Goal: Communication & Community: Answer question/provide support

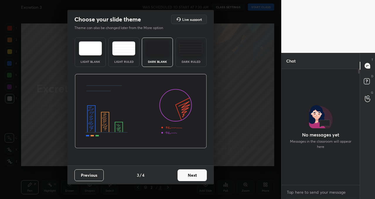
scroll to position [495, 0]
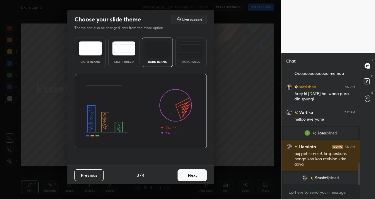
click at [191, 173] on button "Next" at bounding box center [192, 175] width 29 height 12
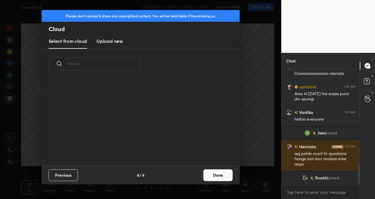
scroll to position [508, 0]
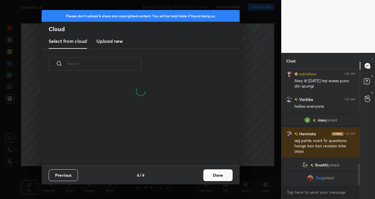
click at [228, 174] on button "Done" at bounding box center [218, 175] width 29 height 12
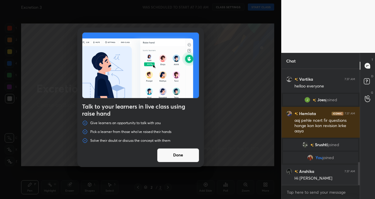
scroll to position [469, 0]
click at [179, 150] on button "Done" at bounding box center [178, 155] width 42 height 14
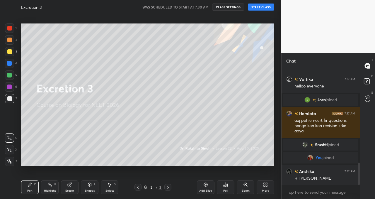
scroll to position [483, 0]
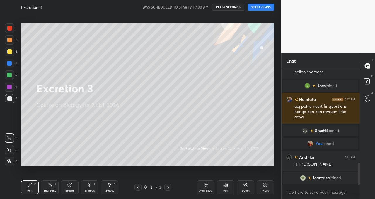
click at [260, 7] on button "START CLASS" at bounding box center [261, 7] width 26 height 7
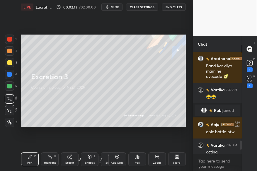
scroll to position [1340, 0]
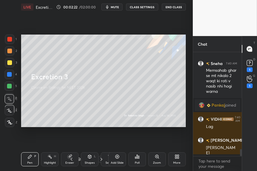
click at [181, 157] on div "More" at bounding box center [177, 160] width 18 height 14
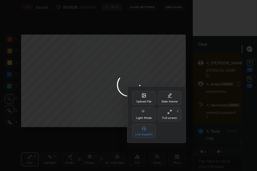
click at [141, 98] on div "Upload File" at bounding box center [143, 98] width 23 height 14
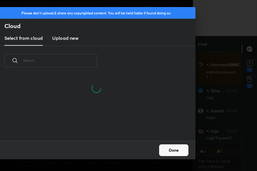
click at [66, 37] on h3 "Upload new" at bounding box center [65, 38] width 26 height 7
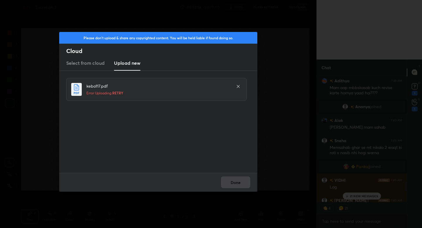
type textarea "x"
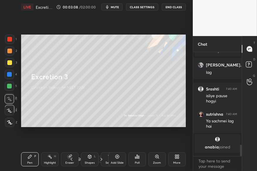
scroll to position [863, 0]
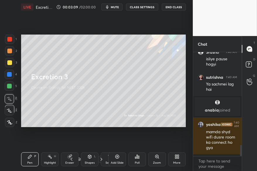
click at [179, 159] on div "More" at bounding box center [177, 160] width 18 height 14
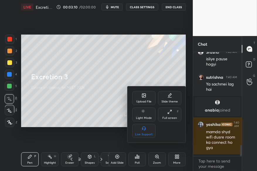
click at [142, 102] on div "Upload File" at bounding box center [143, 101] width 15 height 3
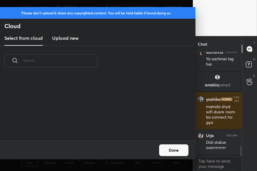
scroll to position [908, 0]
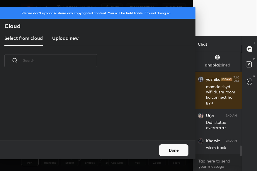
click at [68, 41] on h3 "Upload new" at bounding box center [65, 38] width 26 height 7
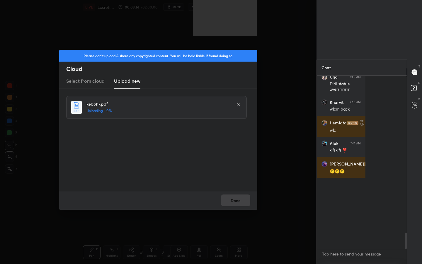
scroll to position [0, 0]
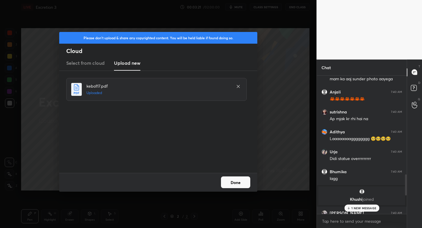
click at [240, 171] on button "Done" at bounding box center [235, 183] width 29 height 12
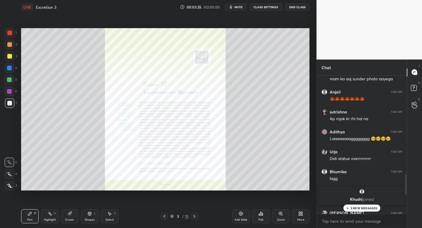
click at [257, 171] on p "3 NEW MESSAGES" at bounding box center [364, 208] width 27 height 4
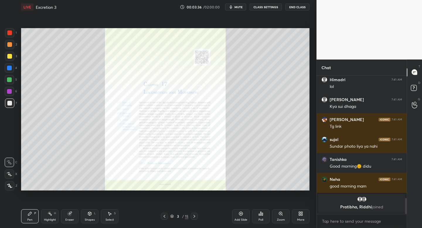
click at [196, 171] on icon at bounding box center [194, 216] width 5 height 5
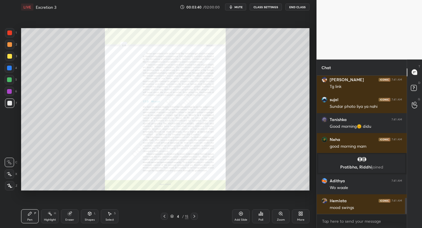
click at [196, 171] on icon at bounding box center [194, 216] width 5 height 5
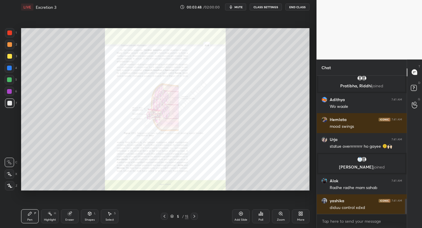
click at [257, 171] on div "Zoom" at bounding box center [281, 220] width 8 height 3
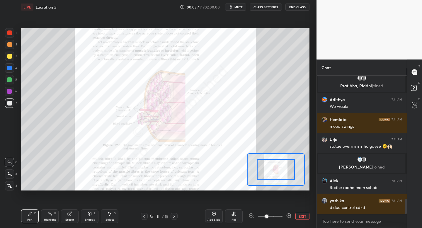
click at [257, 171] on span at bounding box center [270, 216] width 25 height 9
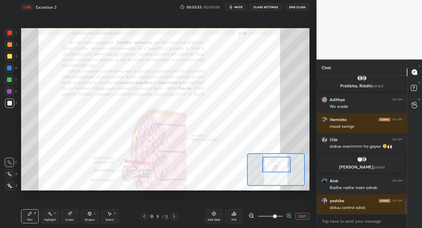
drag, startPoint x: 281, startPoint y: 172, endPoint x: 282, endPoint y: 167, distance: 5.0
click at [257, 167] on div at bounding box center [277, 165] width 28 height 16
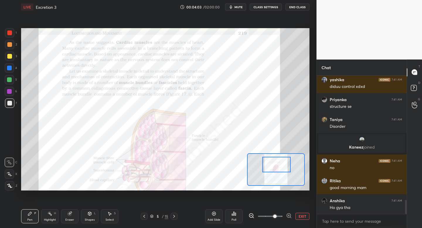
click at [257, 171] on button "EXIT" at bounding box center [303, 216] width 14 height 7
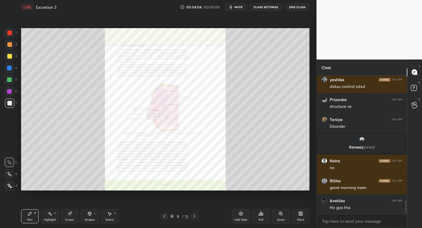
click at [195, 171] on icon at bounding box center [194, 216] width 5 height 5
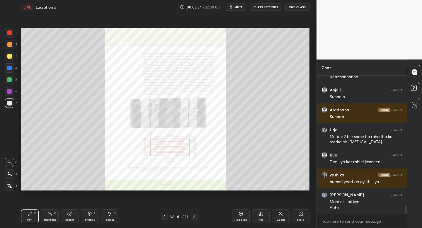
scroll to position [2182, 0]
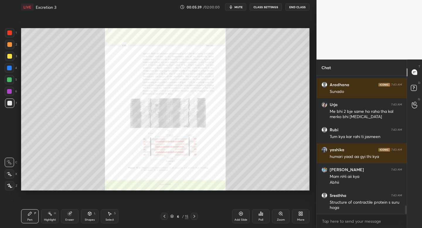
click at [194, 171] on icon at bounding box center [194, 216] width 5 height 5
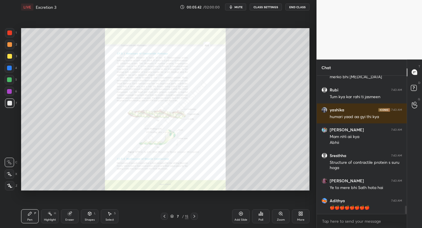
scroll to position [2241, 0]
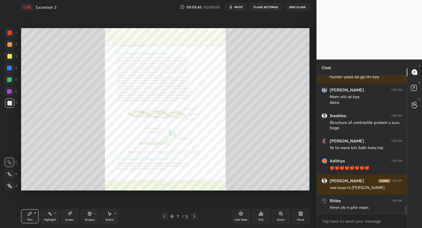
click at [12, 34] on div at bounding box center [9, 32] width 9 height 9
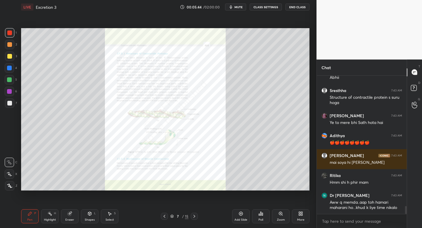
click at [10, 171] on div at bounding box center [9, 185] width 9 height 9
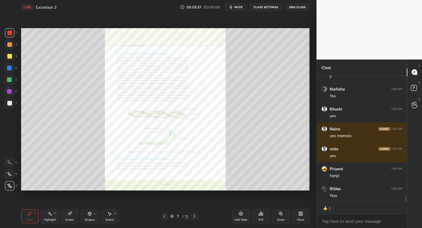
scroll to position [2546, 0]
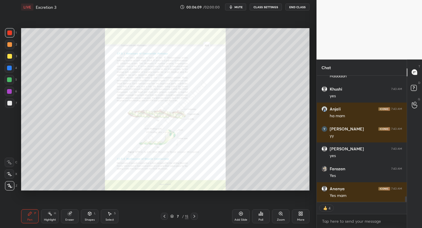
click at [257, 171] on div "Zoom" at bounding box center [281, 216] width 18 height 14
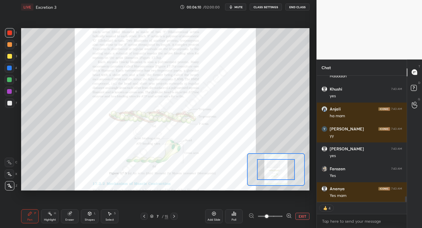
click at [257, 171] on span at bounding box center [270, 216] width 25 height 9
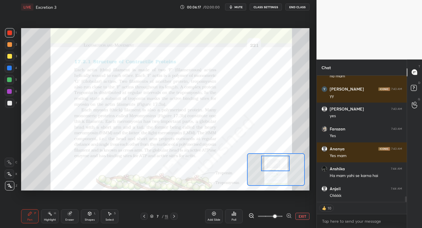
drag, startPoint x: 273, startPoint y: 170, endPoint x: 273, endPoint y: 164, distance: 5.9
click at [257, 164] on div at bounding box center [275, 164] width 28 height 16
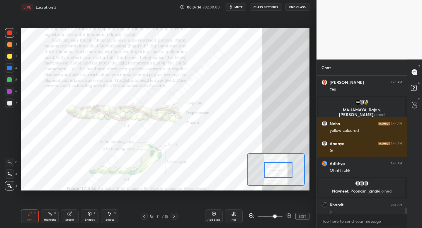
scroll to position [2788, 0]
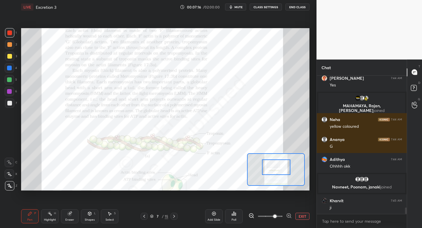
click at [257, 167] on div at bounding box center [276, 168] width 28 height 16
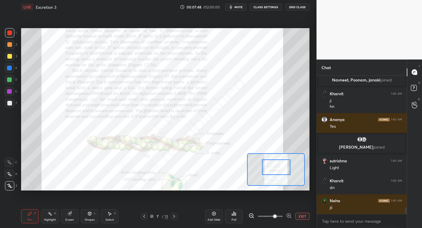
scroll to position [2900, 0]
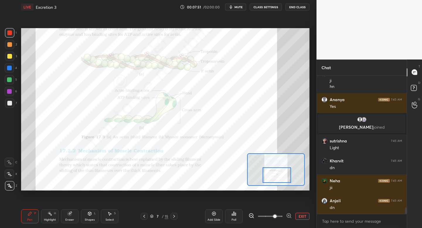
click at [257, 171] on div at bounding box center [277, 175] width 28 height 16
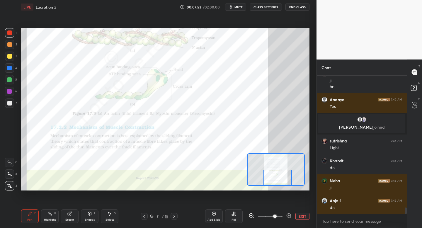
scroll to position [2921, 0]
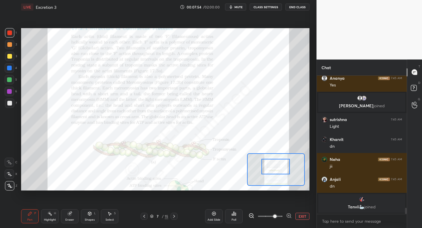
drag, startPoint x: 275, startPoint y: 175, endPoint x: 273, endPoint y: 164, distance: 11.3
click at [257, 164] on div at bounding box center [276, 167] width 28 height 16
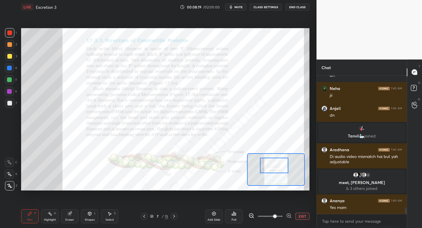
scroll to position [2972, 0]
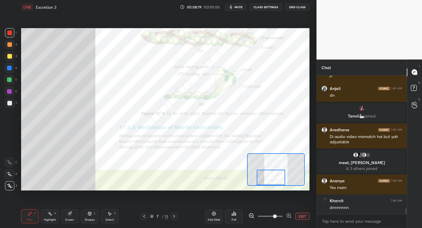
click at [257, 171] on div "Setting up your live class Poll for secs No correct answer Start poll" at bounding box center [165, 109] width 289 height 162
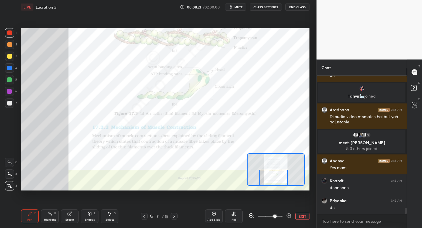
click at [257, 171] on div at bounding box center [274, 178] width 28 height 16
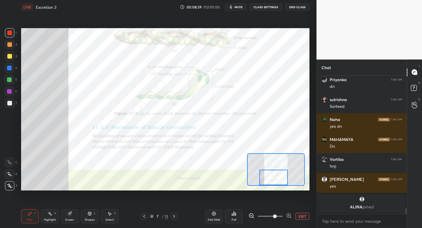
scroll to position [3089, 0]
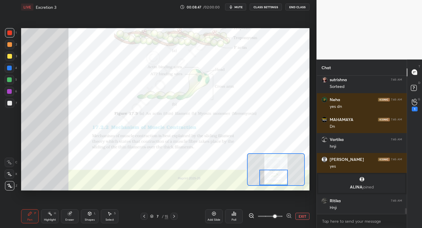
click at [174, 171] on icon at bounding box center [174, 216] width 5 height 5
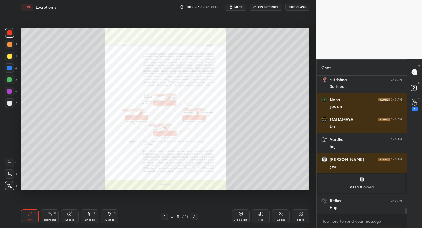
click at [257, 171] on div "Zoom" at bounding box center [281, 216] width 18 height 14
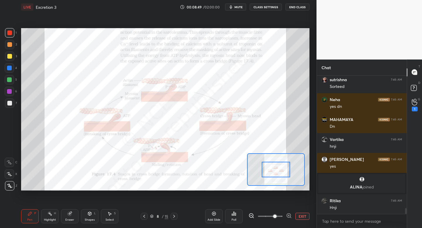
click at [257, 171] on span at bounding box center [275, 217] width 4 height 4
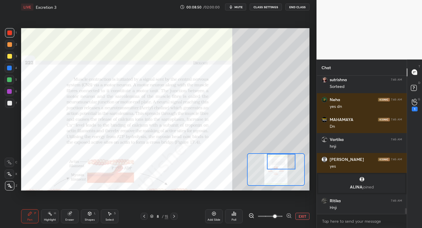
scroll to position [3111, 0]
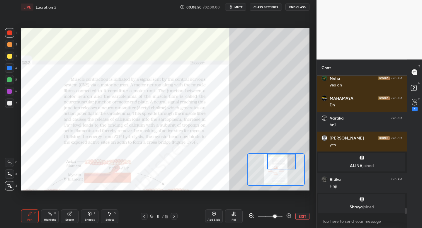
click at [257, 160] on div at bounding box center [281, 162] width 28 height 16
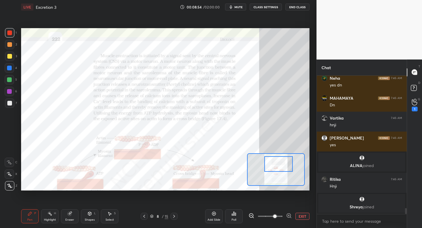
click at [257, 163] on div at bounding box center [279, 164] width 28 height 16
click at [0, 0] on html "1 2 3 4 5 6 7 C X Z C X Z E E Erase all H H LIVE Excretion 3 00:09:29 / 02:00:0…" at bounding box center [211, 0] width 422 height 0
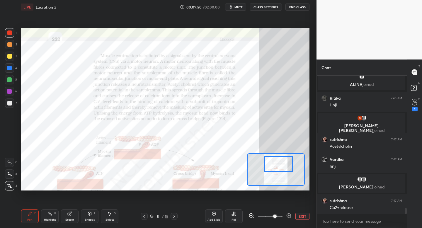
scroll to position [3177, 0]
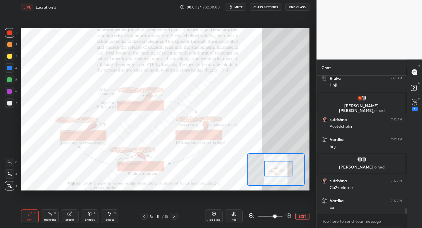
drag, startPoint x: 276, startPoint y: 168, endPoint x: 275, endPoint y: 173, distance: 5.2
click at [257, 171] on div at bounding box center [278, 169] width 28 height 16
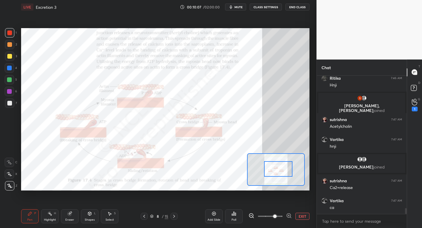
scroll to position [3183, 0]
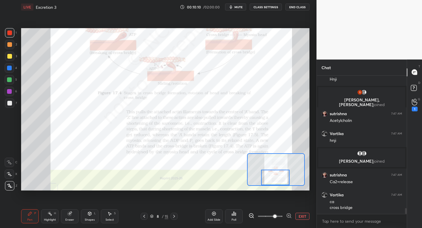
drag, startPoint x: 278, startPoint y: 169, endPoint x: 276, endPoint y: 183, distance: 13.9
click at [257, 171] on div at bounding box center [275, 178] width 28 height 16
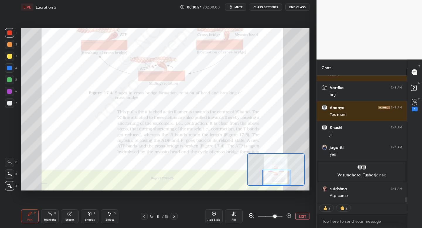
scroll to position [3341, 0]
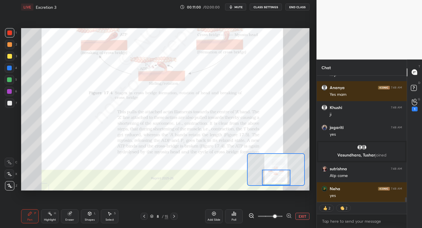
click at [175, 171] on icon at bounding box center [174, 216] width 5 height 5
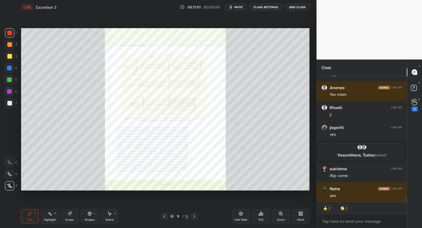
click at [257, 171] on icon at bounding box center [281, 213] width 5 height 5
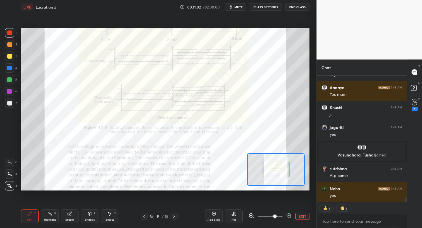
click at [257, 171] on span at bounding box center [270, 216] width 25 height 9
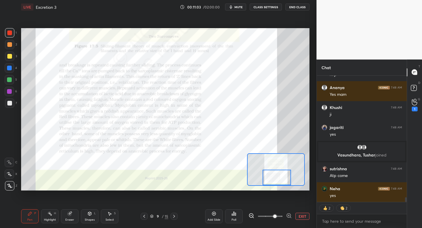
drag, startPoint x: 280, startPoint y: 172, endPoint x: 278, endPoint y: 179, distance: 6.9
click at [257, 171] on div at bounding box center [277, 178] width 28 height 16
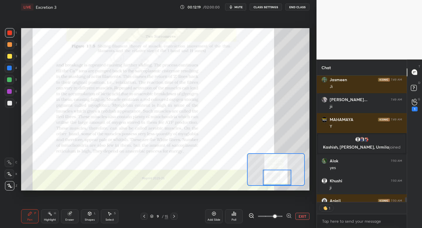
scroll to position [125, 88]
click at [214, 171] on div "Add Slide" at bounding box center [214, 216] width 18 height 14
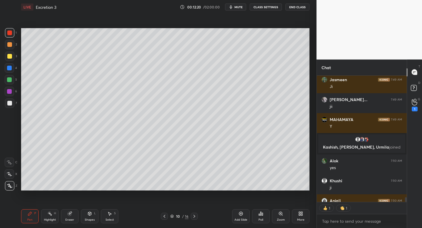
click at [11, 58] on div at bounding box center [9, 56] width 5 height 5
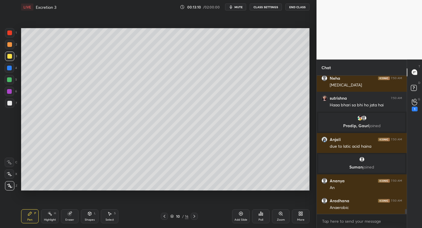
scroll to position [3694, 0]
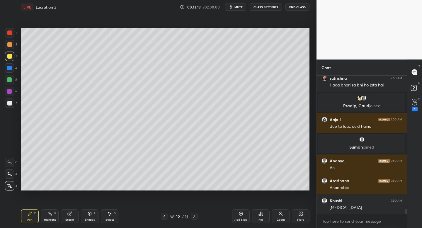
click at [87, 171] on div "Setting up your live class Poll for secs No correct answer Start poll" at bounding box center [165, 109] width 293 height 191
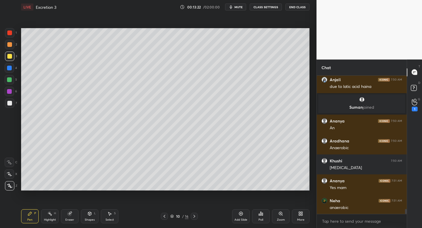
scroll to position [3753, 0]
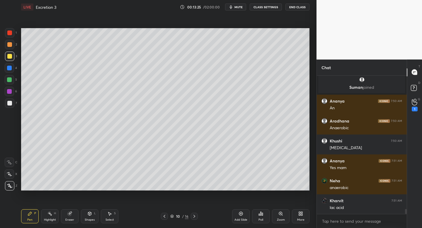
click at [164, 171] on icon at bounding box center [164, 216] width 5 height 5
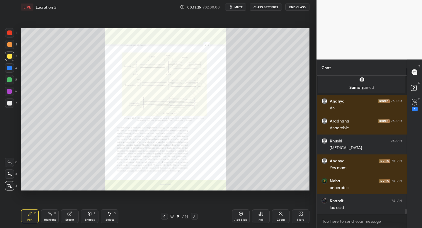
scroll to position [3773, 0]
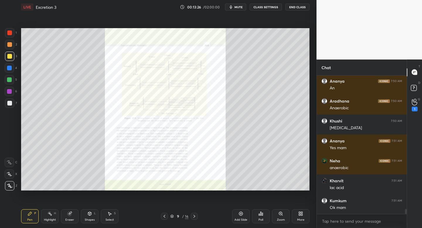
click at [257, 171] on div "Zoom" at bounding box center [281, 216] width 18 height 14
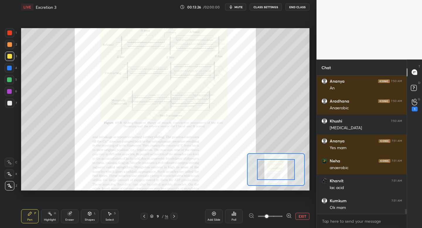
click at [257, 171] on div at bounding box center [270, 216] width 43 height 7
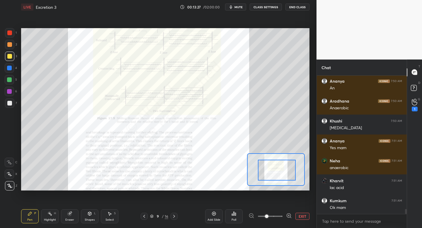
drag, startPoint x: 275, startPoint y: 174, endPoint x: 273, endPoint y: 192, distance: 18.5
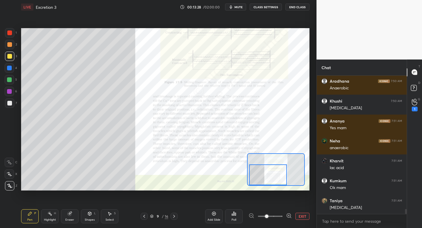
scroll to position [3813, 0]
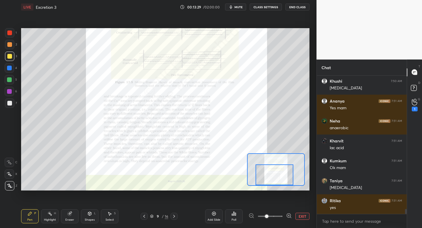
drag, startPoint x: 275, startPoint y: 175, endPoint x: 272, endPoint y: 207, distance: 32.6
click at [257, 171] on div "LIVE Excretion 3 00:13:29 / 02:00:00 mute CLASS SETTINGS End Class Setting up y…" at bounding box center [165, 114] width 293 height 228
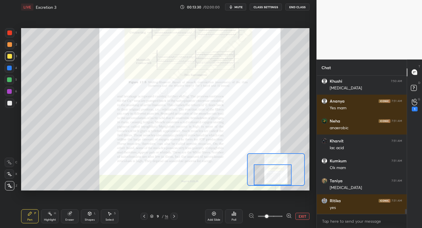
scroll to position [3833, 0]
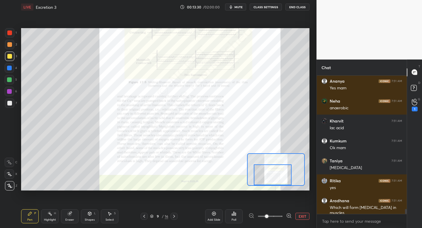
click at [10, 34] on div at bounding box center [9, 33] width 5 height 5
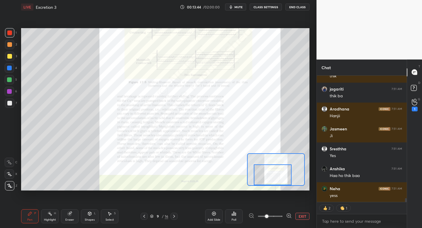
scroll to position [4065, 0]
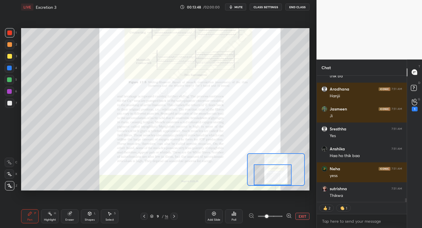
click at [257, 171] on span at bounding box center [270, 216] width 25 height 9
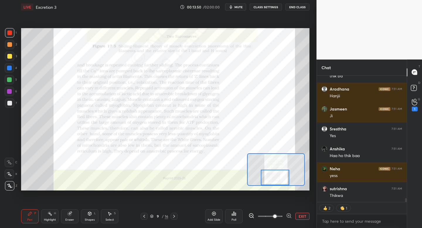
drag, startPoint x: 272, startPoint y: 179, endPoint x: 275, endPoint y: 185, distance: 6.2
click at [257, 171] on div at bounding box center [275, 178] width 28 height 16
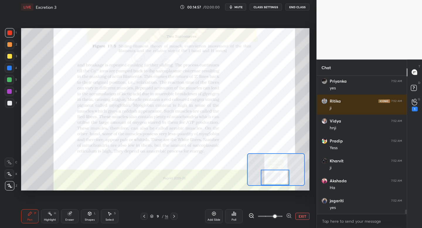
scroll to position [4286, 0]
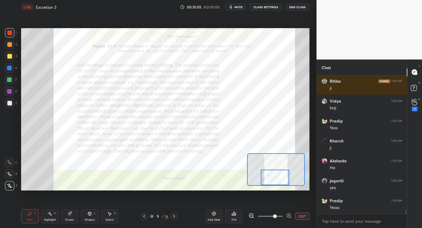
click at [214, 171] on div "Add Slide" at bounding box center [214, 220] width 13 height 3
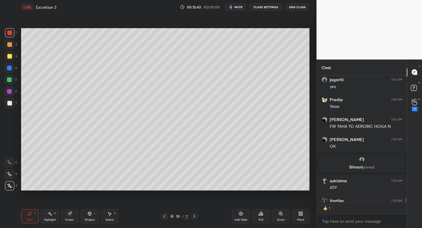
scroll to position [2, 2]
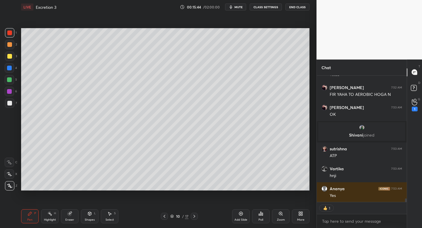
click at [165, 171] on icon at bounding box center [164, 216] width 5 height 5
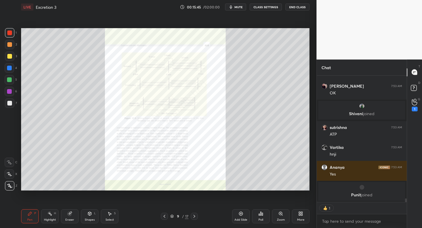
scroll to position [4332, 0]
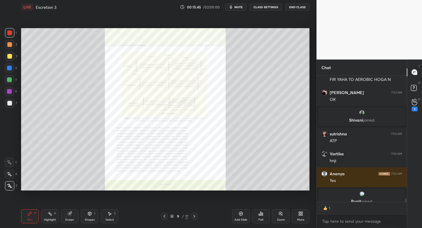
click at [257, 171] on div "Zoom" at bounding box center [281, 220] width 8 height 3
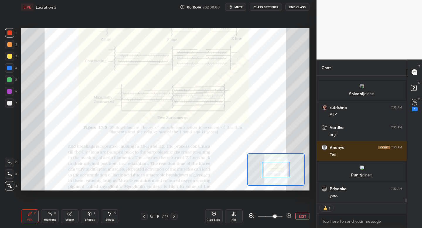
click at [257, 171] on span at bounding box center [270, 216] width 25 height 9
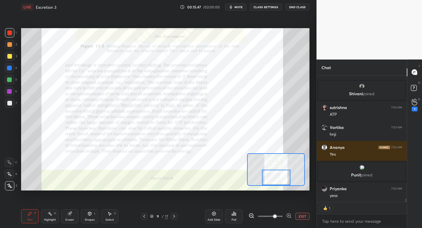
drag, startPoint x: 277, startPoint y: 177, endPoint x: 279, endPoint y: 191, distance: 14.8
click at [257, 171] on div "Setting up your live class Poll for secs No correct answer Start poll" at bounding box center [165, 109] width 293 height 191
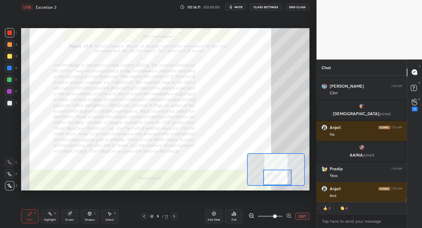
scroll to position [4448, 0]
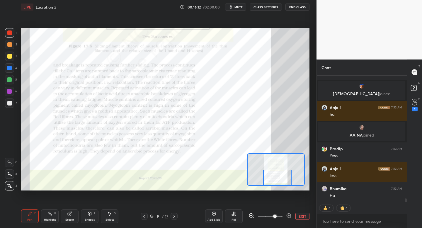
click at [174, 171] on icon at bounding box center [174, 216] width 5 height 5
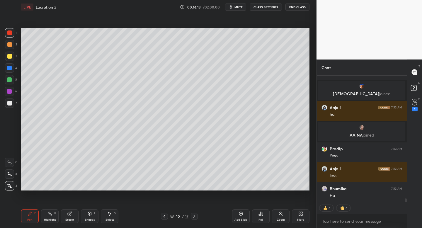
scroll to position [4479, 0]
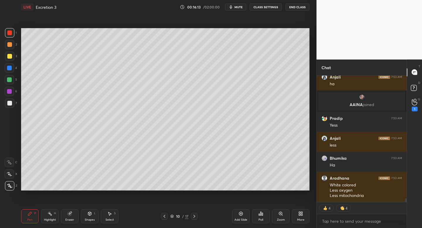
click at [193, 171] on icon at bounding box center [194, 216] width 5 height 5
click at [194, 171] on icon at bounding box center [194, 216] width 5 height 5
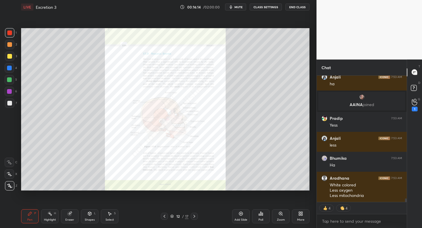
scroll to position [4499, 0]
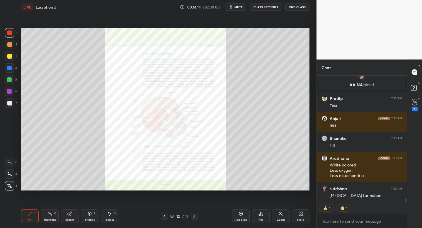
click at [195, 171] on icon at bounding box center [194, 216] width 5 height 5
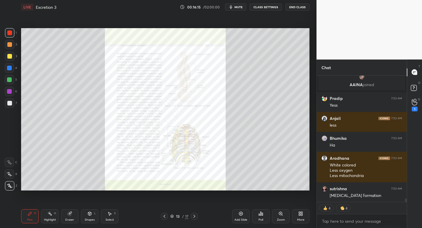
click at [195, 171] on icon at bounding box center [194, 216] width 5 height 5
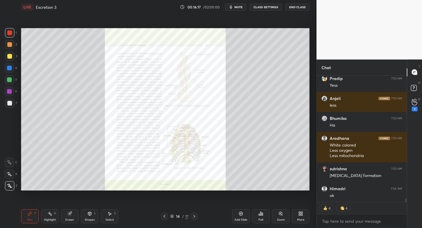
click at [194, 171] on icon at bounding box center [194, 216] width 5 height 5
click at [257, 171] on div "Zoom" at bounding box center [281, 216] width 18 height 14
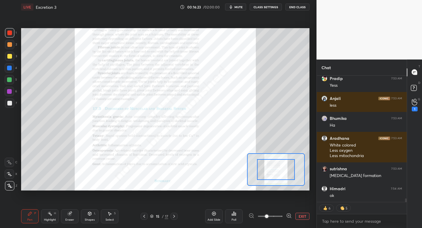
click at [257, 171] on span at bounding box center [270, 216] width 25 height 9
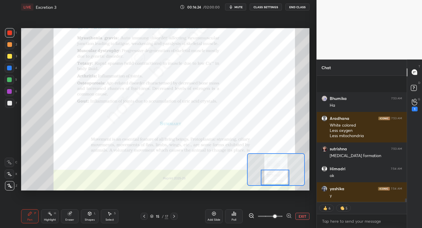
scroll to position [4580, 0]
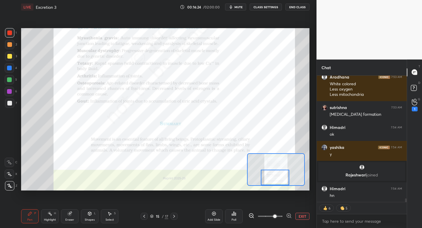
drag, startPoint x: 280, startPoint y: 168, endPoint x: 280, endPoint y: 176, distance: 8.2
click at [257, 171] on div at bounding box center [275, 178] width 28 height 16
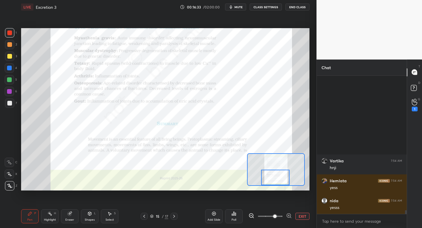
scroll to position [5027, 0]
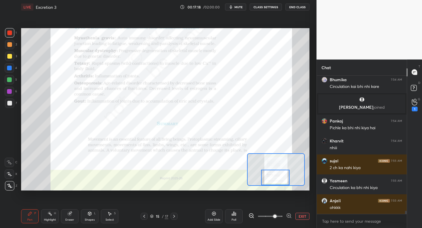
click at [257, 171] on button "EXIT" at bounding box center [303, 216] width 14 height 7
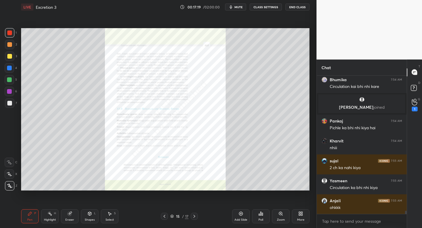
click at [257, 171] on icon at bounding box center [299, 212] width 1 height 1
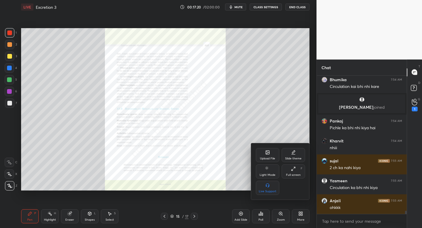
click at [257, 154] on div "Upload File" at bounding box center [267, 155] width 23 height 14
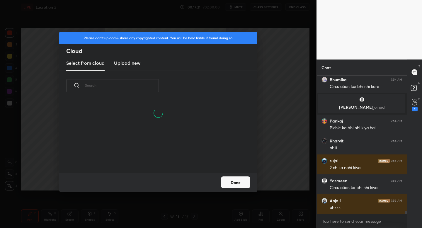
click at [130, 65] on h3 "Upload new" at bounding box center [127, 63] width 26 height 7
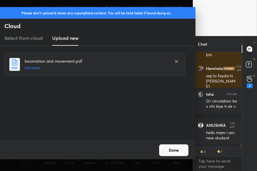
click at [175, 150] on button "Done" at bounding box center [173, 151] width 29 height 12
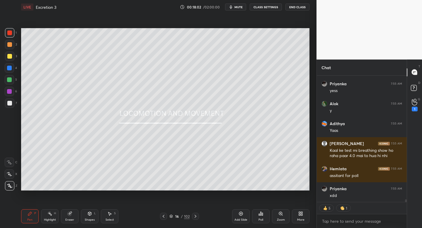
click at [222, 158] on div "LIVE Excretion 3 00:18:02 / 02:00:00 mute CLASS SETTINGS End Class Setting up y…" at bounding box center [165, 114] width 293 height 228
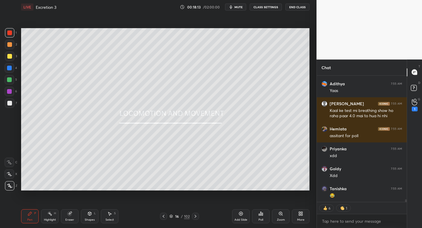
click at [196, 171] on icon at bounding box center [195, 216] width 5 height 5
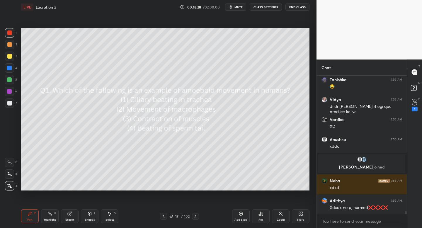
click at [251, 171] on div "Add Slide Poll Zoom More" at bounding box center [270, 216] width 77 height 33
click at [257, 171] on div "Poll" at bounding box center [261, 216] width 18 height 14
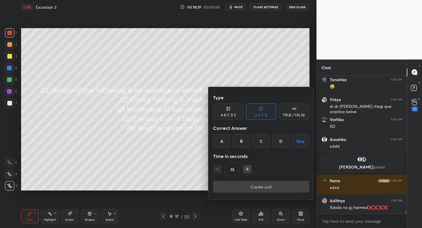
click at [243, 141] on div "B" at bounding box center [241, 141] width 17 height 14
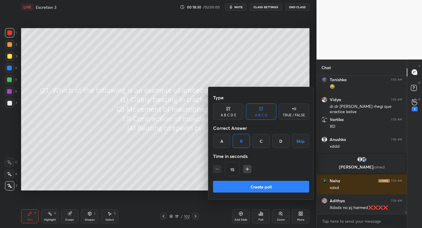
click at [257, 171] on button "Create poll" at bounding box center [261, 187] width 96 height 12
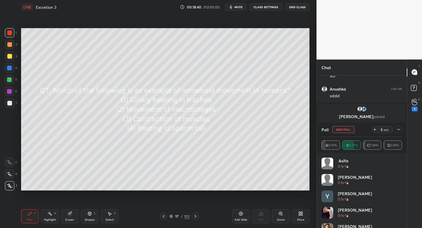
click at [257, 130] on icon at bounding box center [399, 129] width 5 height 5
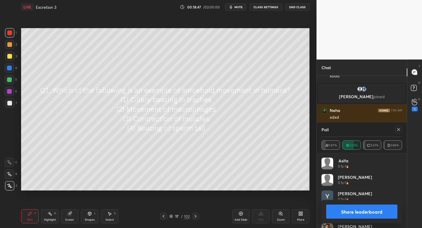
click at [194, 171] on div at bounding box center [195, 216] width 7 height 7
click at [193, 171] on icon at bounding box center [195, 216] width 5 height 5
click at [257, 128] on icon at bounding box center [399, 129] width 5 height 5
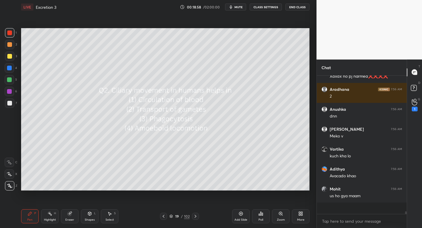
click at [257, 171] on div "Poll" at bounding box center [261, 216] width 18 height 14
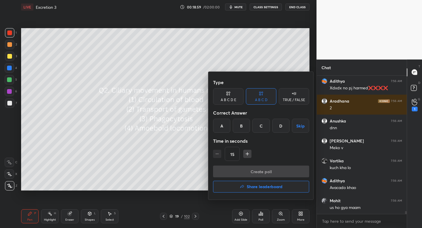
click at [242, 125] on div "B" at bounding box center [241, 126] width 17 height 14
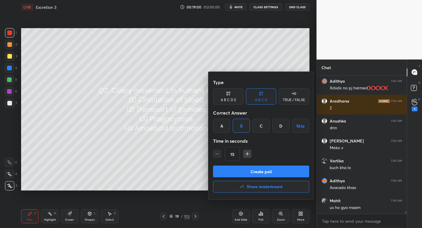
click at [257, 171] on button "Create poll" at bounding box center [261, 172] width 96 height 12
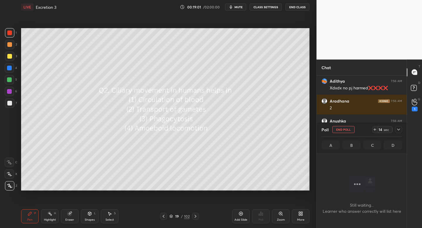
click at [257, 128] on icon at bounding box center [399, 129] width 5 height 5
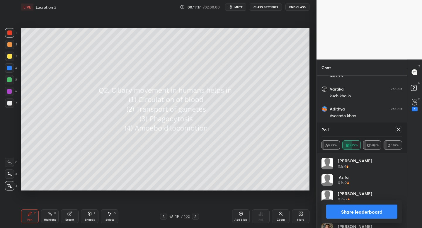
click at [257, 128] on icon at bounding box center [399, 129] width 5 height 5
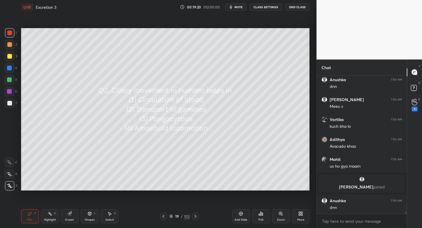
click at [195, 171] on icon at bounding box center [195, 216] width 5 height 5
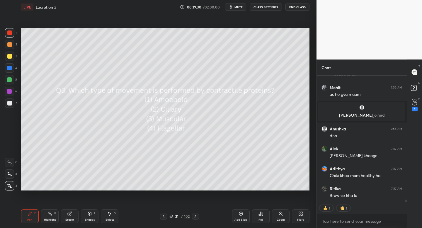
click at [257, 171] on div "Poll" at bounding box center [261, 216] width 18 height 14
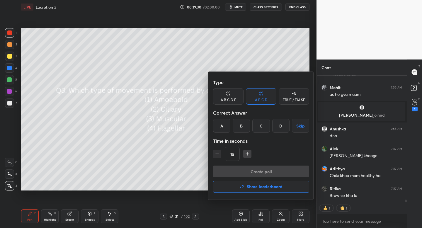
click at [257, 129] on div "C" at bounding box center [261, 126] width 17 height 14
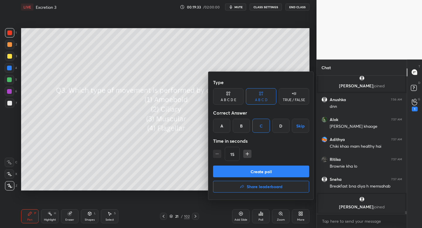
drag, startPoint x: 270, startPoint y: 171, endPoint x: 270, endPoint y: 167, distance: 4.5
click at [257, 166] on button "Create poll" at bounding box center [261, 172] width 96 height 12
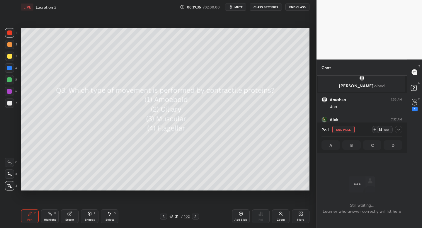
click at [257, 131] on div at bounding box center [398, 129] width 7 height 7
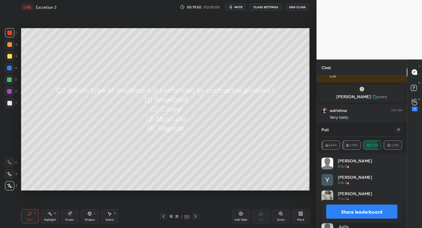
click at [257, 130] on icon at bounding box center [399, 129] width 5 height 5
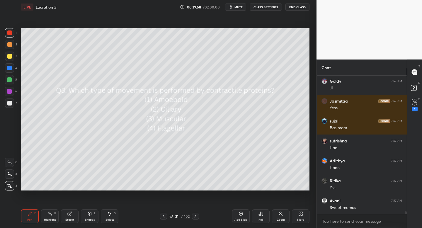
click at [195, 171] on icon at bounding box center [195, 216] width 5 height 5
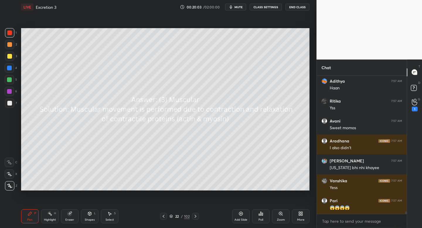
click at [196, 171] on icon at bounding box center [195, 216] width 5 height 5
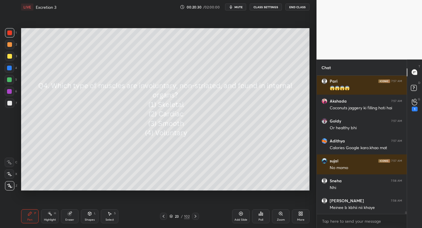
click at [257, 171] on div "Poll" at bounding box center [261, 216] width 18 height 14
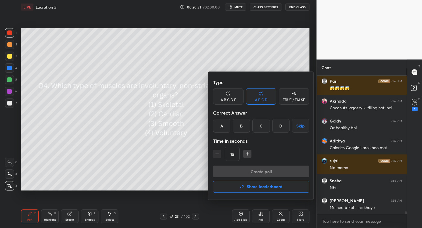
click at [257, 125] on div "C" at bounding box center [261, 126] width 17 height 14
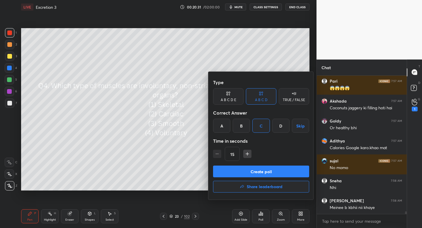
click at [257, 171] on button "Create poll" at bounding box center [261, 172] width 96 height 12
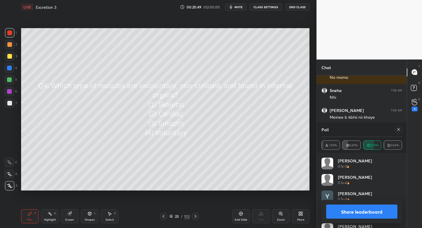
click at [257, 131] on icon at bounding box center [399, 129] width 5 height 5
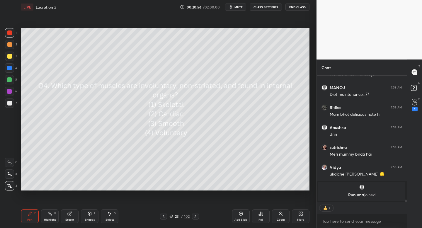
click at [195, 171] on icon at bounding box center [195, 216] width 5 height 5
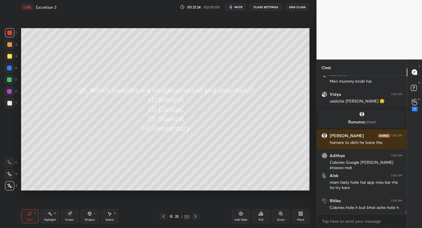
click at [257, 171] on div "Poll" at bounding box center [261, 216] width 18 height 14
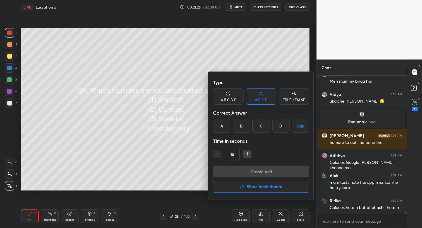
click at [257, 126] on div "C" at bounding box center [261, 126] width 17 height 14
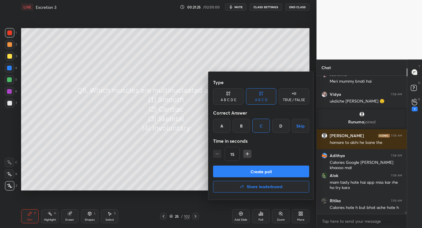
click at [256, 171] on button "Create poll" at bounding box center [261, 172] width 96 height 12
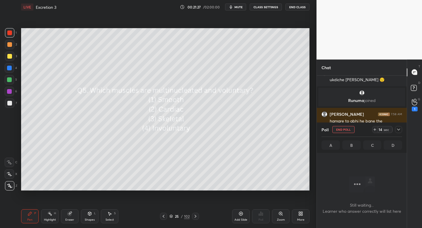
click at [257, 130] on icon at bounding box center [399, 129] width 5 height 5
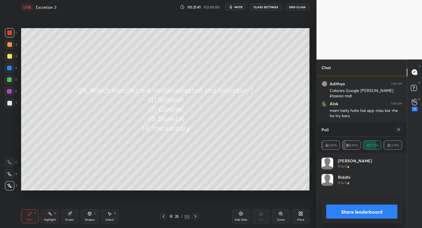
click at [195, 171] on icon at bounding box center [195, 216] width 5 height 5
click at [196, 171] on icon at bounding box center [195, 216] width 5 height 5
click at [257, 125] on div "Poll" at bounding box center [362, 130] width 81 height 14
click at [257, 127] on icon at bounding box center [399, 129] width 5 height 5
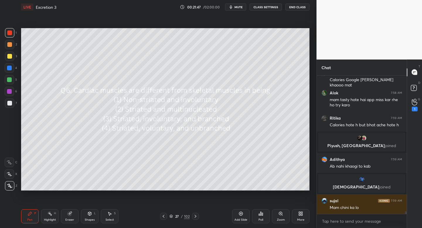
click at [257, 171] on div "Poll" at bounding box center [261, 216] width 18 height 14
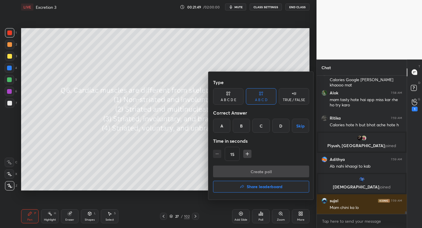
click at [257, 131] on div "C" at bounding box center [261, 126] width 17 height 14
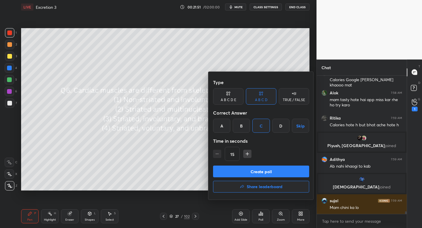
click at [246, 171] on button "Create poll" at bounding box center [261, 172] width 96 height 12
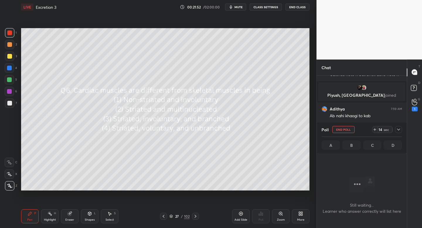
click at [257, 128] on icon at bounding box center [399, 129] width 5 height 5
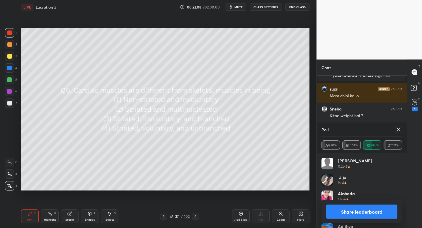
click at [195, 171] on icon at bounding box center [195, 216] width 5 height 5
click at [196, 171] on div at bounding box center [195, 216] width 7 height 7
click at [257, 129] on icon at bounding box center [399, 129] width 5 height 5
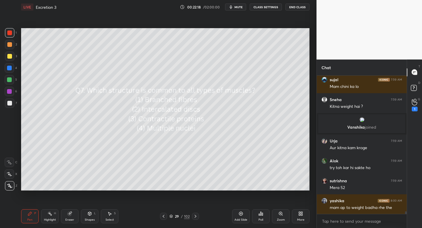
click at [257, 171] on div "Poll" at bounding box center [261, 216] width 18 height 14
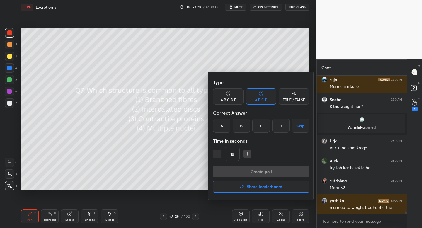
click at [257, 126] on div "C" at bounding box center [261, 126] width 17 height 14
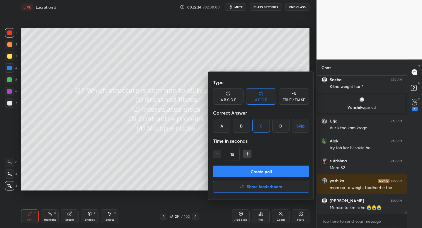
click at [233, 168] on button "Create poll" at bounding box center [261, 172] width 96 height 12
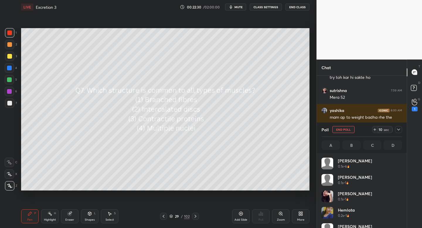
click at [257, 131] on icon at bounding box center [399, 129] width 5 height 5
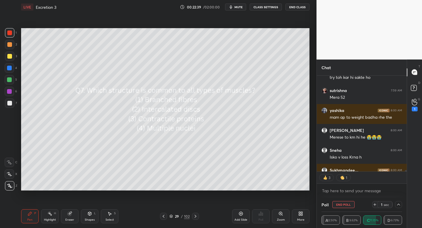
click at [196, 171] on icon at bounding box center [195, 216] width 5 height 5
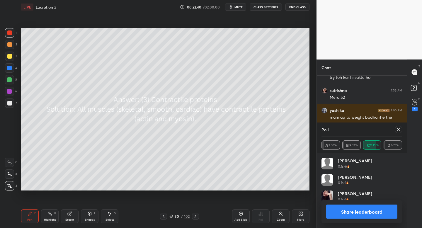
click at [199, 171] on div at bounding box center [195, 216] width 7 height 7
click at [257, 127] on div at bounding box center [397, 129] width 9 height 7
click at [257, 127] on icon at bounding box center [399, 129] width 5 height 5
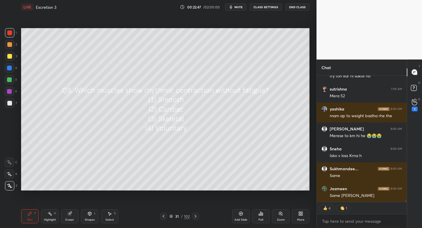
click at [257, 171] on div "Poll" at bounding box center [261, 216] width 18 height 14
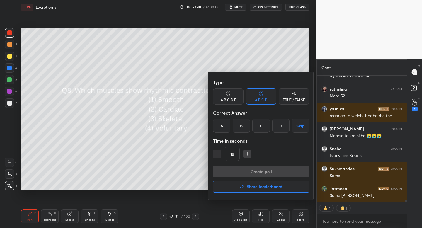
click at [239, 126] on div "B" at bounding box center [241, 126] width 17 height 14
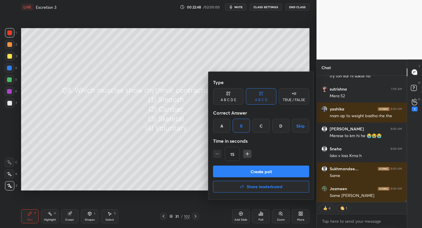
click at [257, 171] on button "Create poll" at bounding box center [261, 172] width 96 height 12
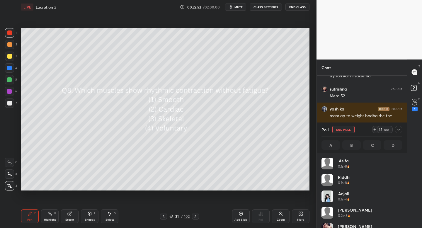
click at [257, 129] on icon at bounding box center [399, 129] width 5 height 5
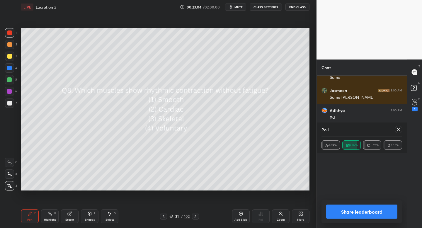
click at [195, 171] on icon at bounding box center [195, 216] width 5 height 5
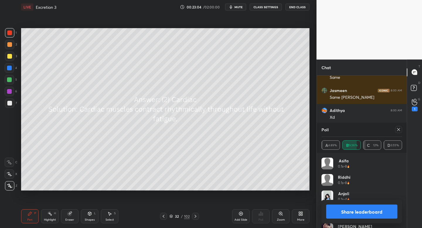
click at [194, 171] on icon at bounding box center [195, 216] width 5 height 5
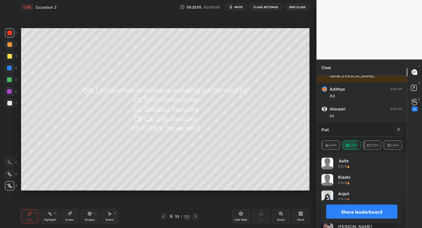
click at [257, 131] on icon at bounding box center [399, 129] width 5 height 5
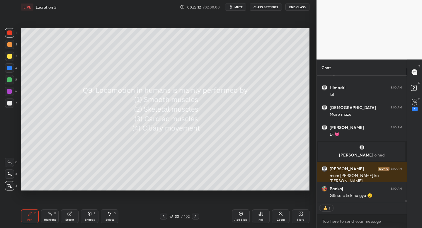
click at [257, 171] on div "Poll" at bounding box center [261, 216] width 18 height 14
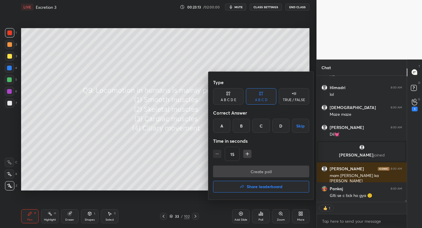
click at [245, 128] on div "B" at bounding box center [241, 126] width 17 height 14
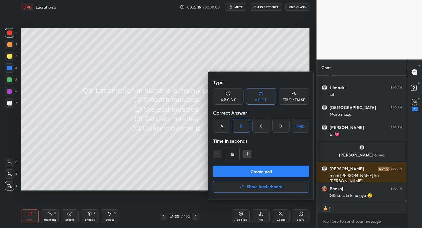
click at [254, 168] on button "Create poll" at bounding box center [261, 172] width 96 height 12
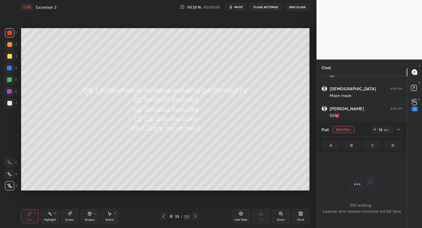
click at [257, 129] on icon at bounding box center [399, 129] width 5 height 5
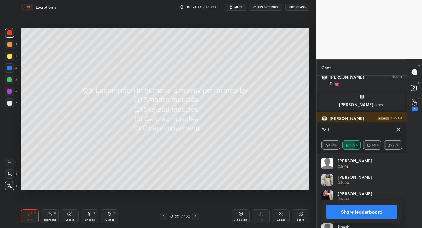
click at [194, 171] on icon at bounding box center [195, 216] width 5 height 5
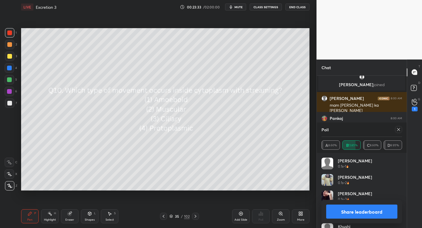
click at [257, 129] on icon at bounding box center [399, 129] width 5 height 5
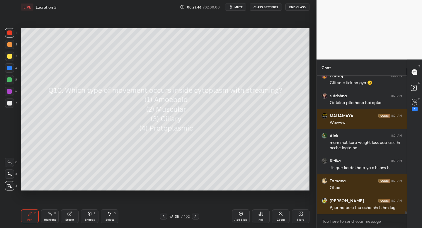
click at [257, 171] on div "Poll" at bounding box center [261, 220] width 5 height 3
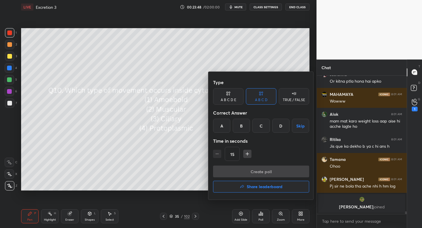
click at [155, 171] on div at bounding box center [211, 114] width 422 height 228
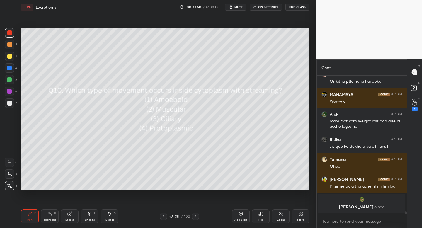
click at [257, 171] on div "Poll" at bounding box center [261, 216] width 18 height 14
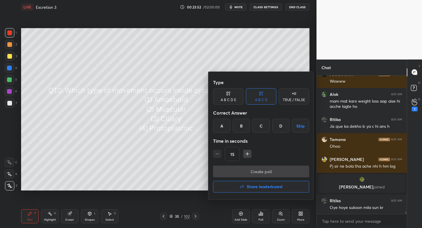
click at [220, 123] on div "A" at bounding box center [221, 126] width 17 height 14
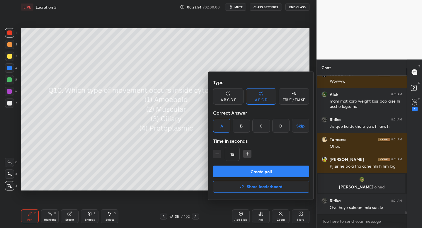
click at [257, 126] on div "D" at bounding box center [280, 126] width 17 height 14
click at [230, 171] on button "Create poll" at bounding box center [261, 172] width 96 height 12
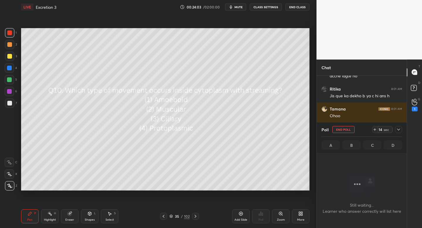
click at [257, 129] on icon at bounding box center [399, 129] width 5 height 5
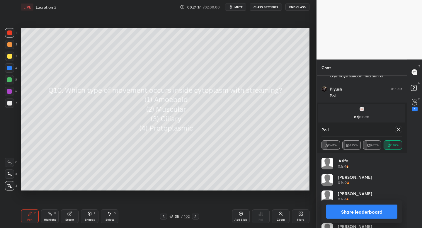
click at [195, 171] on div at bounding box center [195, 216] width 7 height 7
click at [191, 171] on div "36 / 102" at bounding box center [179, 216] width 39 height 7
click at [197, 171] on icon at bounding box center [195, 216] width 5 height 5
click at [257, 128] on icon at bounding box center [399, 129] width 5 height 5
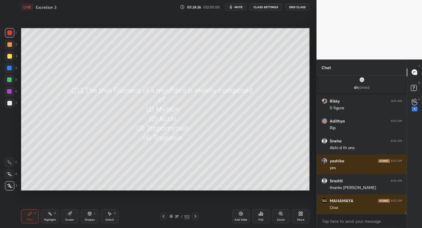
click at [255, 171] on div "Poll" at bounding box center [261, 216] width 18 height 14
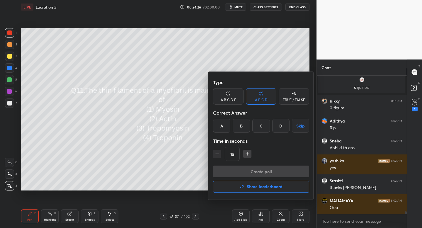
click at [241, 123] on div "B" at bounding box center [241, 126] width 17 height 14
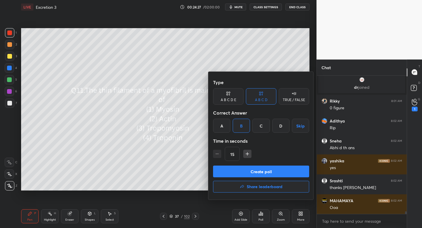
click at [256, 170] on button "Create poll" at bounding box center [261, 172] width 96 height 12
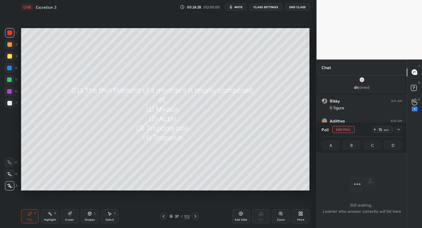
click at [257, 130] on icon at bounding box center [399, 129] width 5 height 5
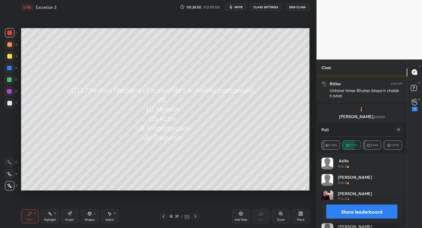
click at [257, 129] on icon at bounding box center [399, 129] width 5 height 5
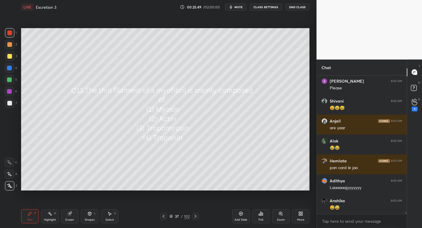
click at [257, 171] on div "Poll" at bounding box center [261, 216] width 18 height 14
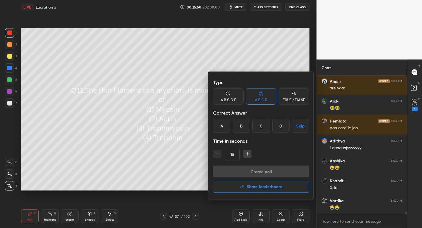
click at [245, 128] on div "B" at bounding box center [241, 126] width 17 height 14
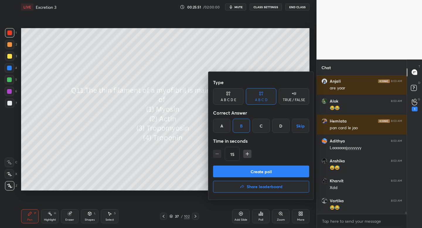
click at [253, 168] on button "Create poll" at bounding box center [261, 172] width 96 height 12
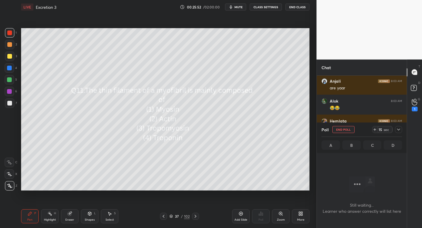
click at [257, 129] on icon at bounding box center [399, 129] width 5 height 5
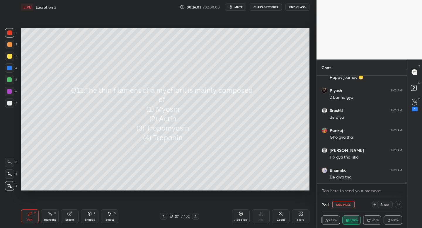
click at [194, 171] on icon at bounding box center [195, 216] width 5 height 5
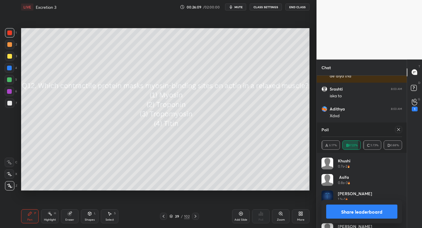
click at [257, 128] on icon at bounding box center [399, 129] width 5 height 5
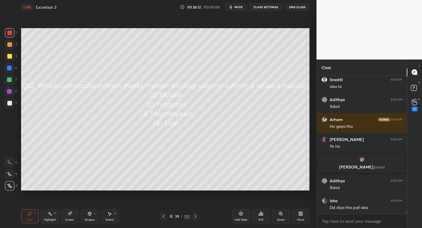
click at [257, 171] on icon at bounding box center [261, 213] width 5 height 5
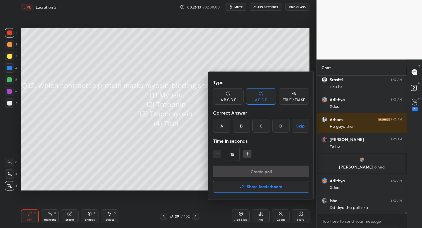
click at [257, 128] on div "C" at bounding box center [261, 126] width 17 height 14
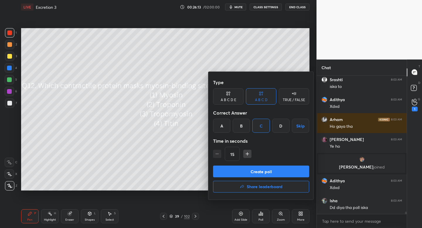
click at [257, 171] on button "Create poll" at bounding box center [261, 172] width 96 height 12
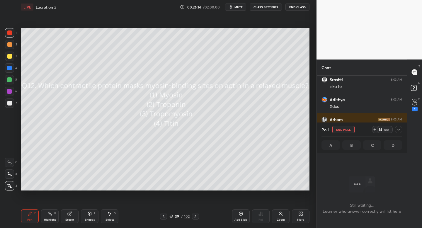
click at [257, 130] on icon at bounding box center [398, 130] width 3 height 2
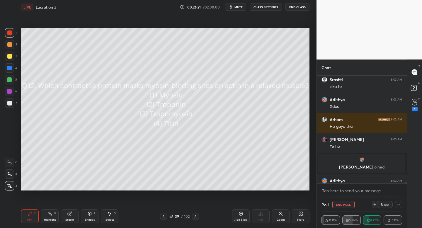
click at [257, 171] on button "End Poll" at bounding box center [344, 204] width 22 height 7
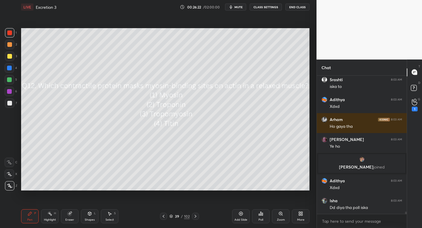
click at [257, 171] on div "Poll" at bounding box center [261, 216] width 18 height 14
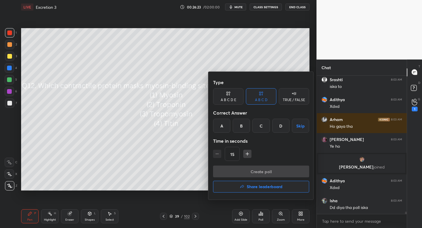
click at [240, 126] on div "B" at bounding box center [241, 126] width 17 height 14
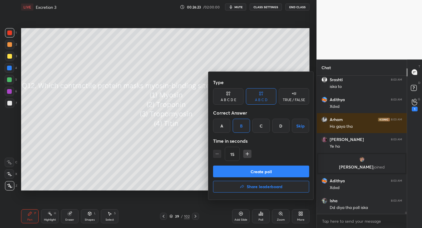
click at [257, 171] on button "Create poll" at bounding box center [261, 172] width 96 height 12
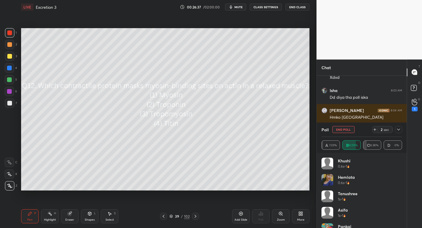
click at [194, 171] on icon at bounding box center [195, 216] width 5 height 5
click at [193, 171] on div at bounding box center [195, 216] width 7 height 7
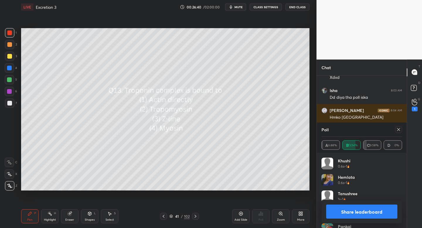
click at [257, 128] on icon at bounding box center [399, 129] width 5 height 5
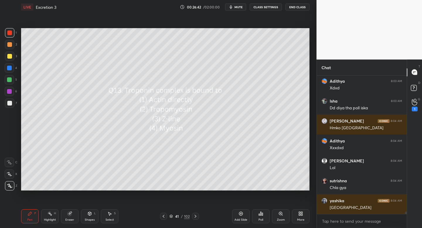
click at [257, 171] on icon at bounding box center [261, 213] width 5 height 5
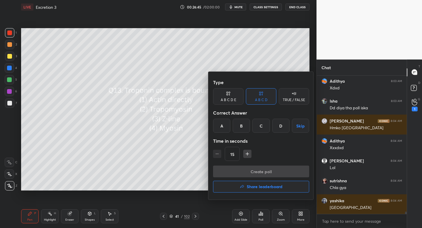
click at [245, 127] on div "B" at bounding box center [241, 126] width 17 height 14
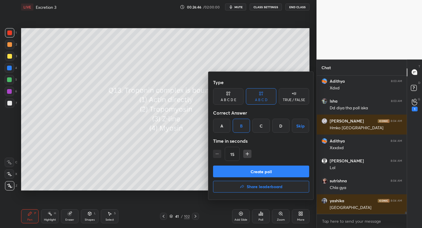
click at [257, 171] on button "Create poll" at bounding box center [261, 172] width 96 height 12
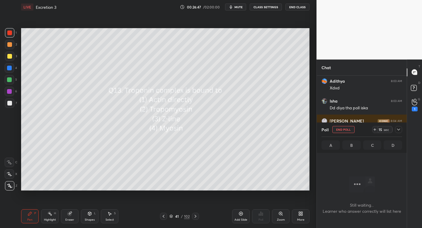
click at [257, 127] on icon at bounding box center [399, 129] width 5 height 5
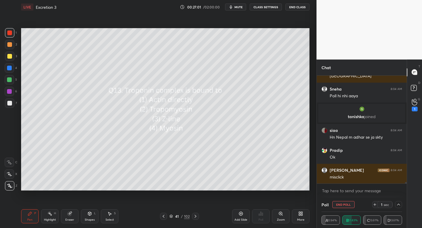
click at [196, 171] on icon at bounding box center [195, 216] width 5 height 5
click at [195, 171] on icon at bounding box center [195, 216] width 5 height 5
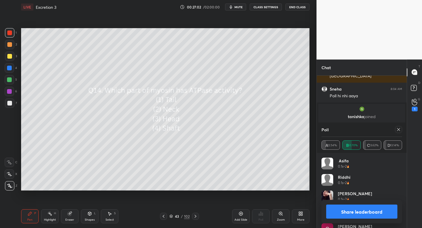
click at [257, 128] on div "Poll A 22.54% B 50.70% C 13.62% D 13.14%" at bounding box center [362, 138] width 90 height 31
click at [257, 128] on div at bounding box center [398, 129] width 7 height 7
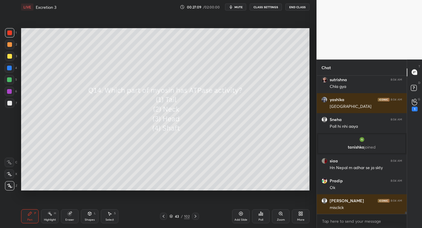
click at [257, 171] on div "Poll" at bounding box center [261, 216] width 18 height 14
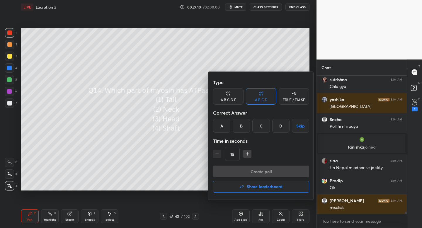
click at [257, 128] on div "C" at bounding box center [261, 126] width 17 height 14
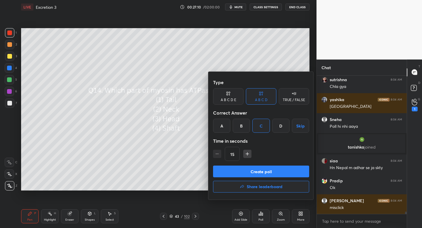
click at [257, 169] on button "Create poll" at bounding box center [261, 172] width 96 height 12
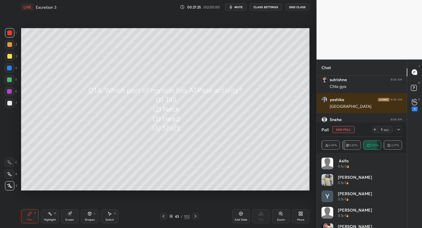
click at [196, 171] on icon at bounding box center [195, 216] width 5 height 5
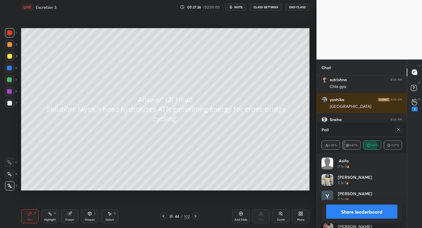
click at [197, 171] on icon at bounding box center [195, 216] width 5 height 5
click at [257, 129] on icon at bounding box center [399, 129] width 5 height 5
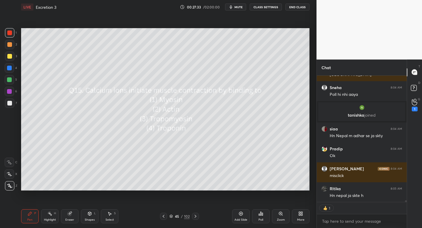
click at [257, 171] on div "Poll" at bounding box center [261, 216] width 18 height 14
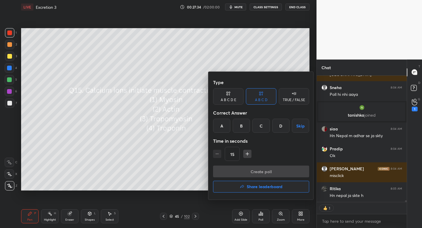
click at [257, 121] on div "D" at bounding box center [280, 126] width 17 height 14
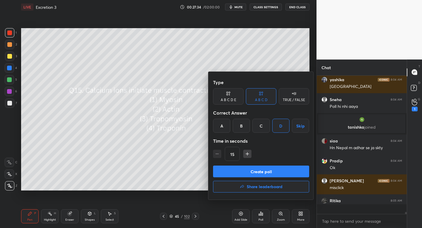
click at [257, 169] on button "Create poll" at bounding box center [261, 172] width 96 height 12
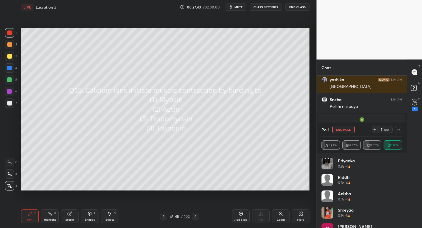
click at [257, 130] on icon at bounding box center [399, 129] width 5 height 5
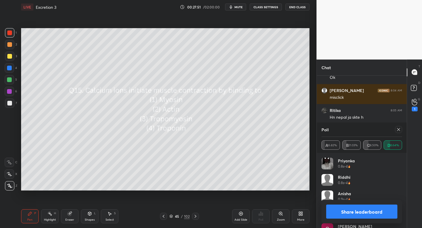
click at [194, 171] on icon at bounding box center [195, 216] width 5 height 5
click at [257, 128] on div at bounding box center [397, 129] width 9 height 7
click at [257, 128] on icon at bounding box center [399, 129] width 5 height 5
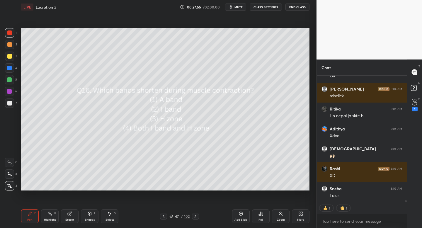
click at [257, 171] on div "Poll" at bounding box center [261, 216] width 18 height 14
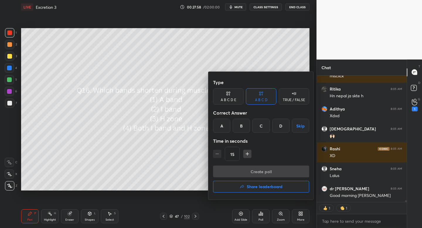
click at [257, 127] on div "D" at bounding box center [280, 126] width 17 height 14
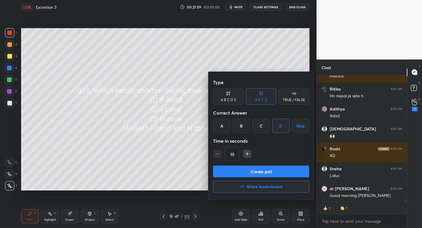
click at [257, 171] on button "Create poll" at bounding box center [261, 172] width 96 height 12
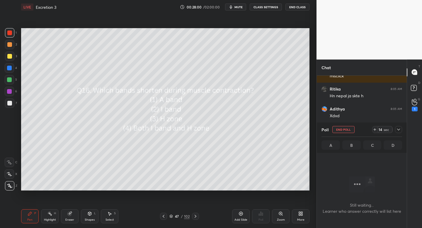
click at [257, 129] on div at bounding box center [398, 129] width 7 height 7
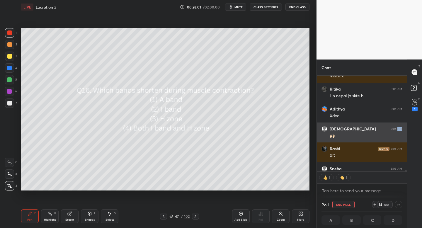
click at [257, 128] on div "8:05 AM" at bounding box center [396, 129] width 11 height 4
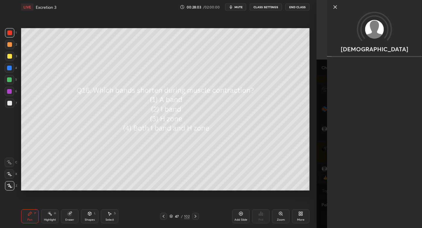
click at [257, 7] on icon at bounding box center [335, 7] width 7 height 7
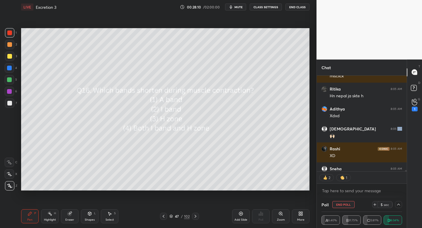
click at [175, 28] on div "Setting up your live class Poll for secs No correct answer Start poll" at bounding box center [165, 109] width 293 height 191
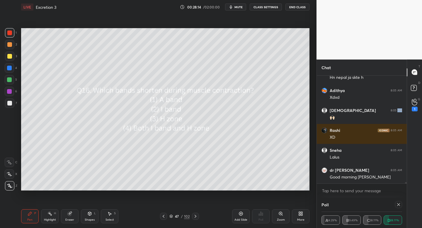
click at [196, 171] on icon at bounding box center [195, 216] width 5 height 5
click at [195, 171] on icon at bounding box center [195, 216] width 5 height 5
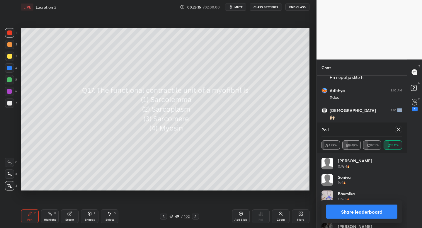
click at [257, 129] on icon at bounding box center [399, 129] width 5 height 5
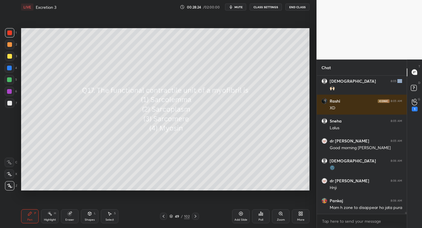
click at [257, 171] on div "Poll" at bounding box center [261, 216] width 18 height 14
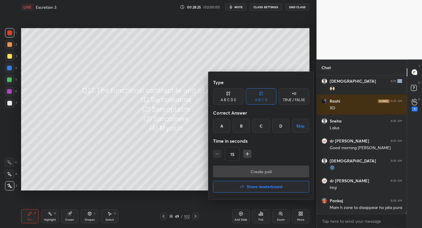
click at [257, 131] on div "C" at bounding box center [261, 126] width 17 height 14
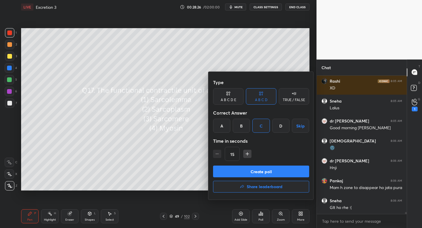
click at [249, 171] on button "Create poll" at bounding box center [261, 172] width 96 height 12
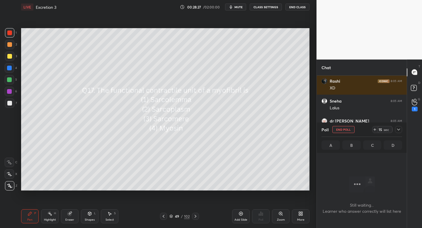
click at [257, 128] on div at bounding box center [398, 129] width 7 height 7
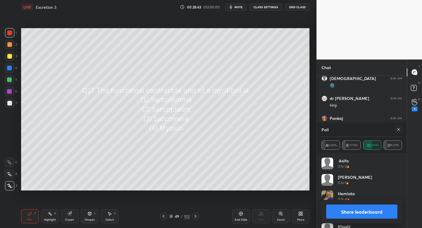
click at [257, 128] on icon at bounding box center [399, 129] width 5 height 5
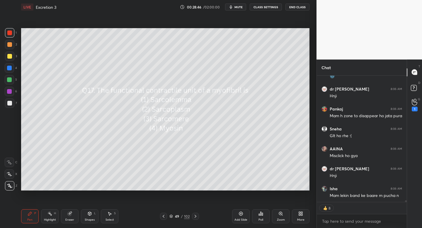
click at [194, 171] on icon at bounding box center [195, 216] width 5 height 5
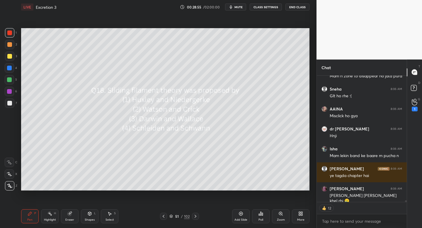
click at [196, 171] on icon at bounding box center [195, 216] width 5 height 5
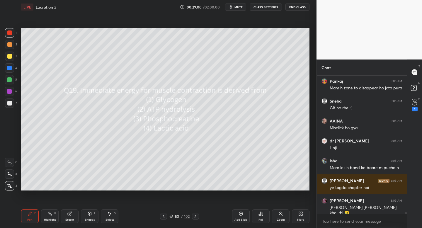
click at [257, 171] on div "Poll" at bounding box center [261, 216] width 18 height 14
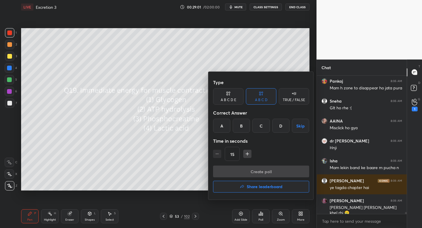
click at [242, 126] on div "B" at bounding box center [241, 126] width 17 height 14
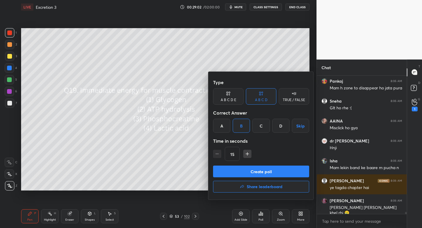
click at [257, 167] on button "Create poll" at bounding box center [261, 172] width 96 height 12
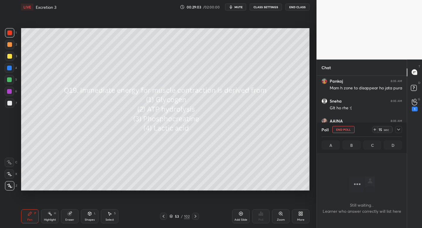
click at [257, 129] on icon at bounding box center [399, 129] width 5 height 5
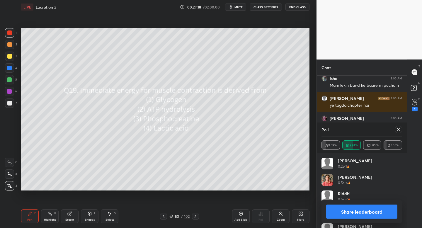
click at [195, 171] on icon at bounding box center [195, 216] width 5 height 5
click at [194, 171] on icon at bounding box center [195, 216] width 5 height 5
click at [257, 127] on div at bounding box center [398, 129] width 7 height 7
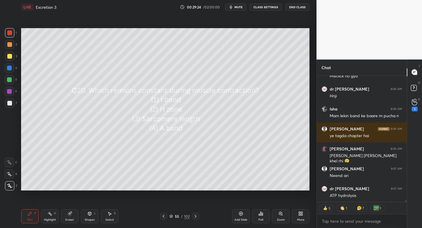
click at [257, 171] on icon at bounding box center [262, 214] width 1 height 3
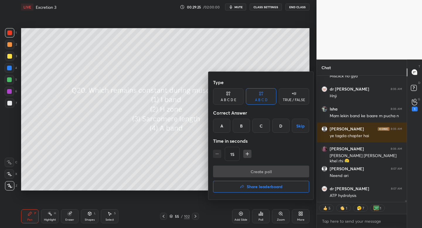
click at [257, 126] on div "D" at bounding box center [280, 126] width 17 height 14
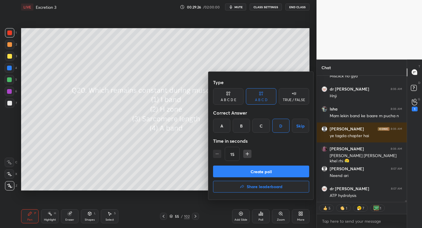
click at [255, 167] on button "Create poll" at bounding box center [261, 172] width 96 height 12
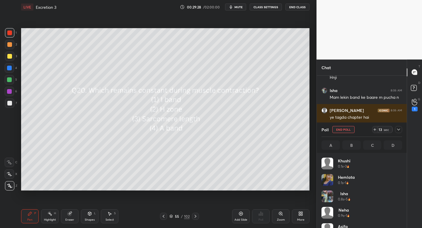
click at [257, 129] on icon at bounding box center [399, 129] width 5 height 5
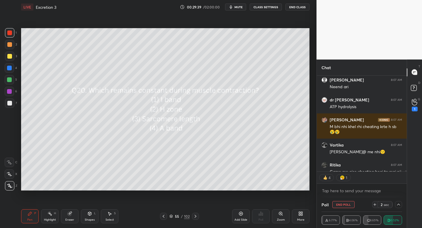
click at [195, 171] on icon at bounding box center [195, 216] width 5 height 5
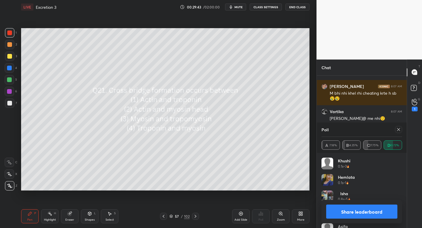
click at [257, 130] on icon at bounding box center [398, 129] width 3 height 3
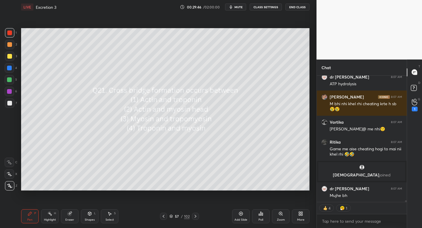
click at [257, 171] on icon at bounding box center [261, 213] width 5 height 5
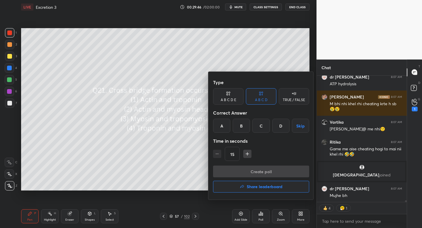
click at [239, 128] on div "B" at bounding box center [241, 126] width 17 height 14
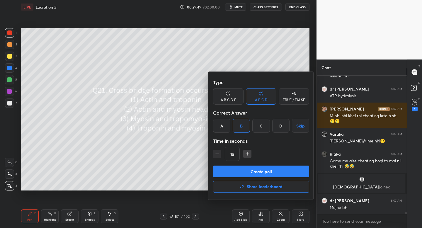
click at [243, 171] on button "Create poll" at bounding box center [261, 172] width 96 height 12
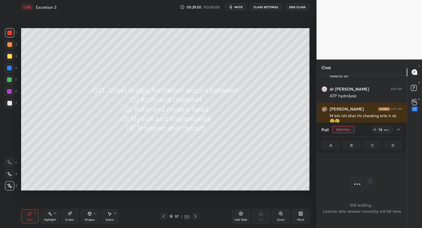
click at [257, 129] on icon at bounding box center [399, 129] width 5 height 5
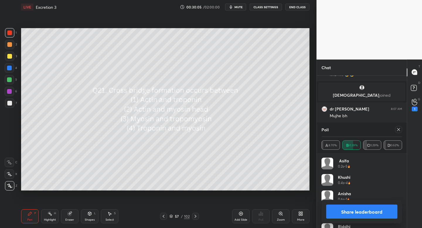
click at [197, 171] on icon at bounding box center [195, 216] width 5 height 5
click at [257, 128] on icon at bounding box center [399, 129] width 5 height 5
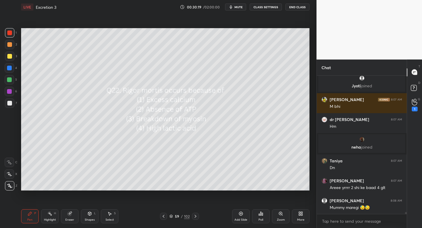
click at [193, 171] on div at bounding box center [195, 216] width 7 height 7
click at [196, 171] on icon at bounding box center [195, 216] width 5 height 5
click at [257, 171] on div "Poll" at bounding box center [261, 216] width 18 height 14
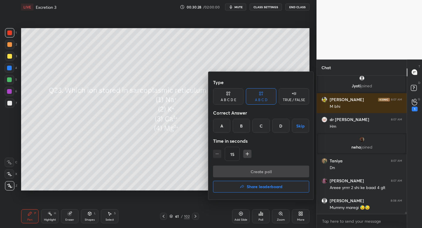
click at [257, 126] on div "C" at bounding box center [261, 126] width 17 height 14
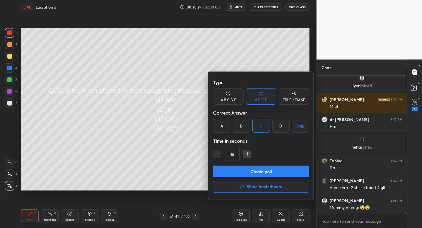
click at [257, 171] on button "Create poll" at bounding box center [261, 172] width 96 height 12
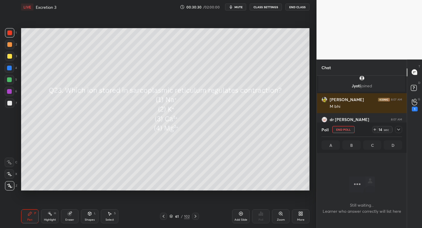
click at [257, 129] on icon at bounding box center [399, 129] width 5 height 5
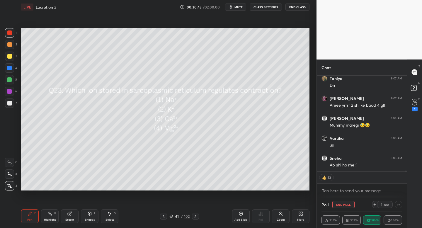
click at [195, 171] on icon at bounding box center [195, 216] width 5 height 5
click at [193, 171] on icon at bounding box center [195, 216] width 5 height 5
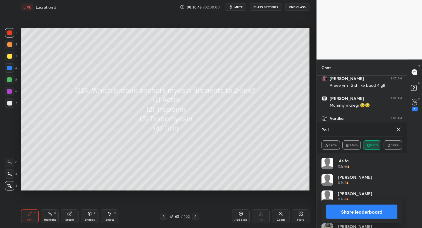
click at [257, 127] on icon at bounding box center [399, 129] width 5 height 5
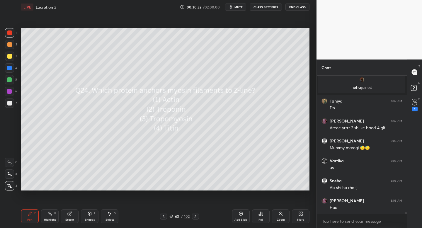
click at [197, 171] on div at bounding box center [195, 216] width 7 height 7
click at [195, 171] on icon at bounding box center [195, 216] width 5 height 5
click at [257, 55] on div "Setting up your live class Poll for secs No correct answer Start poll" at bounding box center [165, 109] width 293 height 191
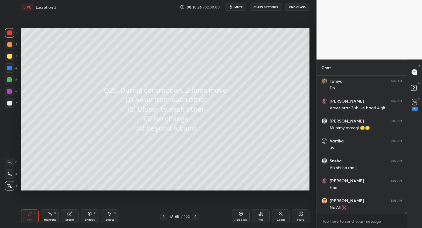
click at [257, 171] on div "Poll" at bounding box center [261, 216] width 18 height 14
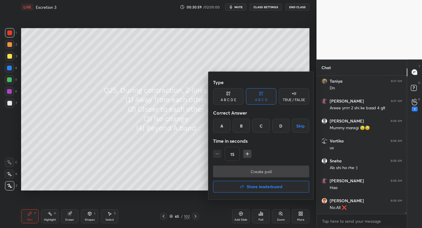
click at [239, 126] on div "B" at bounding box center [241, 126] width 17 height 14
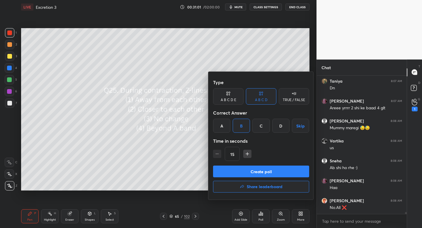
click at [251, 171] on button "Create poll" at bounding box center [261, 172] width 96 height 12
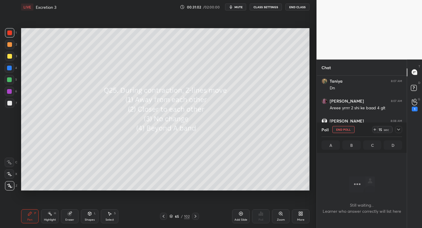
click at [257, 128] on icon at bounding box center [399, 129] width 5 height 5
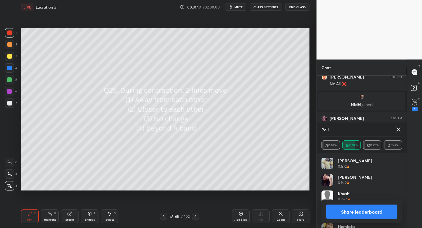
click at [197, 171] on icon at bounding box center [195, 216] width 5 height 5
click at [257, 128] on div at bounding box center [398, 129] width 7 height 7
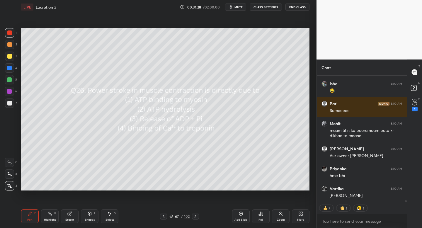
click at [257, 171] on div "Poll" at bounding box center [261, 216] width 18 height 14
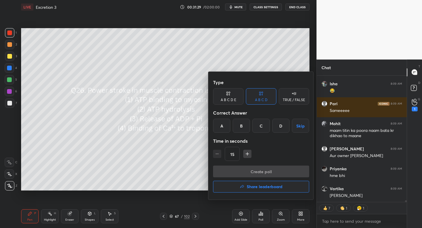
click at [257, 126] on div "C" at bounding box center [261, 126] width 17 height 14
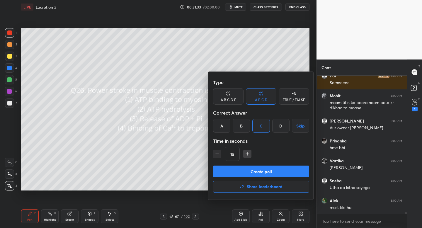
click at [190, 171] on div at bounding box center [211, 114] width 422 height 228
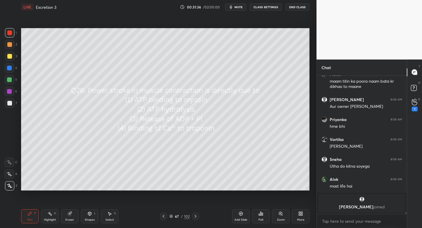
click at [197, 171] on icon at bounding box center [195, 216] width 5 height 5
click at [195, 171] on icon at bounding box center [195, 216] width 5 height 5
click at [257, 171] on div "Poll" at bounding box center [261, 216] width 18 height 14
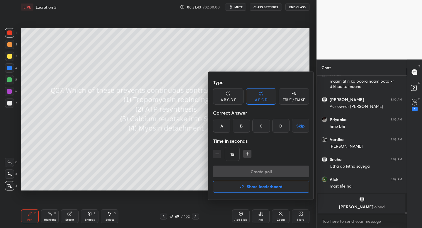
click at [257, 129] on div "C" at bounding box center [261, 126] width 17 height 14
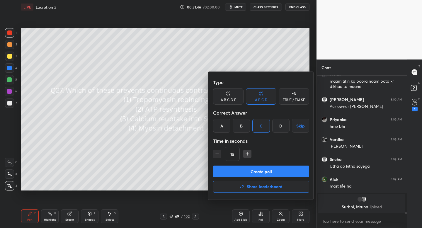
click at [256, 170] on button "Create poll" at bounding box center [261, 172] width 96 height 12
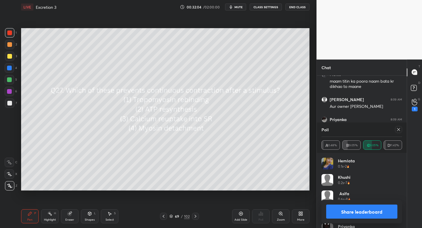
click at [196, 171] on icon at bounding box center [195, 216] width 5 height 5
click at [195, 171] on icon at bounding box center [195, 216] width 5 height 5
click at [257, 131] on icon at bounding box center [399, 129] width 5 height 5
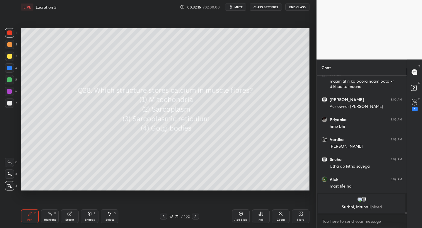
click at [257, 171] on icon at bounding box center [261, 213] width 5 height 5
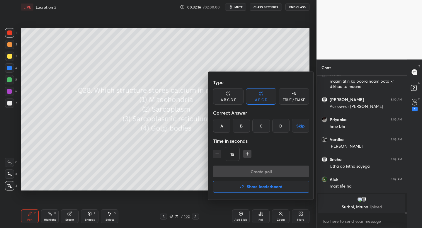
click at [257, 128] on div "C" at bounding box center [261, 126] width 17 height 14
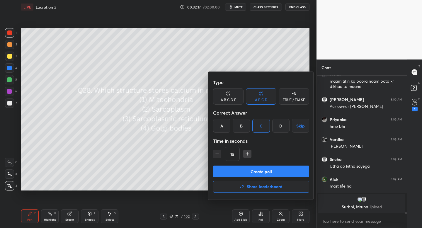
click at [257, 168] on button "Create poll" at bounding box center [261, 172] width 96 height 12
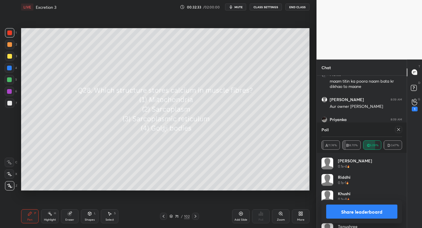
click at [257, 129] on icon at bounding box center [399, 129] width 5 height 5
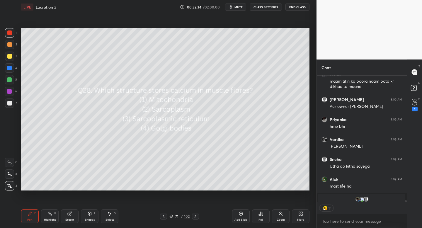
click at [195, 171] on icon at bounding box center [195, 216] width 5 height 5
click at [194, 171] on icon at bounding box center [195, 216] width 5 height 5
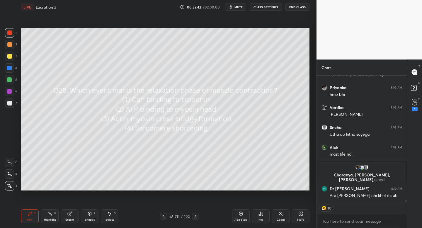
click at [257, 171] on icon at bounding box center [262, 214] width 1 height 3
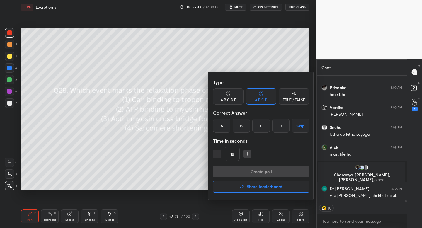
click at [238, 126] on div "B" at bounding box center [241, 126] width 17 height 14
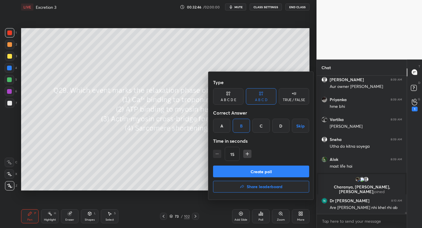
click at [257, 170] on button "Create poll" at bounding box center [261, 172] width 96 height 12
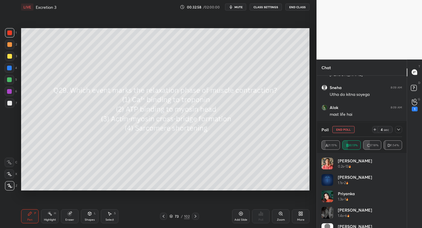
click at [257, 129] on icon at bounding box center [399, 129] width 5 height 5
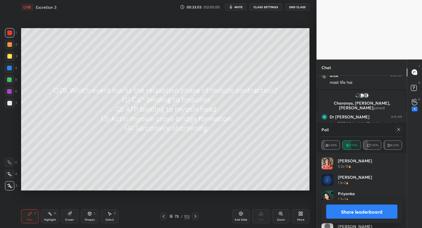
click at [257, 131] on div at bounding box center [398, 129] width 7 height 7
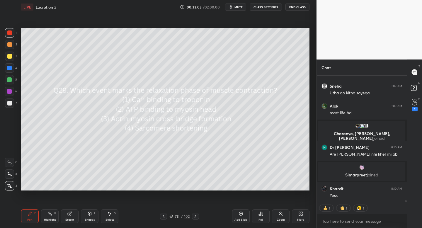
click at [196, 171] on icon at bounding box center [195, 216] width 5 height 5
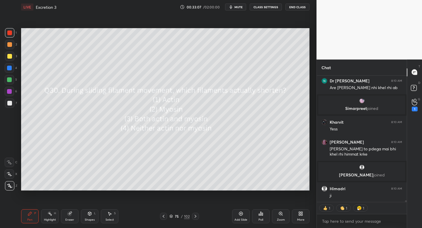
click at [0, 98] on div "1 2 3 4 5 6 7 C X Z C X Z E E Erase all H H LIVE Excretion 3 00:33:07 / 02:00:0…" at bounding box center [156, 114] width 312 height 228
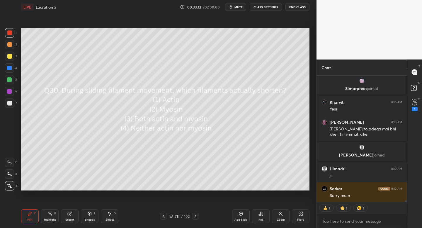
click at [257, 171] on div "Poll" at bounding box center [261, 216] width 18 height 14
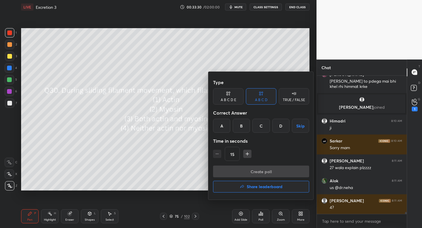
click at [160, 161] on div at bounding box center [211, 114] width 422 height 228
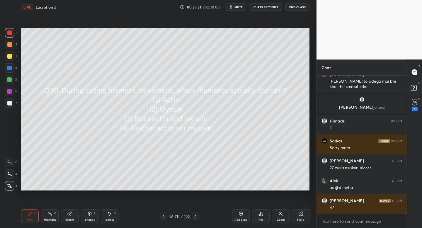
click at [165, 171] on icon at bounding box center [163, 216] width 5 height 5
click at [162, 171] on icon at bounding box center [163, 216] width 5 height 5
click at [163, 171] on icon at bounding box center [163, 216] width 5 height 5
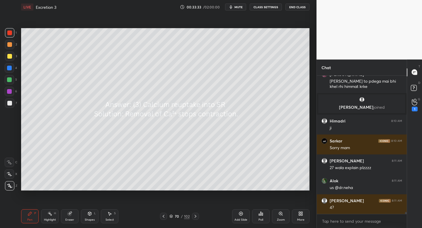
click at [163, 171] on icon at bounding box center [163, 216] width 5 height 5
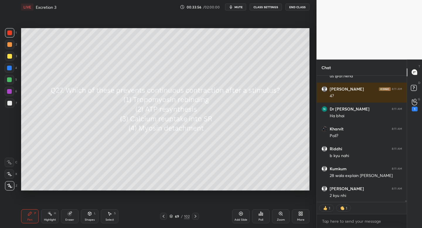
click at [247, 133] on div "LIVE Excretion 3 00:33:56 / 02:00:00 mute CLASS SETTINGS End Class Setting up y…" at bounding box center [165, 114] width 293 height 228
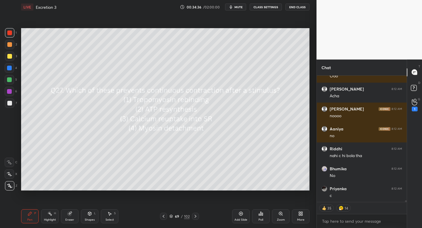
scroll to position [9646, 0]
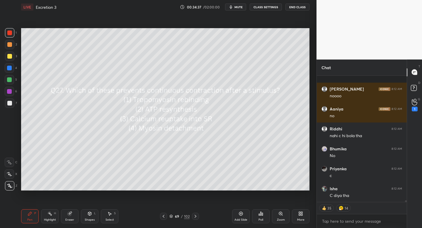
click at [194, 171] on icon at bounding box center [195, 216] width 5 height 5
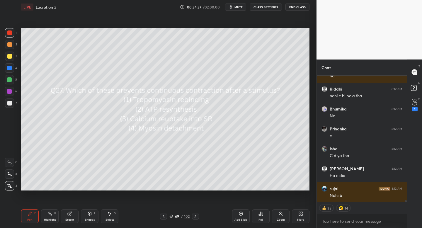
click at [193, 171] on div at bounding box center [195, 216] width 7 height 7
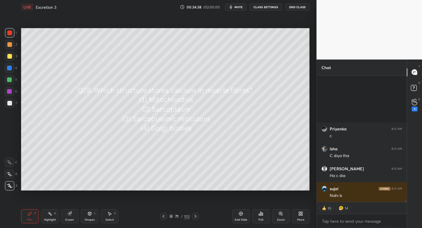
scroll to position [9766, 0]
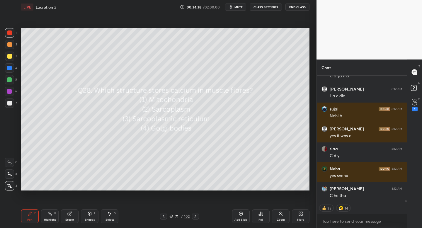
click at [194, 171] on icon at bounding box center [195, 216] width 5 height 5
click at [197, 171] on div at bounding box center [195, 216] width 7 height 7
click at [196, 171] on div at bounding box center [195, 216] width 7 height 7
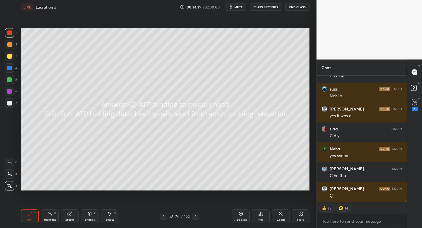
scroll to position [9805, 0]
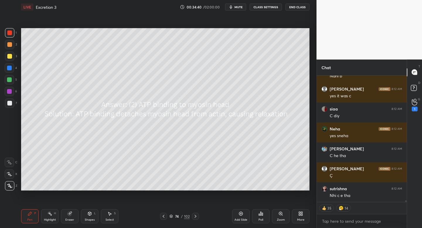
click at [195, 171] on icon at bounding box center [195, 216] width 5 height 5
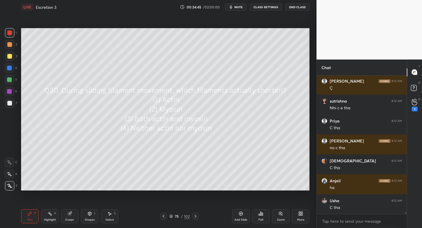
scroll to position [9913, 0]
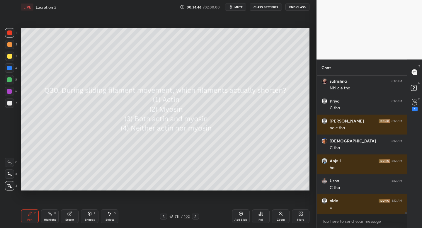
click at [257, 171] on div "Poll" at bounding box center [261, 220] width 5 height 3
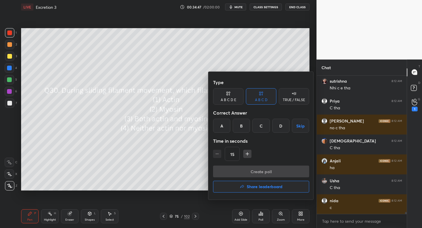
scroll to position [9933, 0]
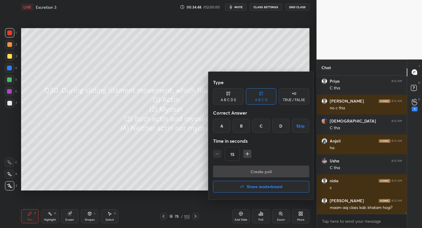
click at [257, 125] on div "D" at bounding box center [280, 126] width 17 height 14
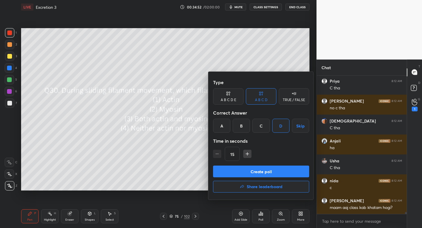
click at [257, 169] on button "Create poll" at bounding box center [261, 172] width 96 height 12
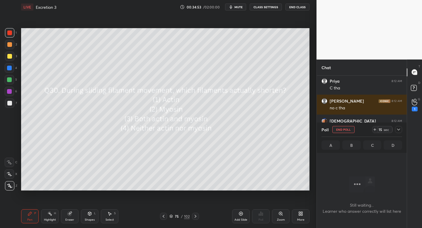
scroll to position [2, 2]
click at [257, 128] on icon at bounding box center [399, 129] width 5 height 5
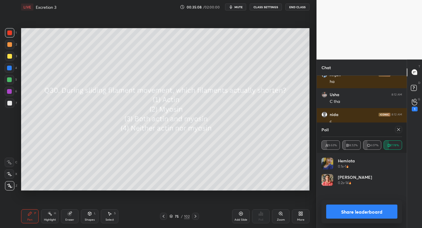
scroll to position [1, 2]
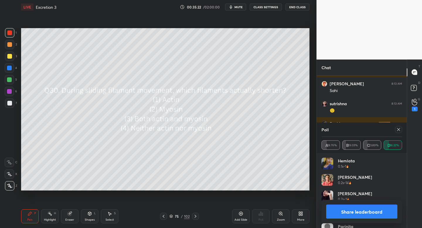
click at [257, 128] on icon at bounding box center [399, 129] width 5 height 5
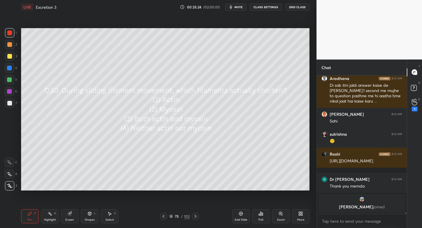
click at [195, 171] on icon at bounding box center [195, 216] width 5 height 5
click at [197, 171] on div at bounding box center [195, 216] width 7 height 7
click at [257, 171] on div "Poll" at bounding box center [261, 216] width 18 height 14
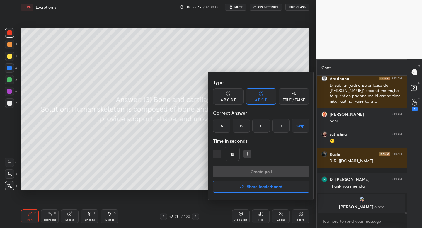
click at [177, 162] on div at bounding box center [211, 114] width 422 height 228
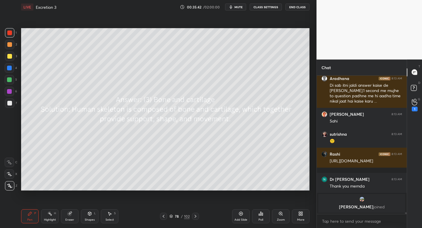
click at [163, 171] on icon at bounding box center [163, 216] width 5 height 5
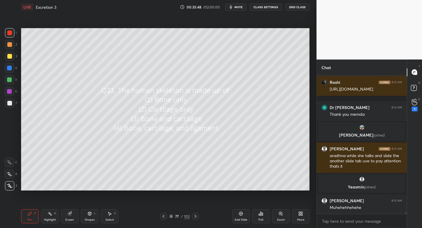
click at [195, 171] on icon at bounding box center [195, 216] width 5 height 5
click at [194, 171] on icon at bounding box center [195, 216] width 5 height 5
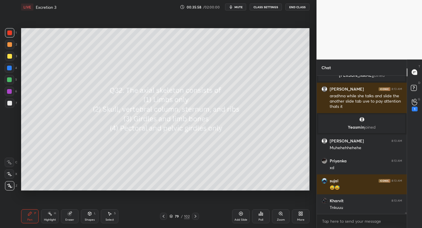
click at [257, 171] on div "Poll" at bounding box center [261, 216] width 18 height 14
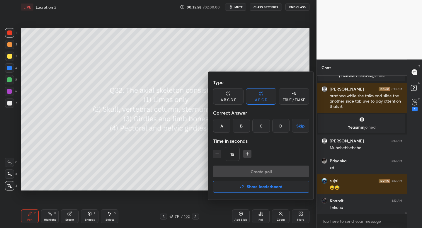
click at [240, 131] on div "B" at bounding box center [241, 126] width 17 height 14
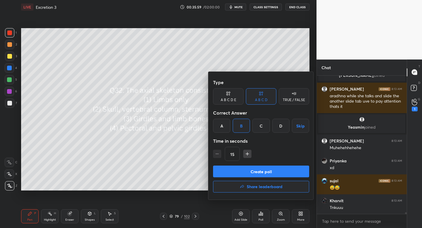
click at [253, 167] on button "Create poll" at bounding box center [261, 172] width 96 height 12
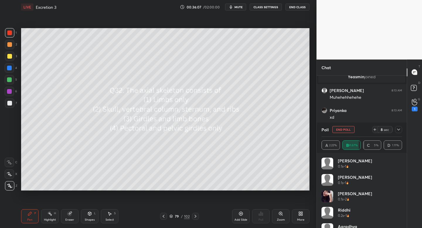
click at [257, 129] on icon at bounding box center [399, 129] width 5 height 5
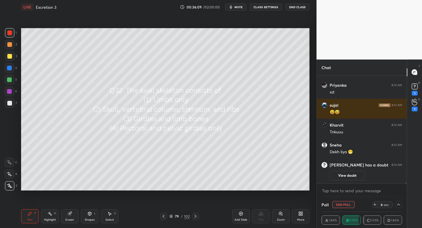
click at [196, 171] on icon at bounding box center [195, 216] width 5 height 5
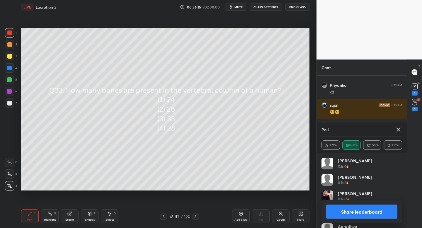
click at [257, 129] on icon at bounding box center [399, 129] width 5 height 5
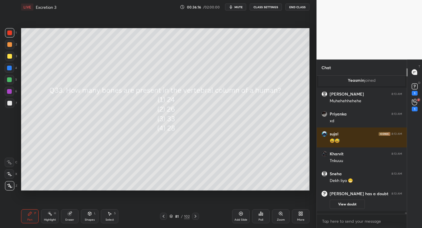
click at [257, 171] on div "Poll" at bounding box center [261, 216] width 18 height 14
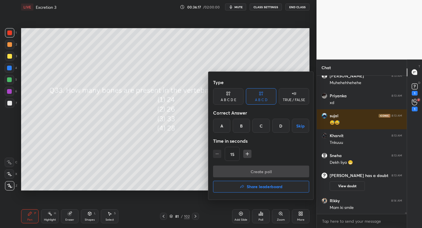
click at [242, 125] on div "B" at bounding box center [241, 126] width 17 height 14
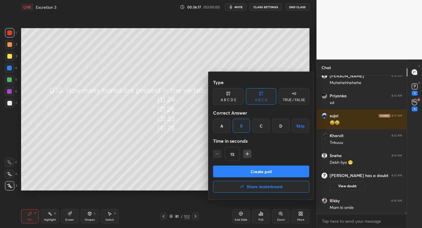
click at [257, 171] on div "Create poll Share leaderboard" at bounding box center [261, 180] width 96 height 29
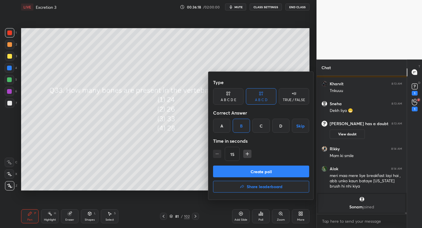
click at [257, 171] on button "Create poll" at bounding box center [261, 172] width 96 height 12
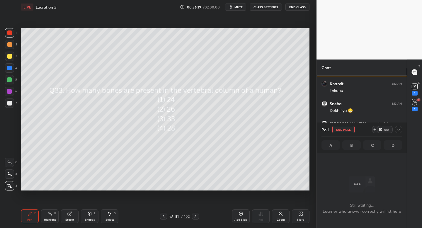
click at [257, 128] on icon at bounding box center [399, 129] width 5 height 5
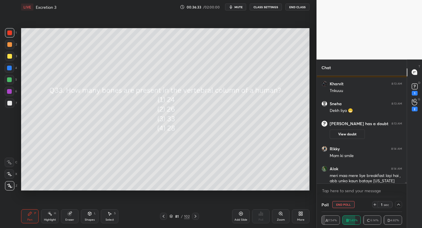
click at [195, 171] on icon at bounding box center [195, 216] width 5 height 5
click at [196, 171] on icon at bounding box center [195, 216] width 5 height 5
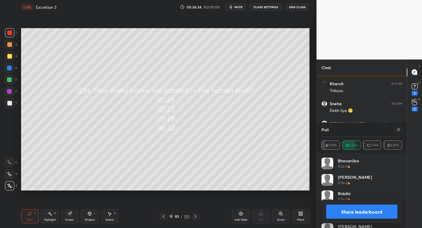
click at [257, 130] on icon at bounding box center [399, 129] width 5 height 5
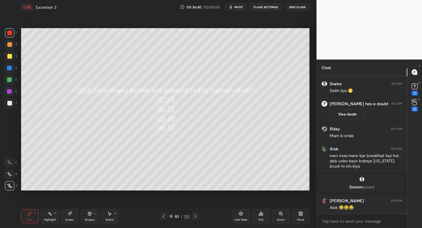
click at [257, 171] on icon at bounding box center [259, 214] width 1 height 1
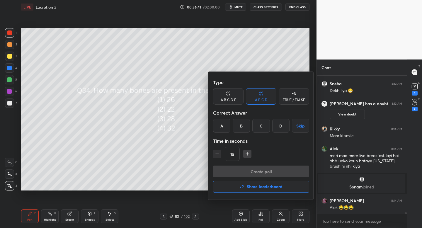
click at [245, 125] on div "B" at bounding box center [241, 126] width 17 height 14
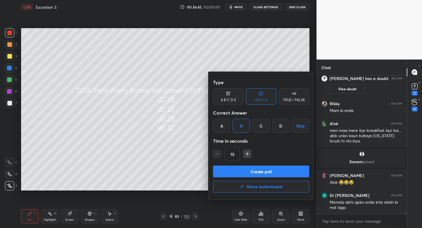
click at [254, 168] on button "Create poll" at bounding box center [261, 172] width 96 height 12
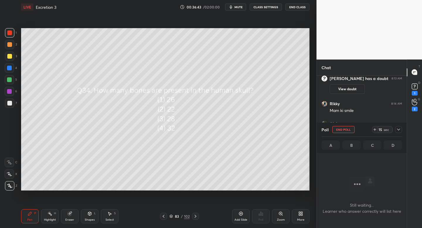
click at [257, 130] on icon at bounding box center [399, 129] width 5 height 5
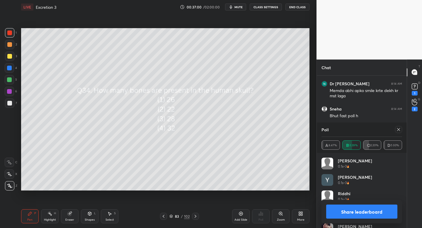
click at [257, 127] on div at bounding box center [398, 129] width 7 height 7
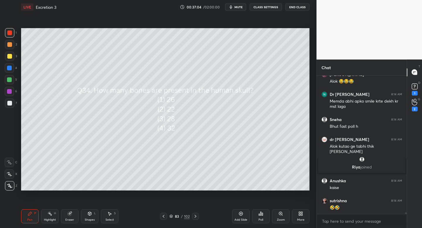
click at [196, 171] on icon at bounding box center [195, 216] width 5 height 5
click at [194, 171] on icon at bounding box center [195, 216] width 5 height 5
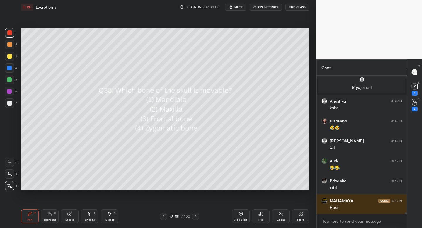
click at [257, 171] on div "Poll" at bounding box center [261, 216] width 18 height 14
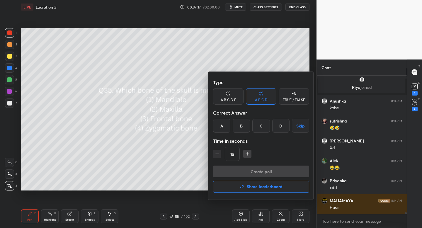
click at [224, 126] on div "A" at bounding box center [221, 126] width 17 height 14
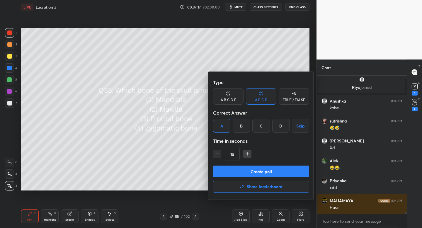
click at [257, 170] on button "Create poll" at bounding box center [261, 172] width 96 height 12
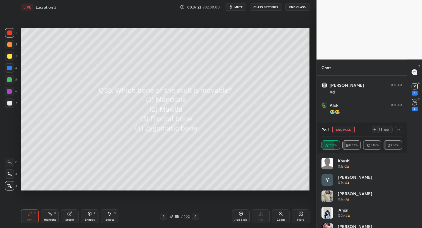
click at [257, 130] on div at bounding box center [398, 129] width 7 height 7
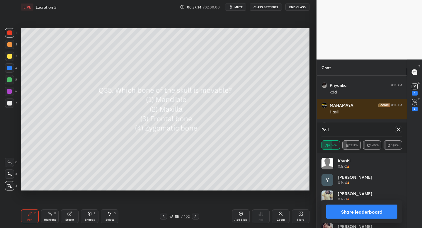
click at [194, 171] on icon at bounding box center [195, 216] width 5 height 5
click at [193, 171] on div at bounding box center [195, 216] width 7 height 7
click at [257, 127] on div at bounding box center [398, 129] width 7 height 7
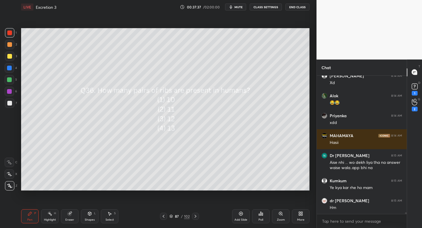
click at [257, 171] on div "Poll" at bounding box center [261, 216] width 18 height 14
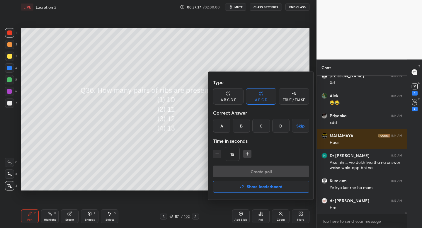
click at [257, 124] on div "C" at bounding box center [261, 126] width 17 height 14
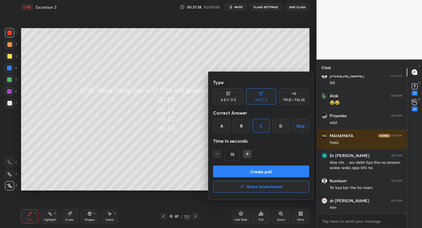
drag, startPoint x: 260, startPoint y: 172, endPoint x: 260, endPoint y: 168, distance: 3.3
click at [257, 168] on button "Create poll" at bounding box center [261, 172] width 96 height 12
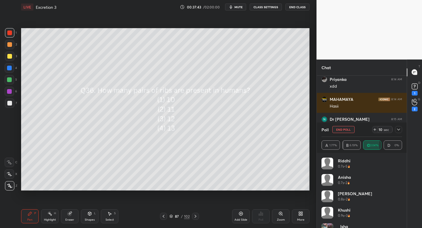
click at [257, 131] on icon at bounding box center [399, 129] width 5 height 5
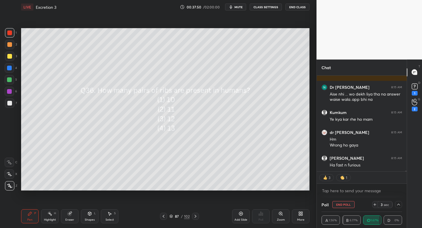
click at [192, 171] on div at bounding box center [195, 216] width 7 height 7
click at [193, 171] on div at bounding box center [195, 216] width 7 height 7
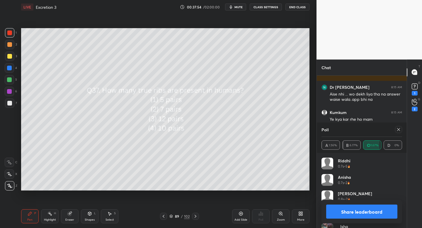
click at [257, 129] on icon at bounding box center [399, 129] width 5 height 5
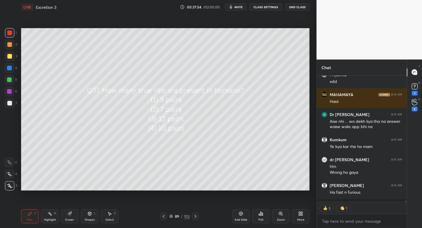
click at [257, 171] on div "Poll" at bounding box center [261, 216] width 18 height 14
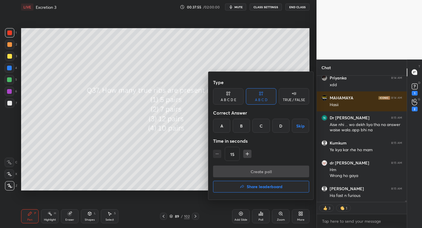
click at [242, 123] on div "B" at bounding box center [241, 126] width 17 height 14
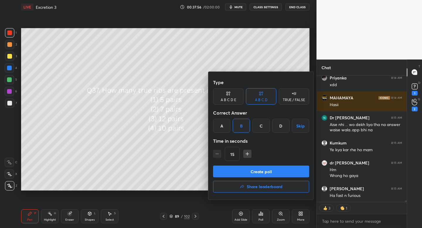
click at [257, 171] on button "Create poll" at bounding box center [261, 172] width 96 height 12
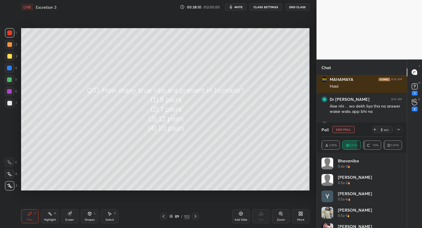
click at [196, 171] on div at bounding box center [195, 216] width 7 height 7
click at [195, 171] on icon at bounding box center [195, 216] width 5 height 5
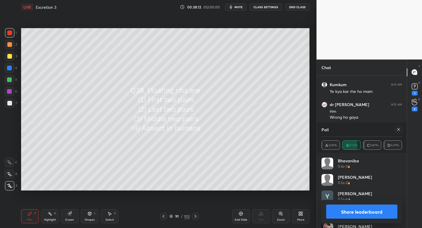
drag, startPoint x: 396, startPoint y: 129, endPoint x: 399, endPoint y: 129, distance: 3.2
click at [257, 129] on div at bounding box center [398, 129] width 7 height 7
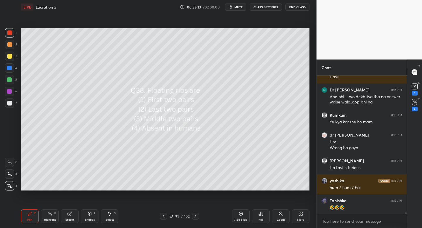
click at [257, 171] on div "Poll" at bounding box center [261, 220] width 5 height 3
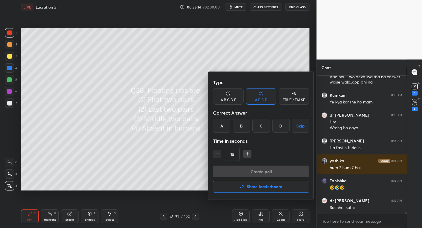
click at [240, 126] on div "B" at bounding box center [241, 126] width 17 height 14
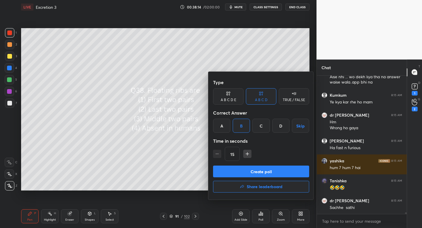
click at [257, 171] on button "Create poll" at bounding box center [261, 172] width 96 height 12
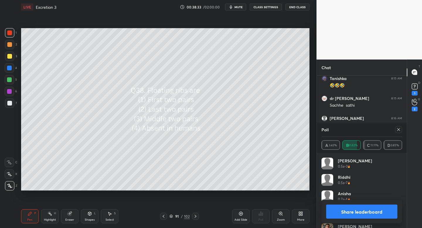
click at [257, 130] on div at bounding box center [398, 129] width 7 height 7
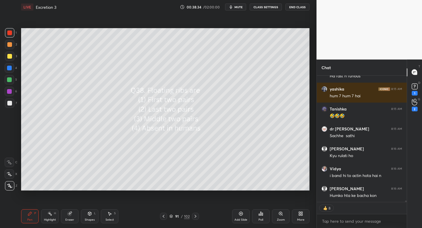
click at [196, 171] on icon at bounding box center [195, 216] width 5 height 5
click at [195, 171] on icon at bounding box center [195, 216] width 5 height 5
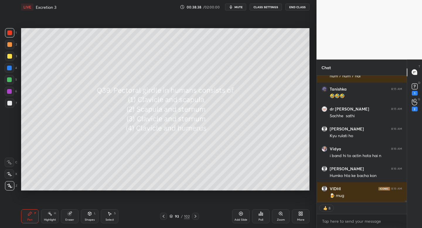
click at [257, 171] on icon at bounding box center [261, 213] width 5 height 5
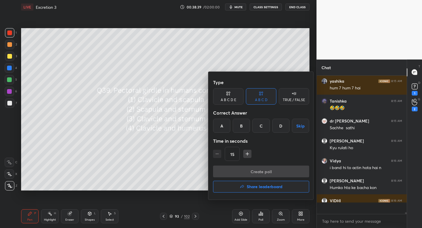
click at [227, 126] on div "A" at bounding box center [221, 126] width 17 height 14
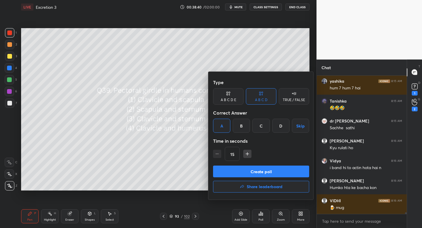
click at [257, 171] on button "Create poll" at bounding box center [261, 172] width 96 height 12
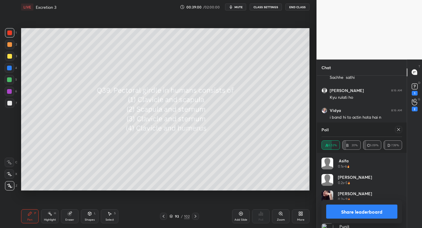
click at [197, 171] on icon at bounding box center [195, 216] width 5 height 5
click at [195, 171] on icon at bounding box center [195, 216] width 5 height 5
click at [257, 128] on icon at bounding box center [399, 129] width 5 height 5
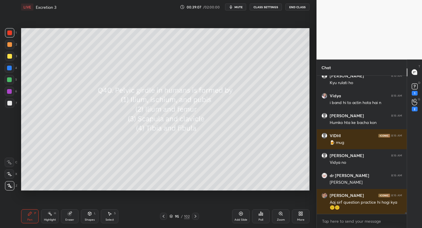
click at [257, 171] on div "Poll" at bounding box center [261, 220] width 5 height 3
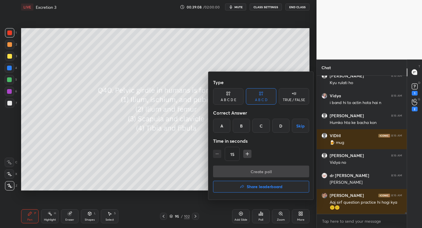
click at [225, 127] on div "A" at bounding box center [221, 126] width 17 height 14
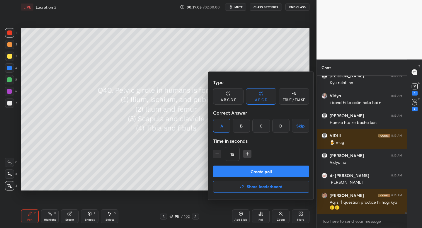
click at [257, 171] on button "Create poll" at bounding box center [261, 172] width 96 height 12
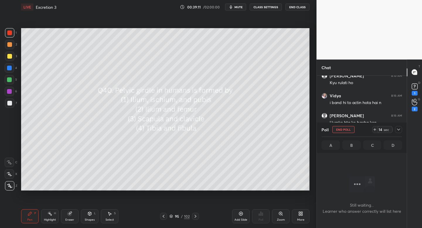
click at [257, 130] on icon at bounding box center [399, 129] width 5 height 5
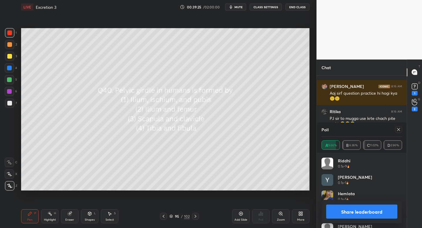
click at [196, 171] on icon at bounding box center [195, 216] width 5 height 5
click at [197, 171] on icon at bounding box center [195, 216] width 5 height 5
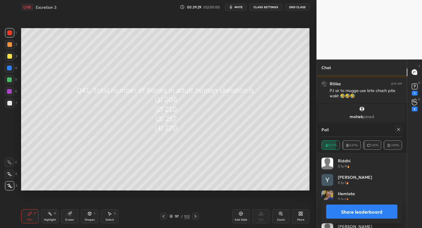
click at [257, 128] on icon at bounding box center [399, 129] width 5 height 5
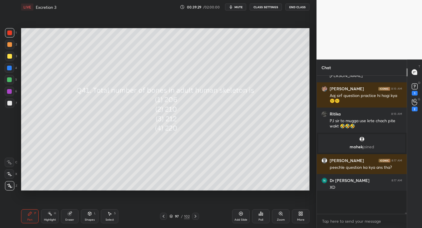
click at [257, 171] on div "Poll" at bounding box center [261, 216] width 18 height 14
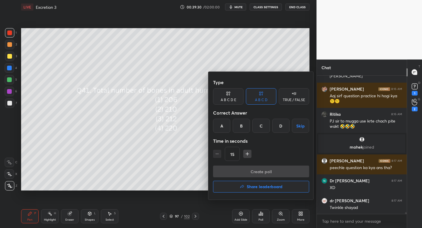
click at [227, 131] on div "A" at bounding box center [221, 126] width 17 height 14
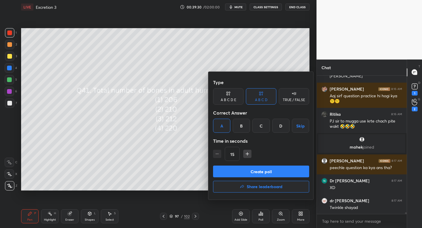
click at [247, 171] on button "Create poll" at bounding box center [261, 172] width 96 height 12
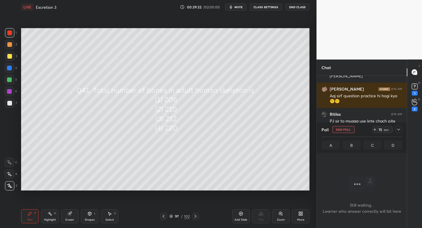
click at [257, 128] on icon at bounding box center [399, 129] width 5 height 5
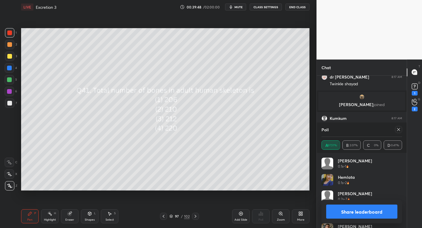
click at [257, 129] on icon at bounding box center [399, 129] width 5 height 5
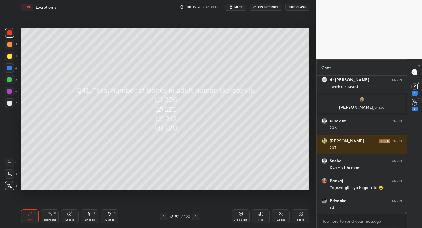
click at [196, 171] on icon at bounding box center [195, 216] width 5 height 5
click at [194, 171] on icon at bounding box center [195, 216] width 5 height 5
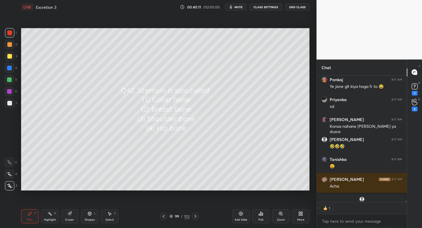
click at [257, 171] on div "Poll" at bounding box center [261, 216] width 18 height 14
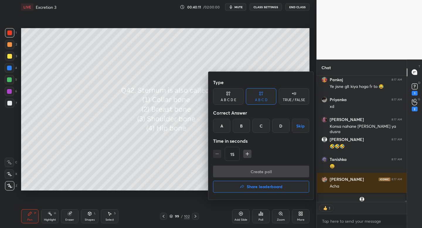
click at [241, 126] on div "B" at bounding box center [241, 126] width 17 height 14
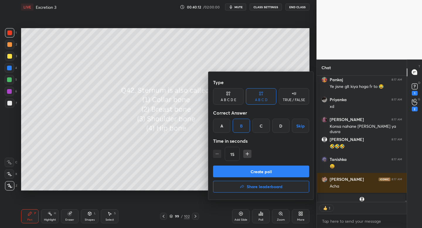
click at [257, 171] on button "Create poll" at bounding box center [261, 172] width 96 height 12
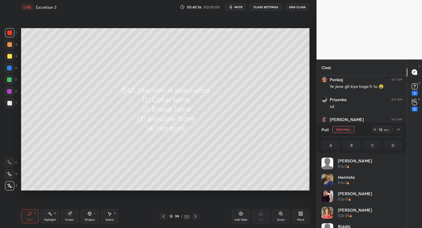
click at [257, 171] on icon at bounding box center [299, 212] width 1 height 1
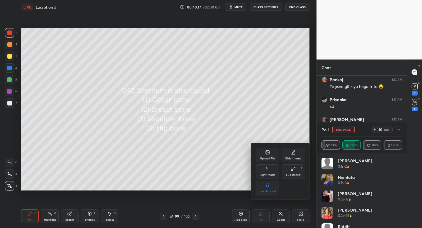
click at [257, 157] on div "Upload File" at bounding box center [267, 158] width 15 height 3
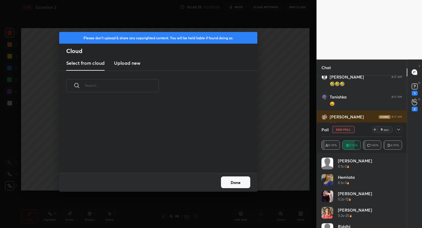
click at [128, 62] on h3 "Upload new" at bounding box center [127, 63] width 26 height 7
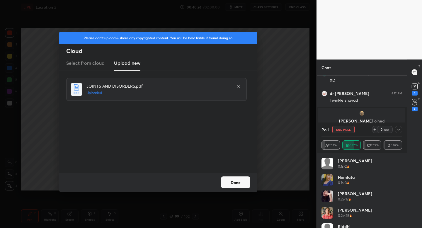
click at [235, 171] on button "Done" at bounding box center [235, 183] width 29 height 12
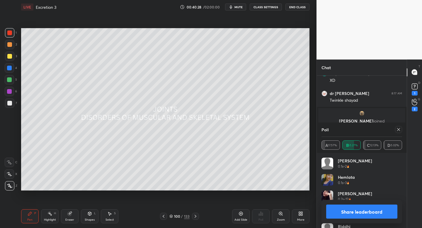
click at [257, 131] on icon at bounding box center [399, 129] width 5 height 5
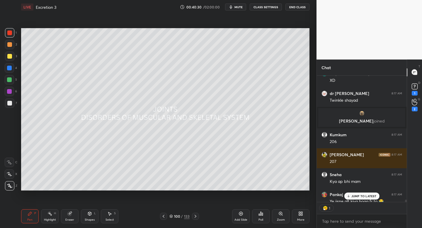
click at [196, 171] on icon at bounding box center [195, 216] width 5 height 5
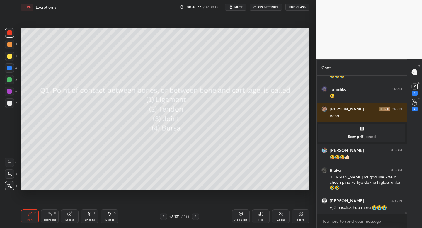
click at [257, 171] on icon at bounding box center [262, 214] width 1 height 3
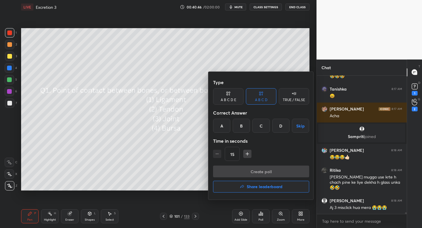
click at [257, 126] on div "C" at bounding box center [261, 126] width 17 height 14
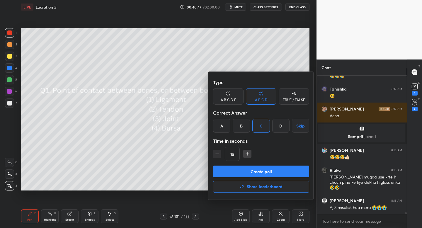
click at [171, 152] on div at bounding box center [211, 114] width 422 height 228
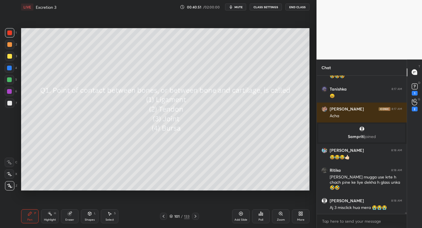
click at [257, 171] on div "Poll" at bounding box center [261, 216] width 18 height 14
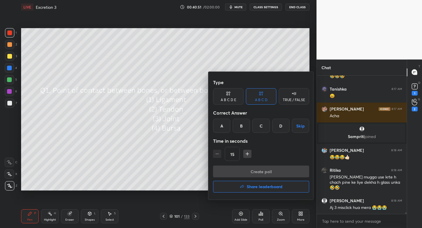
click at [256, 138] on div "Time in seconds" at bounding box center [261, 141] width 96 height 12
click at [257, 125] on div "C" at bounding box center [261, 126] width 17 height 14
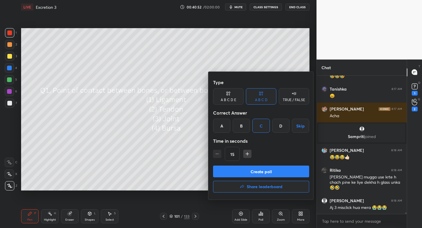
click at [257, 171] on button "Create poll" at bounding box center [261, 172] width 96 height 12
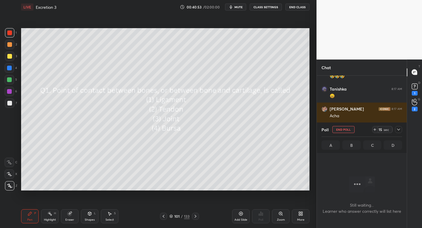
click at [257, 128] on div at bounding box center [398, 129] width 7 height 7
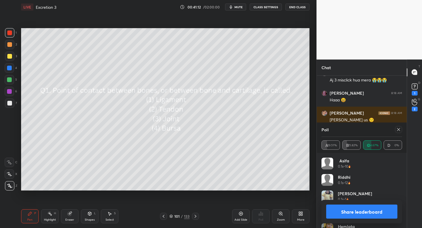
click at [257, 129] on icon at bounding box center [399, 129] width 5 height 5
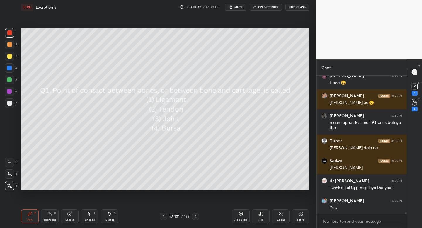
click at [196, 171] on icon at bounding box center [195, 216] width 5 height 5
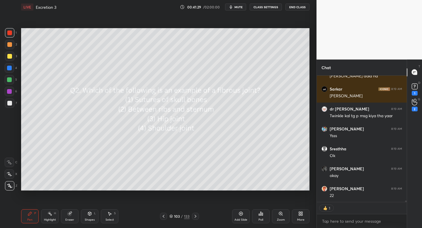
click at [257, 171] on div "Poll" at bounding box center [261, 216] width 18 height 14
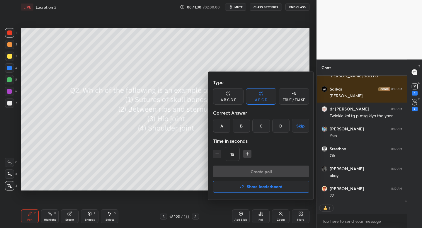
click at [223, 125] on div "A" at bounding box center [221, 126] width 17 height 14
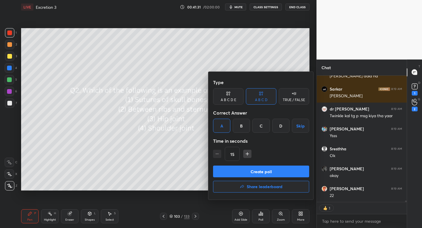
click at [255, 171] on div "Create poll Share leaderboard" at bounding box center [261, 180] width 96 height 29
click at [252, 171] on button "Create poll" at bounding box center [261, 172] width 96 height 12
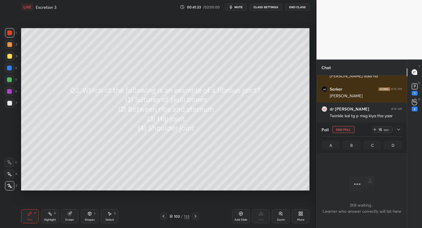
click at [257, 129] on div at bounding box center [398, 129] width 7 height 7
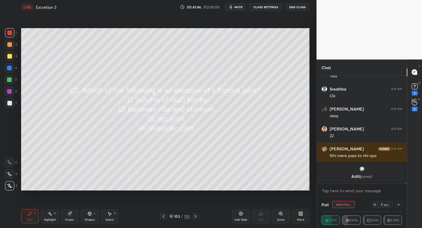
click at [195, 171] on icon at bounding box center [195, 216] width 5 height 5
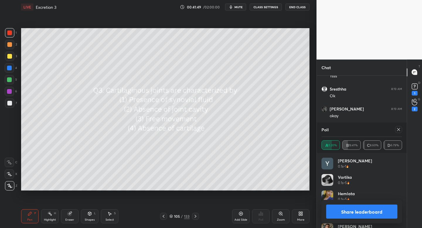
click at [257, 128] on icon at bounding box center [399, 129] width 5 height 5
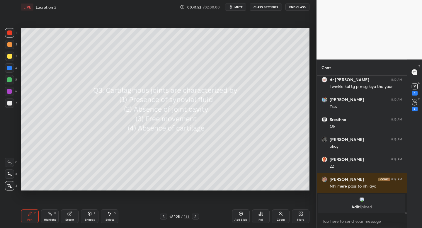
click at [257, 171] on icon at bounding box center [261, 213] width 5 height 5
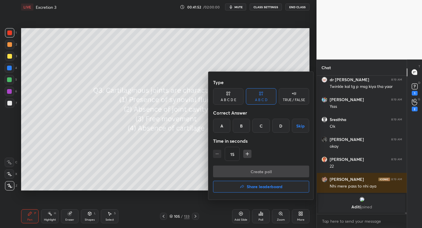
click at [246, 125] on div "B" at bounding box center [241, 126] width 17 height 14
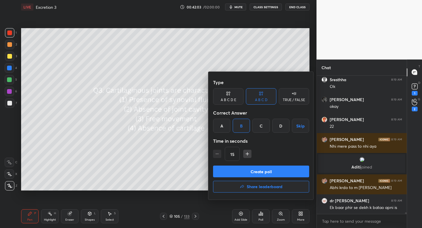
drag, startPoint x: 151, startPoint y: 113, endPoint x: 206, endPoint y: 112, distance: 54.9
click at [205, 112] on div at bounding box center [211, 114] width 422 height 228
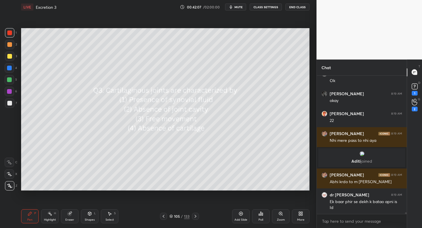
click at [193, 171] on icon at bounding box center [195, 216] width 5 height 5
click at [195, 171] on icon at bounding box center [195, 216] width 5 height 5
click at [257, 171] on div "Poll" at bounding box center [261, 216] width 18 height 14
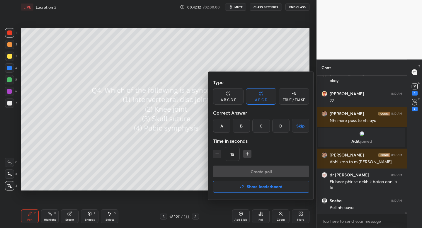
click at [241, 128] on div "B" at bounding box center [241, 126] width 17 height 14
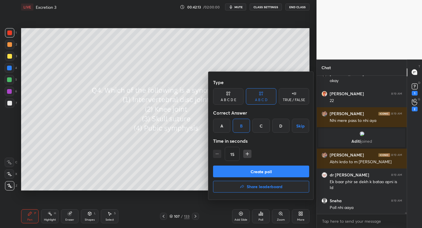
click at [257, 171] on button "Create poll" at bounding box center [261, 172] width 96 height 12
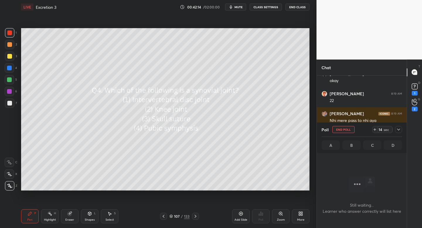
click at [257, 129] on icon at bounding box center [399, 129] width 5 height 5
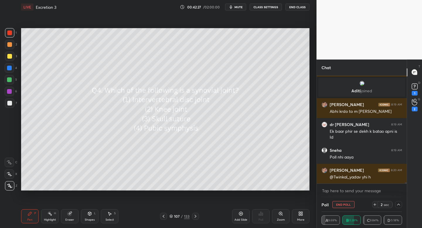
click at [196, 171] on icon at bounding box center [195, 216] width 5 height 5
click at [195, 171] on icon at bounding box center [196, 216] width 2 height 3
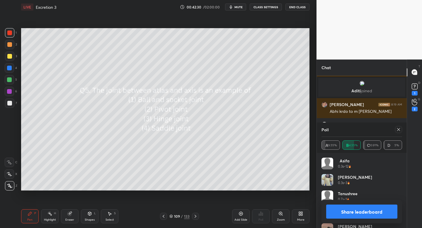
click at [257, 127] on div at bounding box center [398, 129] width 7 height 7
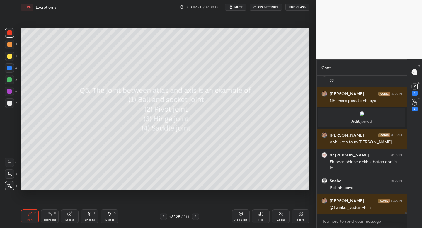
click at [257, 171] on div "Poll" at bounding box center [261, 216] width 18 height 14
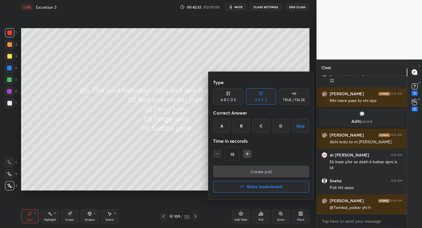
click at [243, 125] on div "B" at bounding box center [241, 126] width 17 height 14
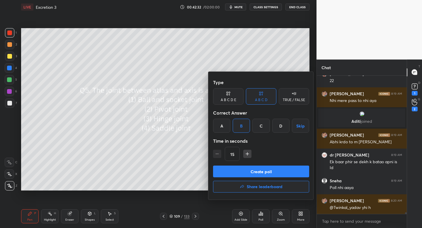
click at [257, 167] on button "Create poll" at bounding box center [261, 172] width 96 height 12
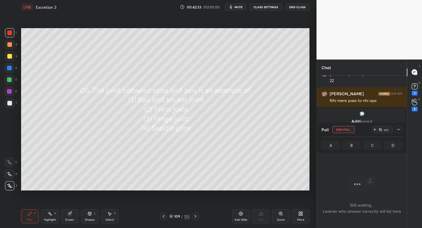
click at [257, 128] on icon at bounding box center [399, 129] width 5 height 5
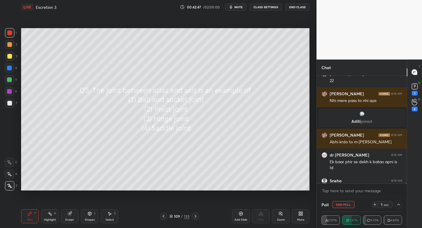
click at [195, 171] on icon at bounding box center [195, 216] width 5 height 5
click at [192, 171] on div "110 / 133" at bounding box center [179, 216] width 39 height 7
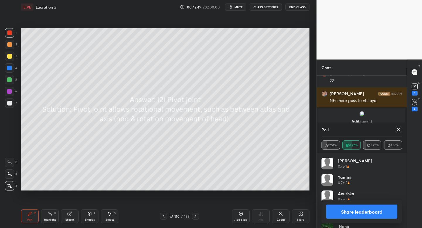
click at [196, 171] on div at bounding box center [195, 216] width 7 height 7
click at [257, 126] on div at bounding box center [397, 129] width 9 height 7
click at [257, 127] on div at bounding box center [398, 129] width 7 height 7
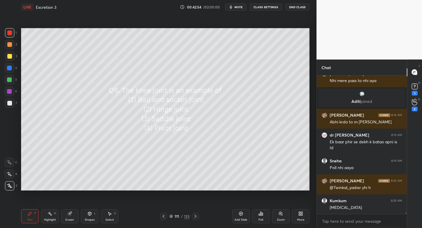
click at [257, 171] on div "Poll" at bounding box center [261, 216] width 18 height 14
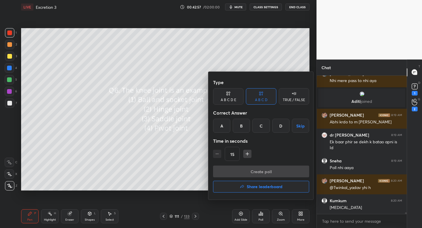
click at [239, 124] on div "B" at bounding box center [241, 126] width 17 height 14
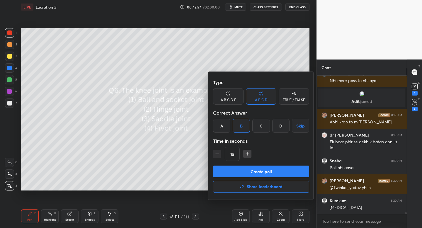
click at [257, 171] on button "Create poll" at bounding box center [261, 172] width 96 height 12
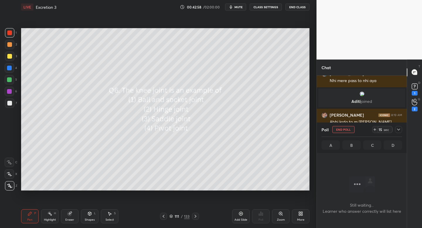
click at [257, 128] on icon at bounding box center [399, 129] width 5 height 5
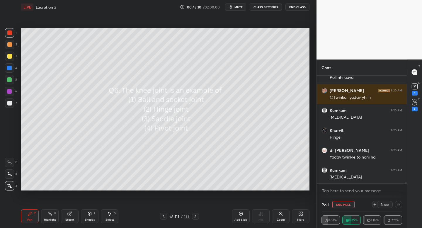
click at [197, 171] on div at bounding box center [195, 216] width 7 height 7
click at [196, 171] on icon at bounding box center [195, 216] width 5 height 5
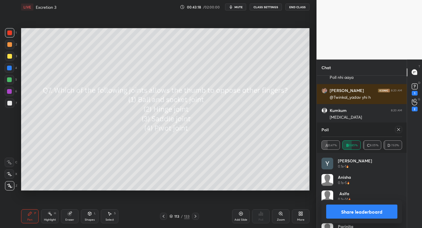
click at [257, 129] on icon at bounding box center [399, 129] width 5 height 5
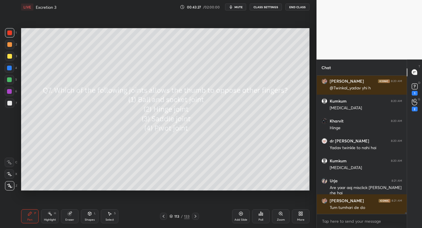
click at [257, 171] on div "Poll" at bounding box center [261, 216] width 18 height 14
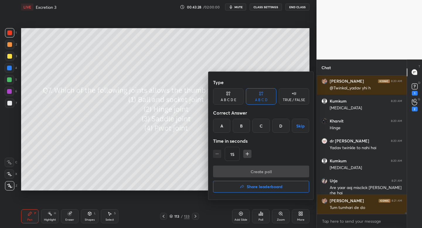
click at [257, 128] on div "C" at bounding box center [261, 126] width 17 height 14
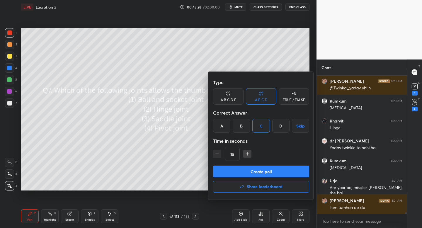
click at [257, 171] on button "Create poll" at bounding box center [261, 172] width 96 height 12
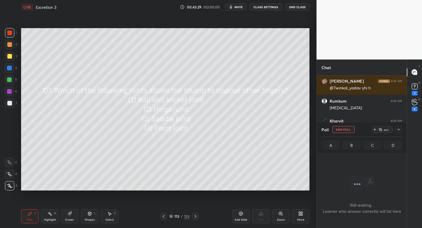
click at [257, 128] on div at bounding box center [398, 129] width 7 height 7
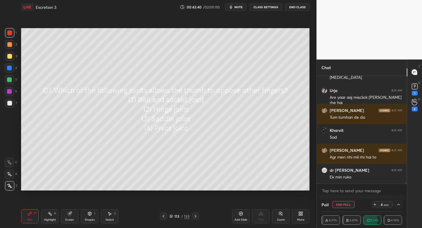
click at [194, 171] on div at bounding box center [195, 216] width 7 height 7
click at [166, 171] on div "116 / 133" at bounding box center [179, 216] width 39 height 7
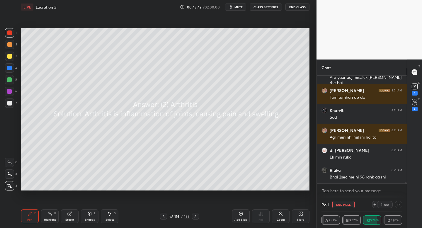
click at [164, 171] on div at bounding box center [163, 216] width 7 height 7
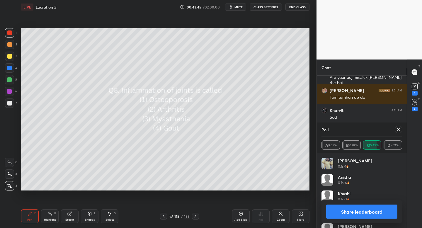
click at [257, 126] on div at bounding box center [398, 129] width 7 height 7
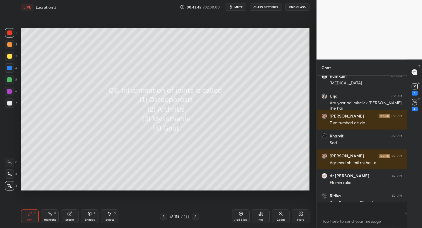
click at [257, 171] on div "Poll" at bounding box center [261, 216] width 18 height 14
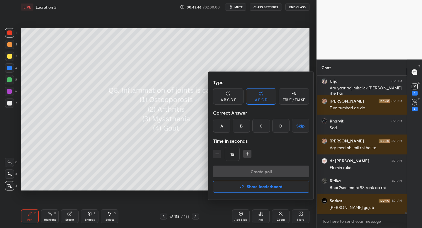
click at [241, 124] on div "B" at bounding box center [241, 126] width 17 height 14
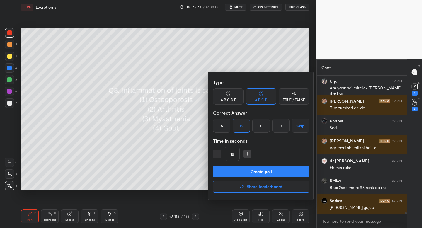
click at [254, 170] on button "Create poll" at bounding box center [261, 172] width 96 height 12
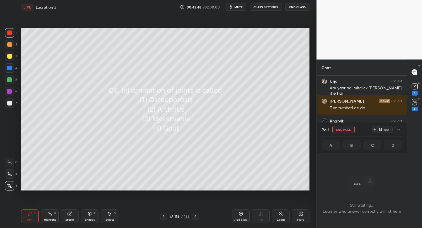
click at [257, 128] on icon at bounding box center [399, 129] width 5 height 5
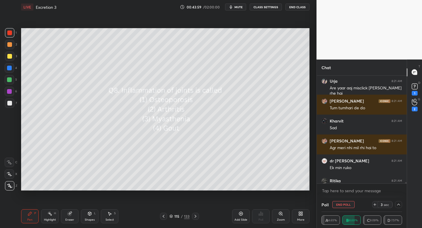
click at [196, 171] on icon at bounding box center [195, 216] width 5 height 5
click at [195, 171] on icon at bounding box center [195, 216] width 5 height 5
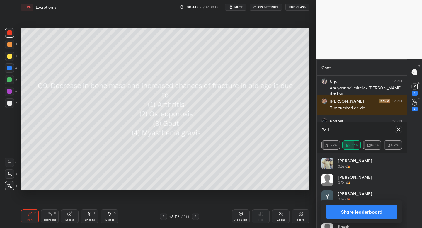
click at [257, 128] on icon at bounding box center [399, 129] width 5 height 5
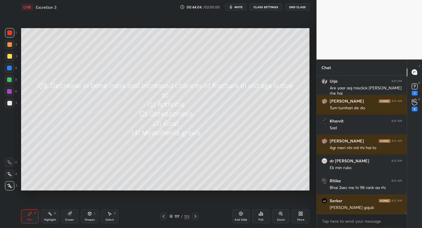
click at [257, 171] on div "Poll" at bounding box center [261, 216] width 18 height 33
click at [250, 171] on div "Add Slide Poll Zoom More" at bounding box center [270, 216] width 77 height 33
click at [257, 171] on div "Poll" at bounding box center [261, 216] width 18 height 14
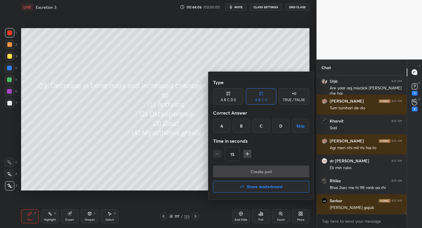
click at [242, 124] on div "B" at bounding box center [241, 126] width 17 height 14
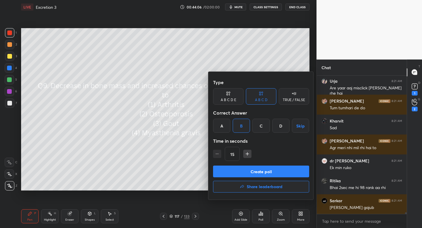
click at [257, 171] on button "Create poll" at bounding box center [261, 172] width 96 height 12
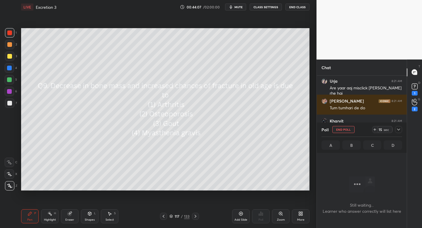
click at [257, 128] on icon at bounding box center [399, 129] width 5 height 5
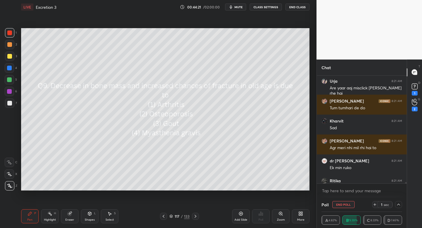
click at [197, 171] on div at bounding box center [195, 216] width 7 height 7
click at [197, 171] on icon at bounding box center [195, 216] width 5 height 5
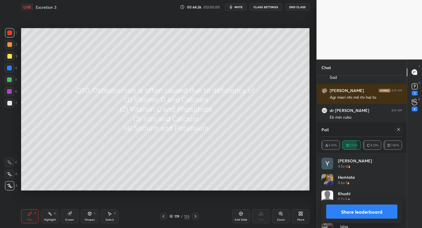
click at [257, 130] on icon at bounding box center [399, 129] width 5 height 5
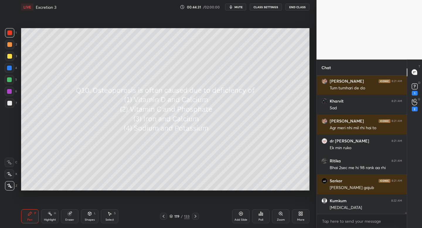
click at [257, 171] on div "Poll" at bounding box center [261, 220] width 5 height 3
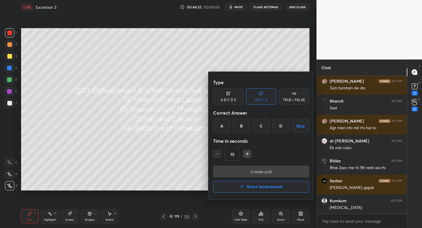
click at [219, 125] on div "A" at bounding box center [221, 126] width 17 height 14
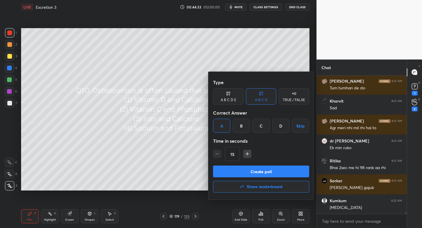
click at [257, 171] on button "Create poll" at bounding box center [261, 172] width 96 height 12
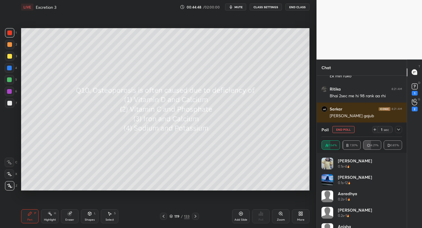
click at [196, 171] on icon at bounding box center [195, 216] width 5 height 5
click at [193, 171] on icon at bounding box center [195, 216] width 5 height 5
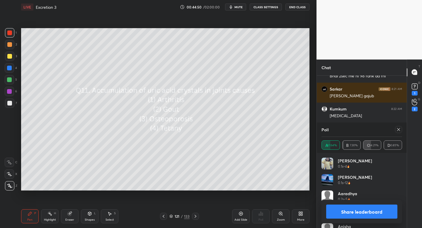
click at [257, 127] on div at bounding box center [398, 129] width 7 height 7
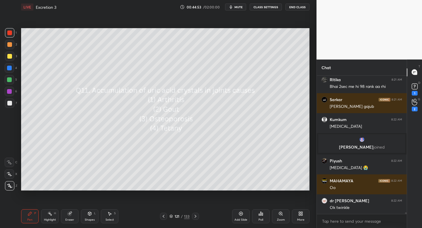
click at [257, 171] on div "Poll" at bounding box center [261, 216] width 18 height 14
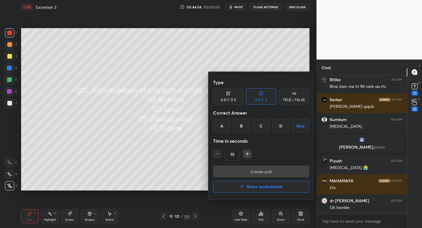
click at [241, 128] on div "B" at bounding box center [241, 126] width 17 height 14
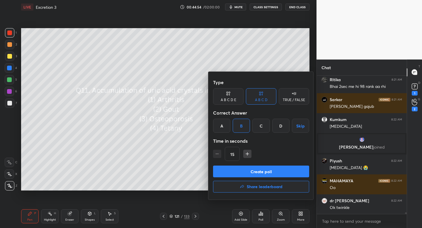
click at [251, 171] on button "Create poll" at bounding box center [261, 172] width 96 height 12
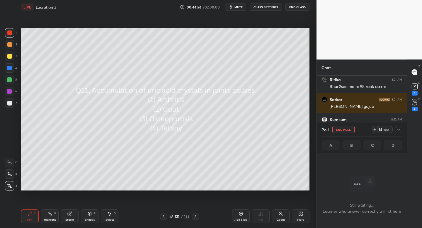
click at [257, 130] on icon at bounding box center [399, 129] width 5 height 5
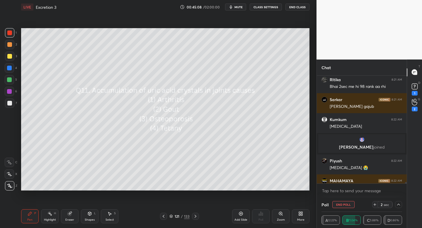
click at [194, 171] on icon at bounding box center [195, 216] width 5 height 5
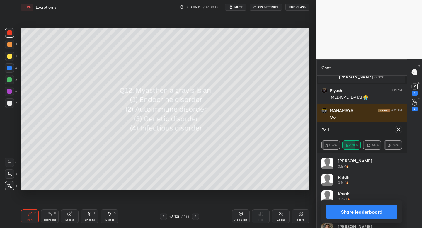
click at [257, 128] on icon at bounding box center [399, 129] width 5 height 5
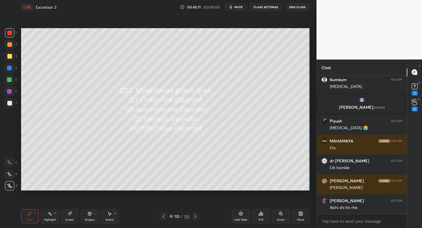
click at [257, 171] on div "Poll" at bounding box center [261, 216] width 18 height 14
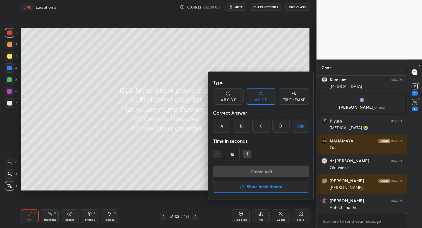
click at [245, 124] on div "B" at bounding box center [241, 126] width 17 height 14
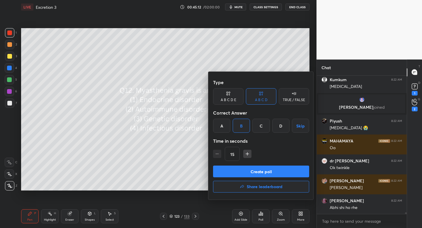
click at [257, 171] on button "Create poll" at bounding box center [261, 172] width 96 height 12
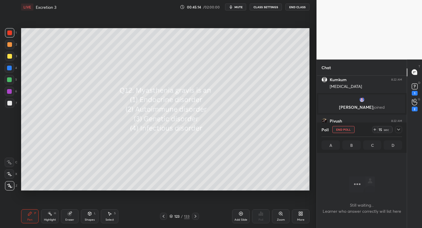
click at [257, 129] on icon at bounding box center [399, 129] width 5 height 5
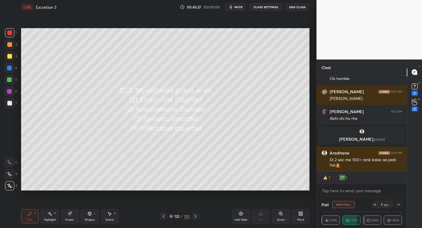
click at [195, 171] on icon at bounding box center [195, 216] width 5 height 5
click at [194, 171] on icon at bounding box center [195, 216] width 5 height 5
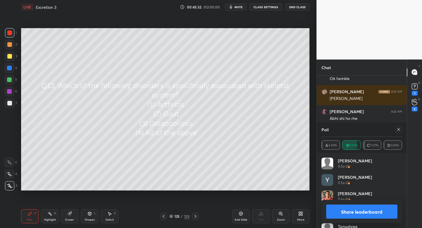
click at [257, 127] on div at bounding box center [397, 129] width 9 height 7
click at [257, 128] on icon at bounding box center [399, 129] width 5 height 5
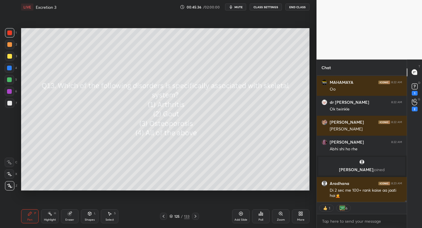
click at [257, 171] on icon at bounding box center [261, 213] width 5 height 5
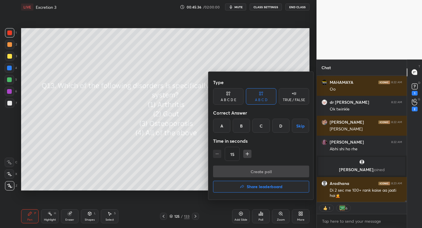
click at [257, 128] on div "D" at bounding box center [280, 126] width 17 height 14
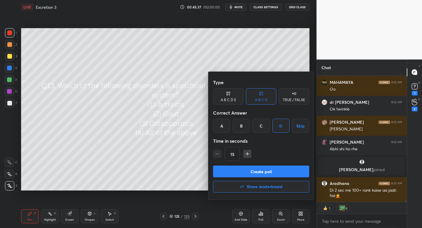
click at [257, 170] on button "Create poll" at bounding box center [261, 172] width 96 height 12
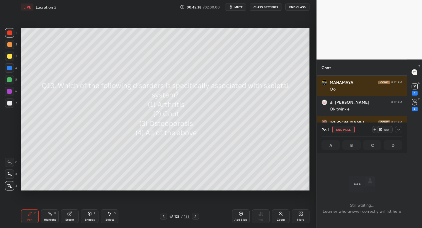
click at [257, 129] on icon at bounding box center [399, 129] width 5 height 5
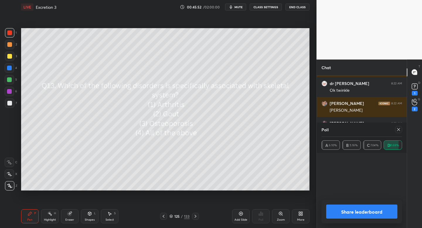
click at [194, 171] on icon at bounding box center [195, 216] width 5 height 5
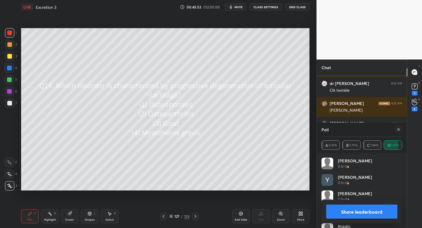
click at [257, 129] on div at bounding box center [397, 129] width 9 height 7
click at [257, 127] on icon at bounding box center [399, 129] width 5 height 5
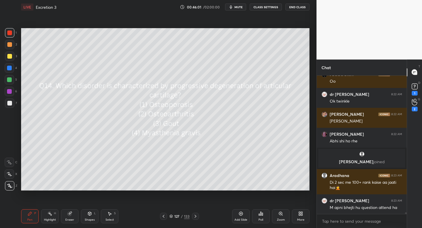
click at [257, 171] on div "Poll" at bounding box center [261, 216] width 18 height 14
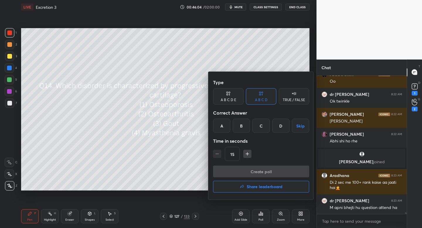
click at [177, 168] on div at bounding box center [211, 114] width 422 height 228
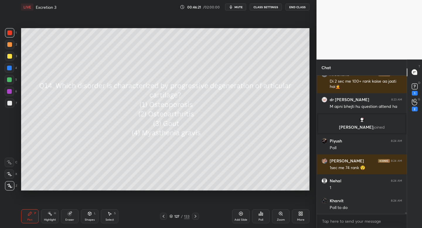
click at [192, 171] on div at bounding box center [195, 216] width 7 height 7
click at [191, 171] on div "128 / 133" at bounding box center [179, 216] width 39 height 7
click at [196, 171] on icon at bounding box center [195, 216] width 5 height 5
click at [257, 171] on div "Poll" at bounding box center [261, 220] width 5 height 3
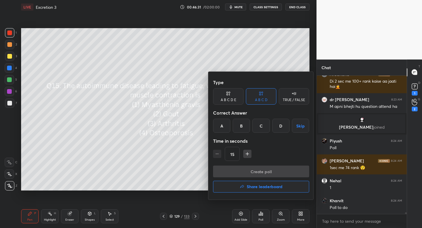
click at [220, 123] on div "A" at bounding box center [221, 126] width 17 height 14
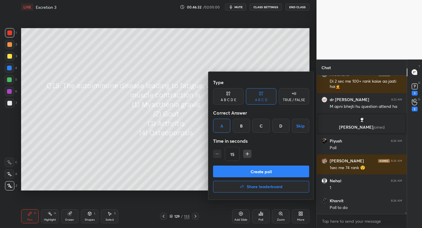
click at [255, 171] on button "Create poll" at bounding box center [261, 172] width 96 height 12
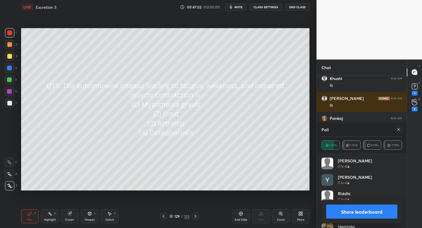
click at [257, 130] on icon at bounding box center [399, 129] width 5 height 5
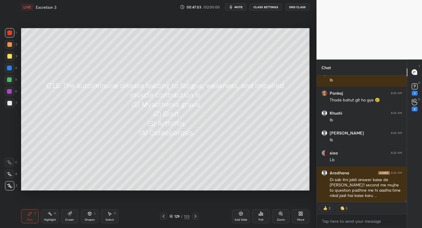
click at [257, 171] on div "Poll" at bounding box center [261, 216] width 18 height 14
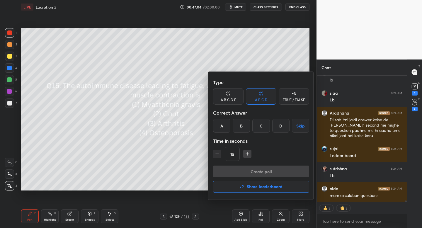
click at [257, 171] on h4 "Share leaderboard" at bounding box center [265, 187] width 36 height 4
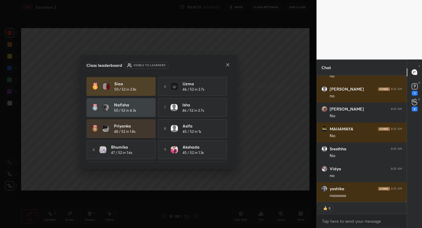
click at [228, 65] on icon at bounding box center [228, 64] width 5 height 5
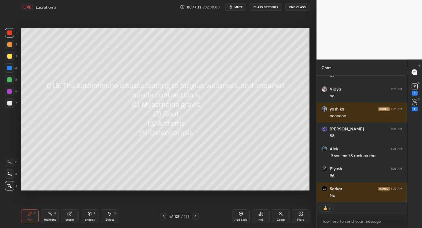
click at [257, 171] on icon at bounding box center [261, 214] width 1 height 4
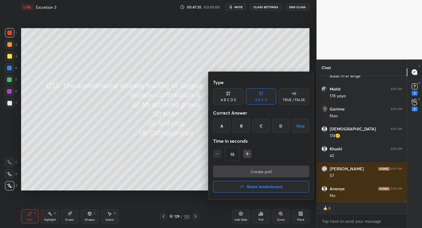
click at [257, 171] on div at bounding box center [211, 114] width 422 height 228
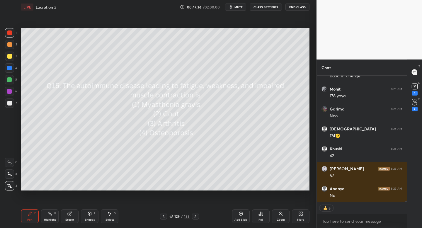
click at [257, 171] on icon at bounding box center [261, 214] width 1 height 4
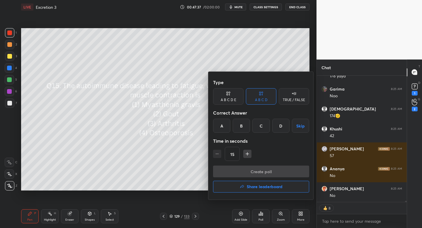
click at [255, 171] on h4 "Share leaderboard" at bounding box center [265, 187] width 36 height 4
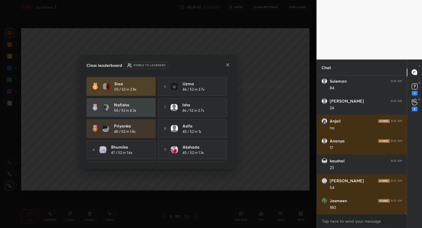
click at [229, 65] on icon at bounding box center [228, 64] width 5 height 5
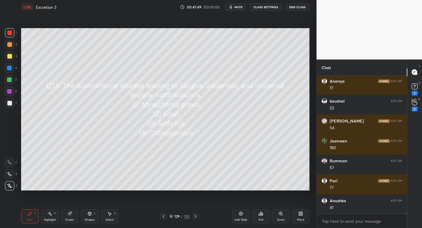
click at [193, 171] on icon at bounding box center [195, 216] width 5 height 5
click at [193, 171] on div at bounding box center [195, 216] width 7 height 7
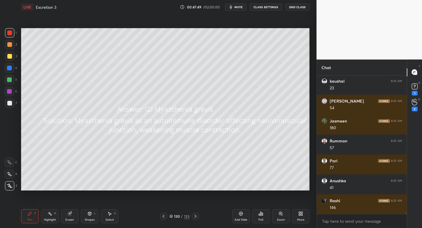
click at [194, 171] on icon at bounding box center [195, 216] width 5 height 5
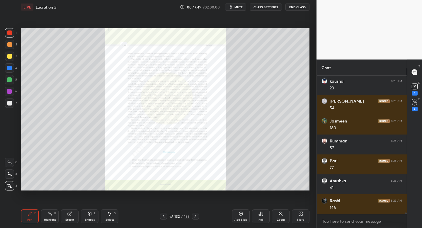
click at [194, 171] on icon at bounding box center [195, 216] width 5 height 5
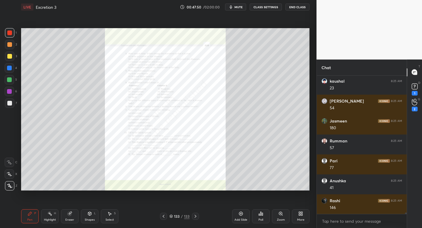
click at [195, 171] on icon at bounding box center [195, 216] width 5 height 5
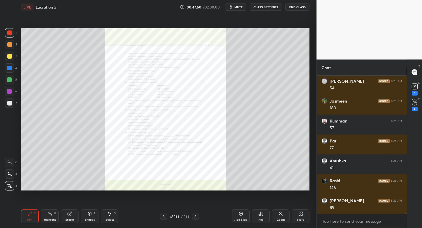
click at [194, 171] on icon at bounding box center [195, 216] width 5 height 5
click at [195, 171] on icon at bounding box center [195, 216] width 5 height 5
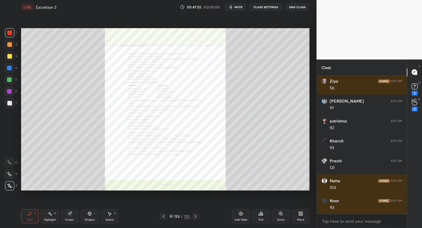
click at [257, 171] on div "More" at bounding box center [301, 216] width 18 height 14
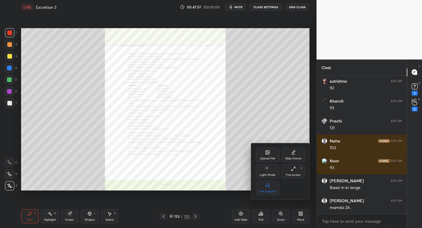
click at [257, 160] on div "Upload File" at bounding box center [267, 158] width 15 height 3
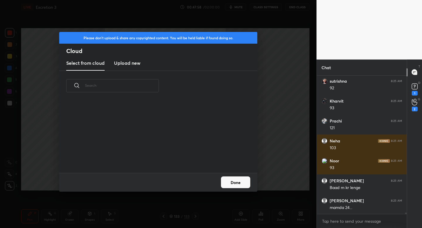
click at [139, 66] on h3 "Upload new" at bounding box center [127, 63] width 26 height 7
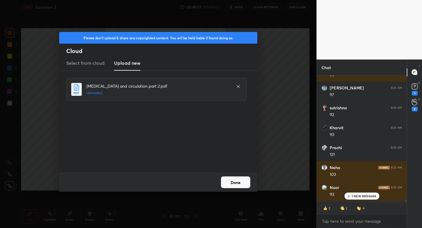
click at [230, 171] on button "Done" at bounding box center [235, 183] width 29 height 12
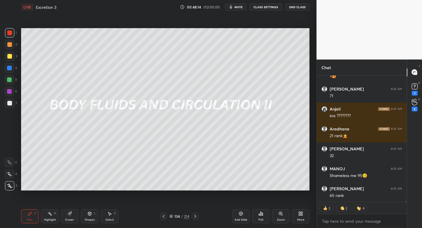
click at [198, 171] on div at bounding box center [195, 216] width 7 height 7
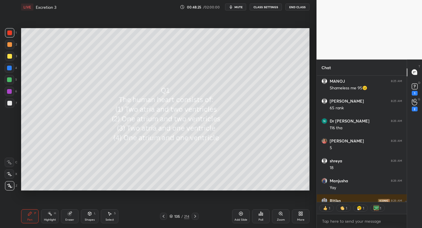
click at [257, 171] on div "Poll" at bounding box center [261, 216] width 18 height 14
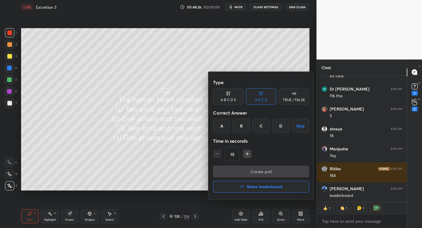
click at [221, 125] on div "A" at bounding box center [221, 126] width 17 height 14
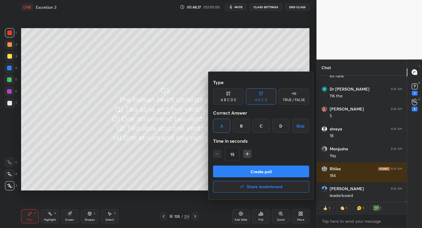
click at [254, 171] on button "Create poll" at bounding box center [261, 172] width 96 height 12
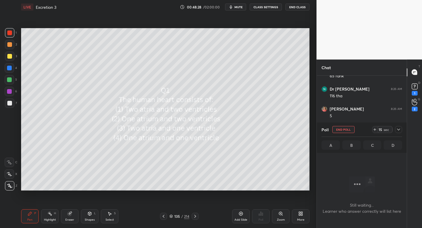
click at [257, 128] on icon at bounding box center [399, 129] width 5 height 5
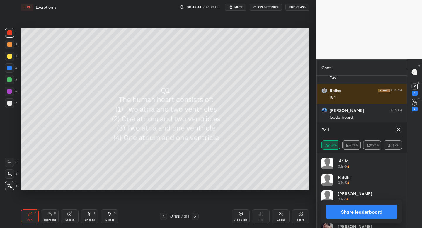
click at [257, 131] on icon at bounding box center [399, 129] width 5 height 5
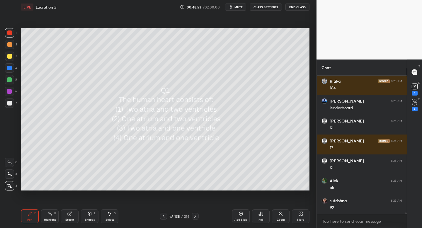
click at [197, 171] on icon at bounding box center [195, 216] width 5 height 5
click at [196, 171] on icon at bounding box center [195, 216] width 5 height 5
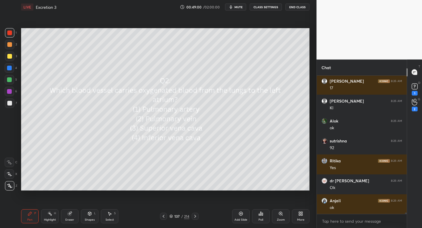
click at [257, 171] on div "Poll" at bounding box center [261, 220] width 5 height 3
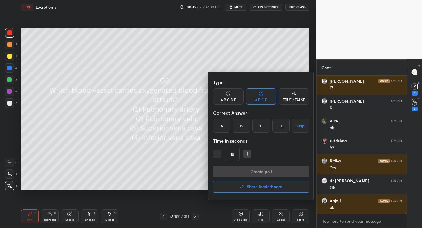
click at [240, 125] on div "B" at bounding box center [241, 126] width 17 height 14
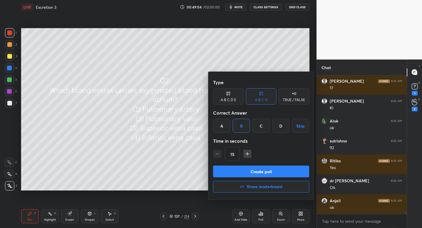
click at [257, 171] on button "Create poll" at bounding box center [261, 172] width 96 height 12
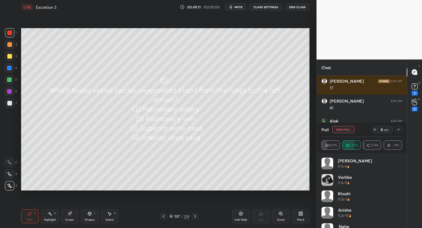
click at [257, 129] on icon at bounding box center [398, 130] width 3 height 2
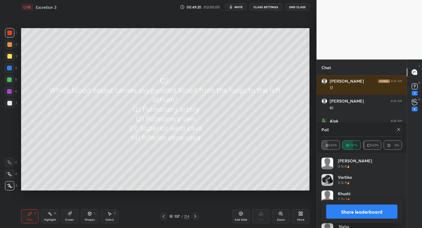
click at [195, 171] on icon at bounding box center [195, 216] width 5 height 5
click at [196, 171] on icon at bounding box center [195, 216] width 5 height 5
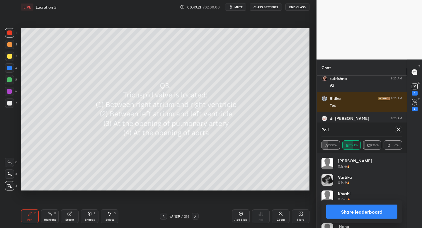
click at [257, 128] on icon at bounding box center [399, 129] width 5 height 5
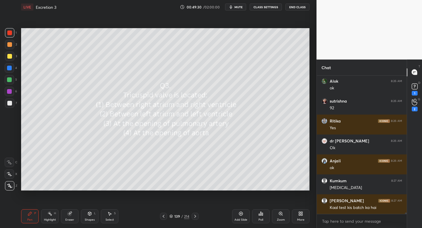
click at [257, 171] on div "Poll" at bounding box center [261, 216] width 18 height 14
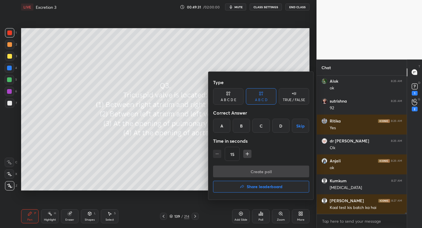
click at [224, 127] on div "A" at bounding box center [221, 126] width 17 height 14
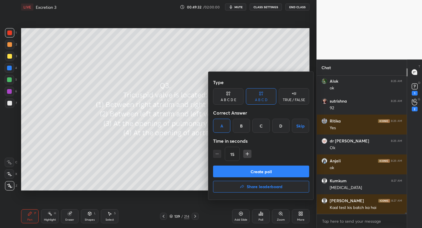
click at [249, 171] on button "Create poll" at bounding box center [261, 172] width 96 height 12
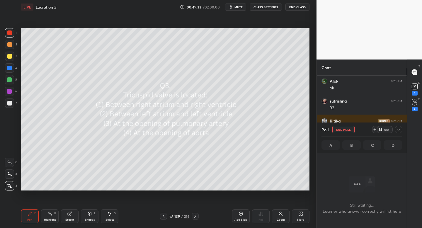
click at [257, 130] on icon at bounding box center [399, 129] width 5 height 5
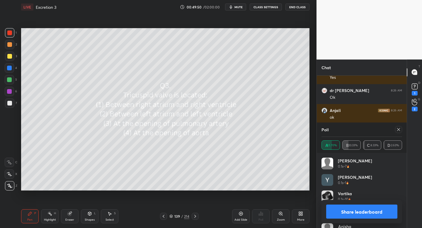
click at [197, 171] on icon at bounding box center [195, 216] width 5 height 5
click at [196, 171] on icon at bounding box center [195, 216] width 5 height 5
click at [257, 128] on div "Poll A 55.70% B 33.33% C 8.33% D 2.63%" at bounding box center [362, 138] width 90 height 31
click at [257, 131] on div "Poll A 55.70% B 33.33% C 8.33% D 2.63%" at bounding box center [362, 138] width 90 height 31
click at [257, 128] on div at bounding box center [398, 129] width 7 height 7
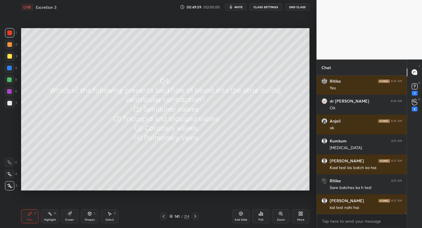
click at [257, 171] on div "Poll" at bounding box center [261, 216] width 18 height 14
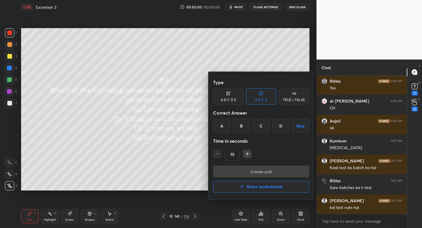
click at [241, 126] on div "B" at bounding box center [241, 126] width 17 height 14
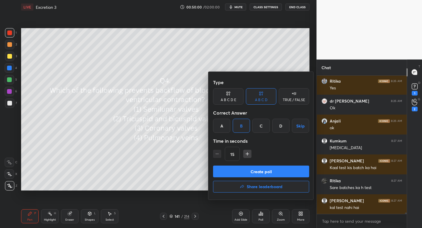
click at [253, 171] on button "Create poll" at bounding box center [261, 172] width 96 height 12
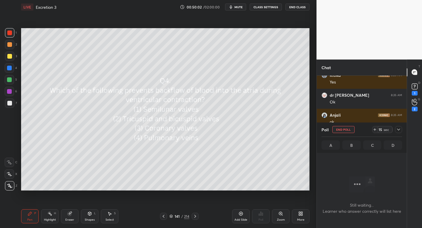
click at [257, 129] on icon at bounding box center [399, 129] width 5 height 5
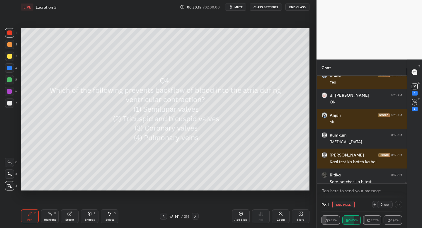
click at [197, 171] on div at bounding box center [195, 216] width 7 height 7
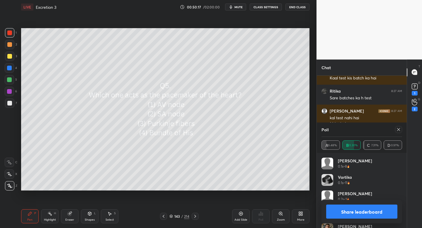
click at [257, 129] on icon at bounding box center [399, 129] width 5 height 5
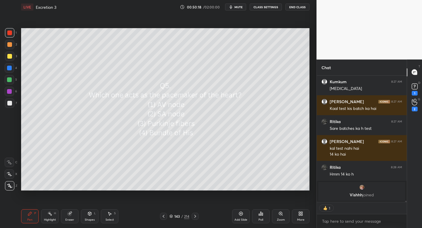
click at [257, 171] on div "Poll" at bounding box center [261, 216] width 18 height 14
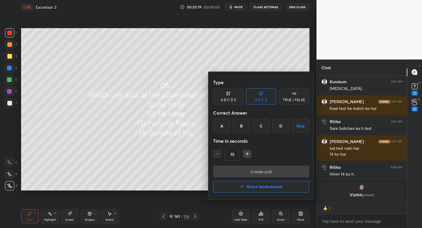
click at [245, 124] on div "B" at bounding box center [241, 126] width 17 height 14
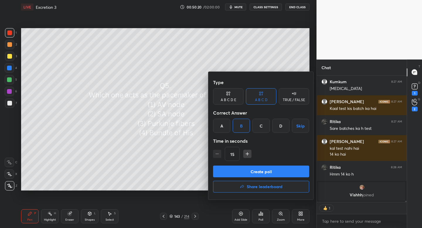
click at [255, 170] on button "Create poll" at bounding box center [261, 172] width 96 height 12
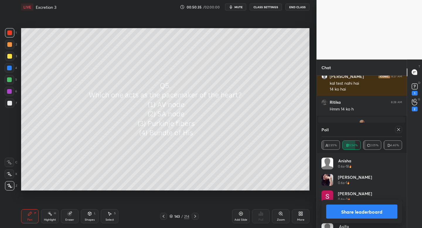
click at [196, 171] on icon at bounding box center [195, 216] width 5 height 5
click at [257, 128] on icon at bounding box center [399, 129] width 5 height 5
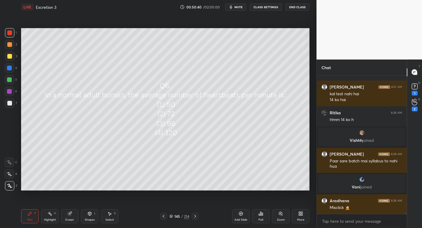
click at [257, 171] on div "Poll" at bounding box center [261, 216] width 18 height 14
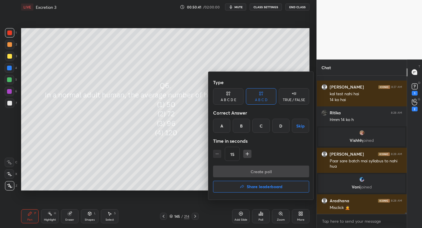
click at [244, 127] on div "B" at bounding box center [241, 126] width 17 height 14
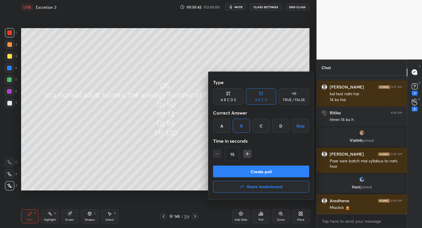
click at [257, 171] on button "Create poll" at bounding box center [261, 172] width 96 height 12
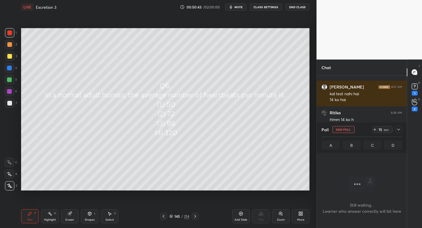
click at [257, 129] on icon at bounding box center [399, 129] width 5 height 5
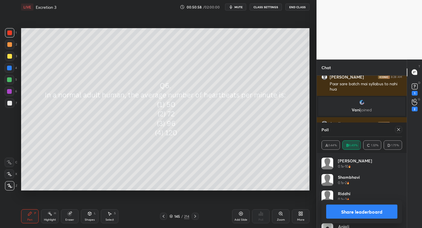
click at [196, 171] on icon at bounding box center [195, 216] width 5 height 5
click at [194, 171] on icon at bounding box center [195, 216] width 5 height 5
click at [257, 126] on div at bounding box center [398, 129] width 7 height 7
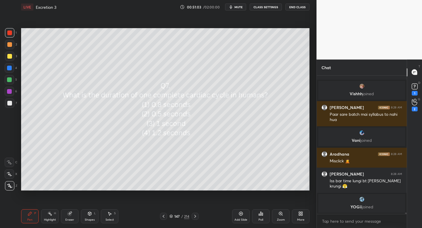
click at [257, 171] on div "Poll" at bounding box center [261, 216] width 18 height 14
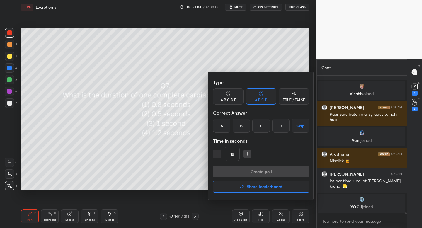
click at [219, 125] on div "A" at bounding box center [221, 126] width 17 height 14
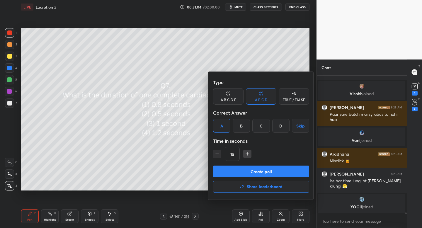
click at [257, 167] on button "Create poll" at bounding box center [261, 172] width 96 height 12
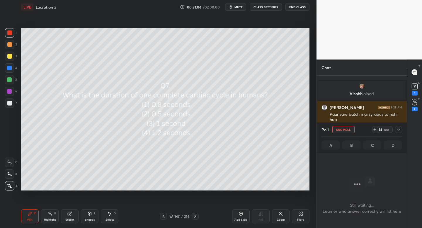
click at [257, 128] on icon at bounding box center [399, 129] width 5 height 5
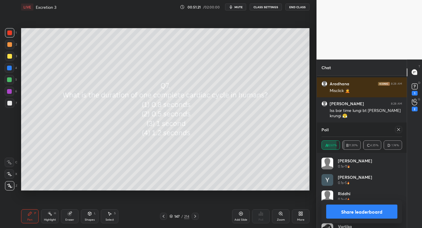
click at [195, 171] on icon at bounding box center [195, 216] width 5 height 5
click at [257, 127] on icon at bounding box center [399, 129] width 5 height 5
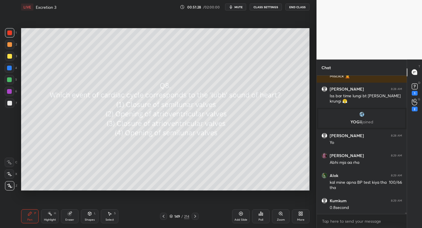
click at [257, 171] on icon at bounding box center [261, 213] width 5 height 5
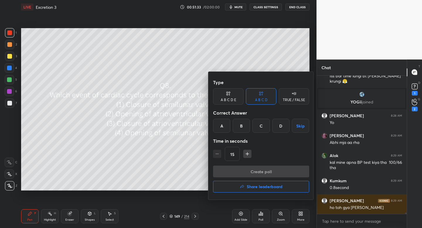
click at [257, 130] on div "C" at bounding box center [261, 126] width 17 height 14
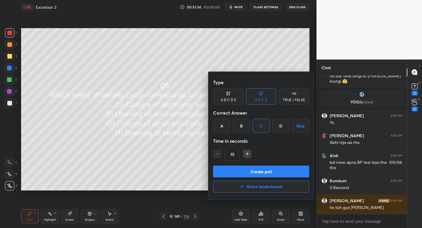
click at [257, 171] on button "Create poll" at bounding box center [261, 172] width 96 height 12
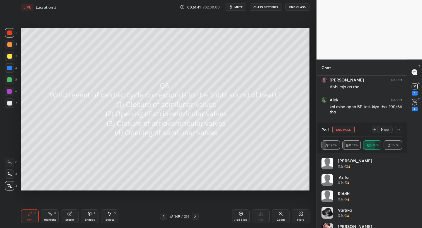
click at [257, 132] on div "Poll End Poll 9 sec" at bounding box center [362, 130] width 81 height 14
click at [257, 131] on icon at bounding box center [399, 129] width 5 height 5
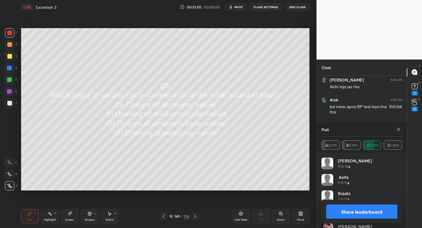
click at [257, 129] on icon at bounding box center [399, 129] width 5 height 5
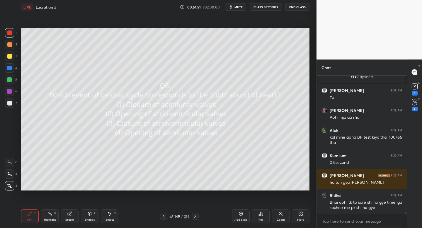
click at [194, 171] on icon at bounding box center [195, 216] width 5 height 5
click at [193, 171] on icon at bounding box center [195, 216] width 5 height 5
click at [257, 171] on icon at bounding box center [261, 213] width 5 height 5
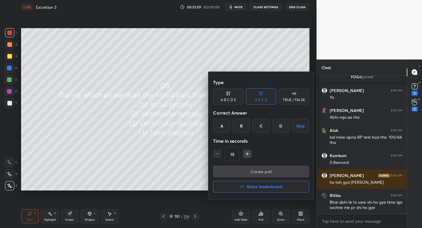
click at [214, 125] on div "A" at bounding box center [221, 126] width 17 height 14
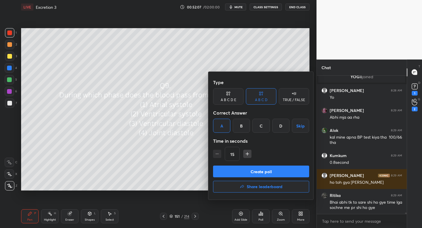
drag, startPoint x: 255, startPoint y: 171, endPoint x: 253, endPoint y: 167, distance: 4.3
click at [253, 167] on button "Create poll" at bounding box center [261, 172] width 96 height 12
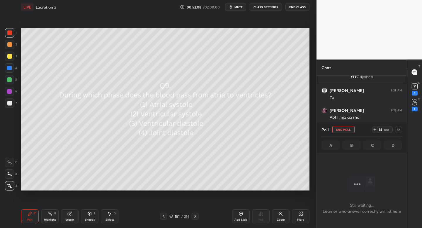
click at [257, 129] on icon at bounding box center [399, 129] width 5 height 5
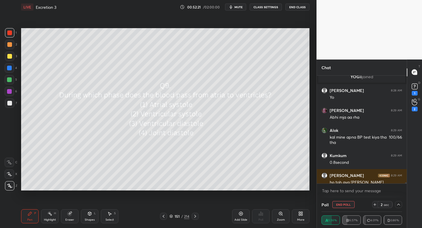
click at [196, 171] on icon at bounding box center [195, 216] width 5 height 5
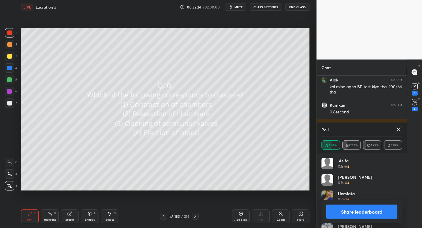
click at [257, 130] on div at bounding box center [398, 129] width 7 height 7
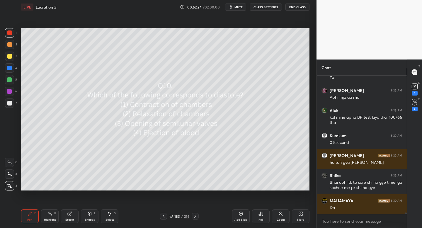
click at [257, 171] on icon at bounding box center [261, 213] width 5 height 5
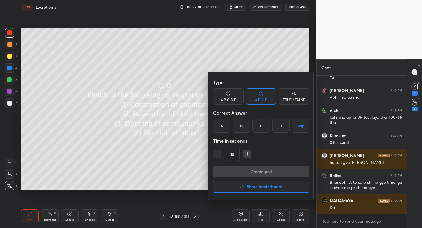
click at [241, 128] on div "B" at bounding box center [241, 126] width 17 height 14
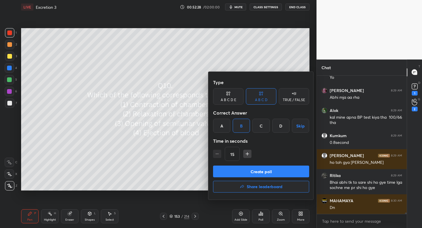
click at [256, 171] on button "Create poll" at bounding box center [261, 172] width 96 height 12
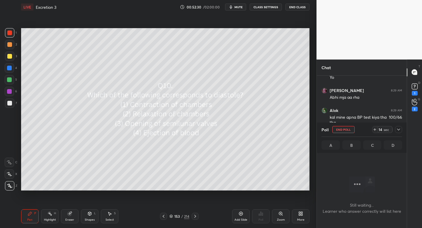
click at [257, 128] on icon at bounding box center [399, 129] width 5 height 5
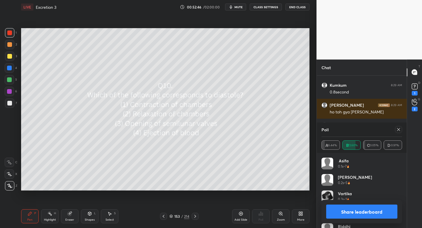
click at [197, 171] on div at bounding box center [195, 216] width 7 height 7
click at [197, 171] on icon at bounding box center [195, 216] width 5 height 5
click at [257, 130] on icon at bounding box center [399, 129] width 5 height 5
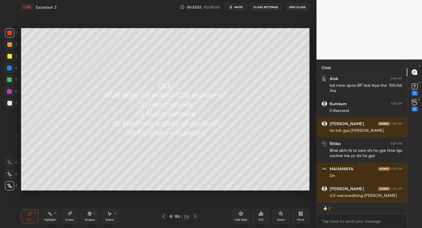
click at [257, 171] on div "Poll" at bounding box center [261, 216] width 18 height 14
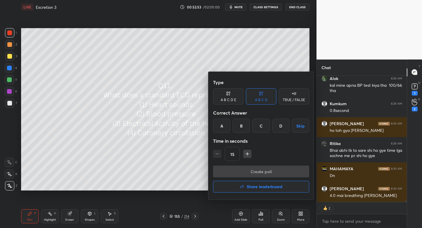
click at [257, 121] on div "C" at bounding box center [261, 126] width 17 height 14
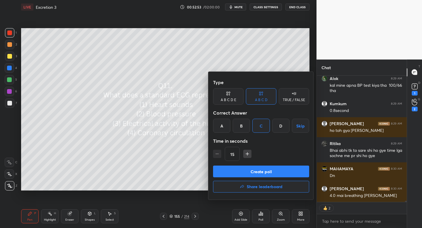
click at [257, 171] on button "Create poll" at bounding box center [261, 172] width 96 height 12
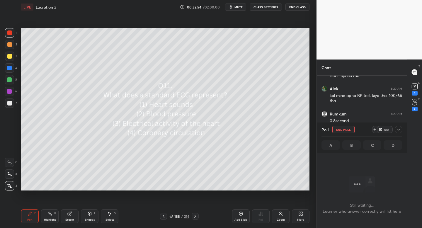
click at [257, 129] on div "Poll End Poll 15 sec A B C D" at bounding box center [362, 138] width 90 height 31
click at [257, 130] on div at bounding box center [398, 129] width 7 height 7
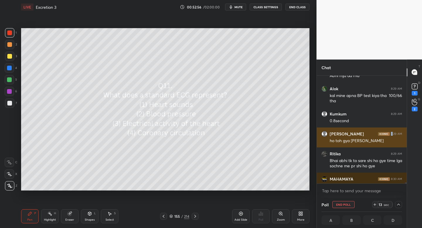
click at [257, 129] on div "[PERSON_NAME] 8:29 AM ho toh gya [PERSON_NAME]" at bounding box center [362, 138] width 90 height 20
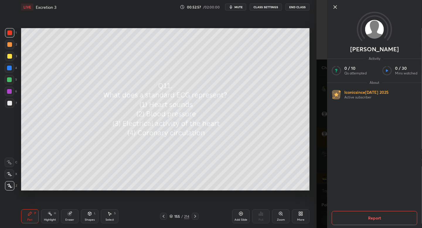
click at [257, 8] on icon at bounding box center [335, 7] width 7 height 7
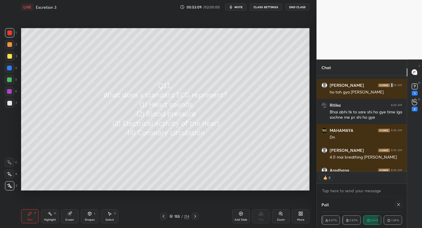
click at [197, 171] on div at bounding box center [195, 216] width 7 height 7
click at [196, 171] on div at bounding box center [195, 216] width 7 height 7
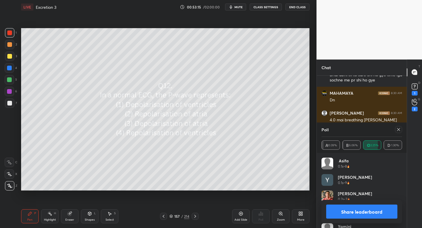
click at [257, 127] on div at bounding box center [398, 129] width 7 height 7
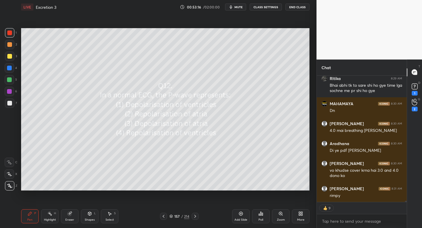
click at [257, 171] on icon at bounding box center [261, 213] width 5 height 5
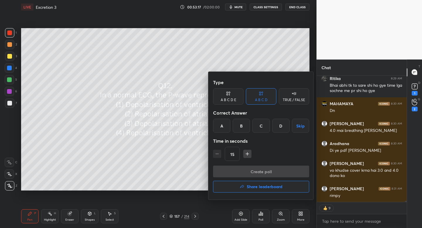
click at [257, 121] on div "C" at bounding box center [261, 126] width 17 height 14
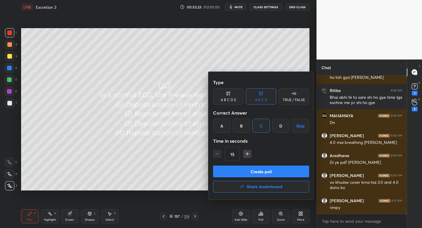
drag, startPoint x: 259, startPoint y: 173, endPoint x: 253, endPoint y: 171, distance: 6.4
click at [253, 171] on button "Create poll" at bounding box center [261, 172] width 96 height 12
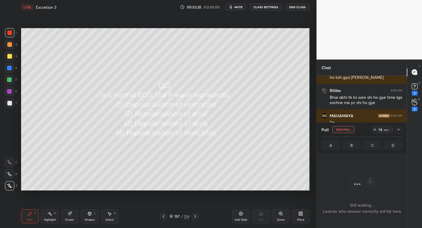
click at [257, 127] on div "14 sec" at bounding box center [387, 129] width 30 height 7
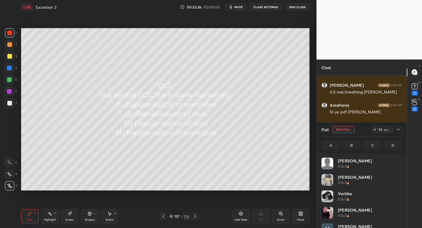
click at [257, 130] on icon at bounding box center [399, 129] width 5 height 5
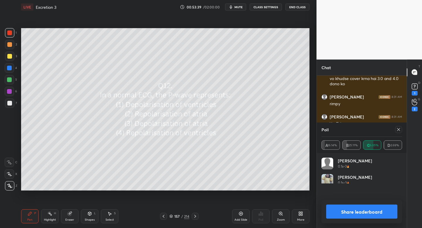
click at [195, 171] on icon at bounding box center [195, 216] width 5 height 5
click at [195, 171] on icon at bounding box center [195, 216] width 2 height 3
click at [257, 129] on icon at bounding box center [399, 129] width 5 height 5
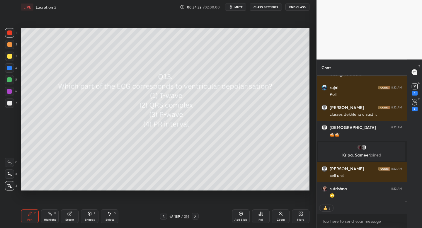
click at [243, 171] on div "Add Slide" at bounding box center [241, 216] width 18 height 14
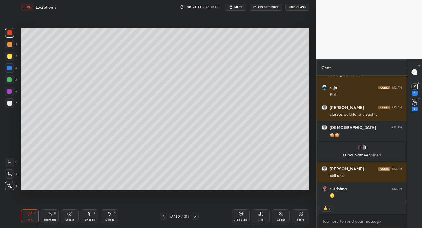
click at [8, 107] on div at bounding box center [9, 103] width 9 height 9
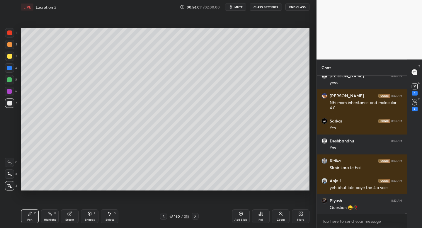
scroll to position [15231, 0]
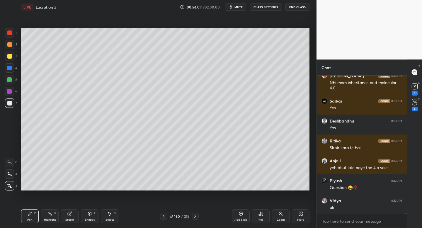
click at [163, 171] on icon at bounding box center [163, 216] width 5 height 5
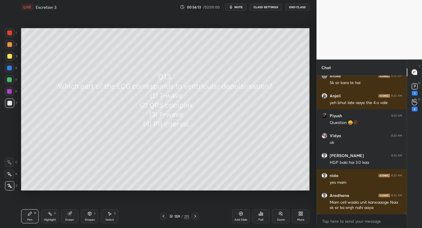
scroll to position [15321, 0]
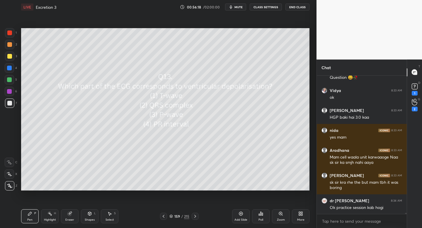
click at [257, 171] on div "Poll" at bounding box center [261, 220] width 5 height 3
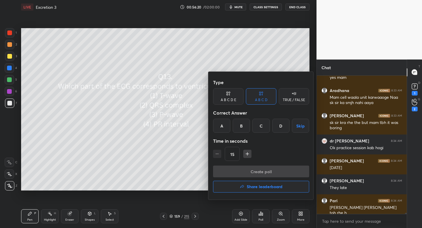
click at [239, 127] on div "B" at bounding box center [241, 126] width 17 height 14
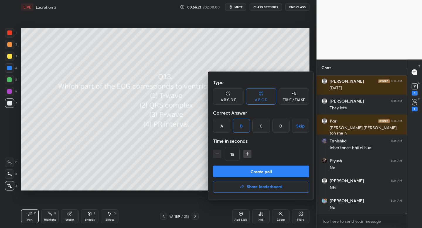
click at [250, 168] on button "Create poll" at bounding box center [261, 172] width 96 height 12
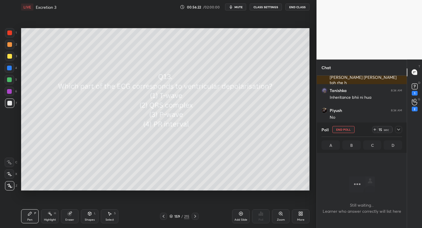
click at [257, 128] on div at bounding box center [398, 129] width 7 height 7
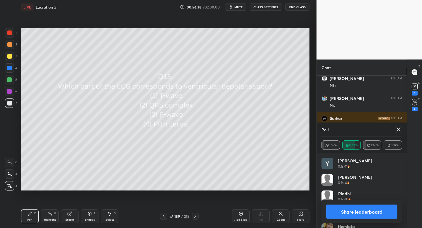
click at [257, 130] on icon at bounding box center [399, 129] width 5 height 5
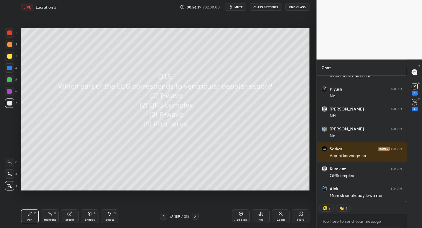
click at [194, 171] on icon at bounding box center [195, 216] width 5 height 5
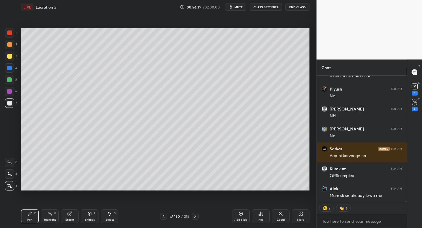
click at [194, 171] on icon at bounding box center [195, 216] width 5 height 5
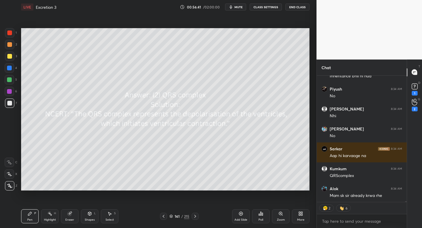
click at [195, 171] on div "Pen P Highlight H Eraser Shapes L Select S 161 / 215 Add Slide Poll Zoom More" at bounding box center [165, 216] width 289 height 23
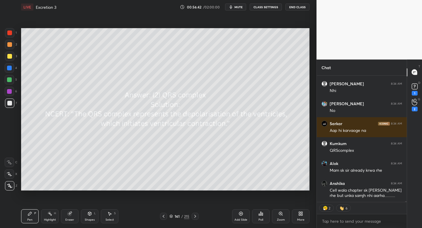
click at [196, 171] on icon at bounding box center [195, 216] width 2 height 3
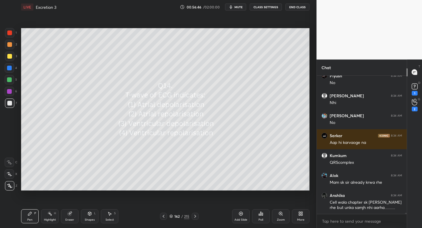
click at [257, 171] on div "Poll" at bounding box center [261, 216] width 18 height 14
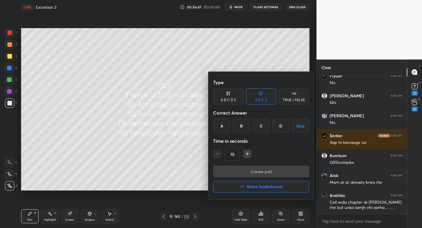
click at [257, 128] on div "D" at bounding box center [280, 126] width 17 height 14
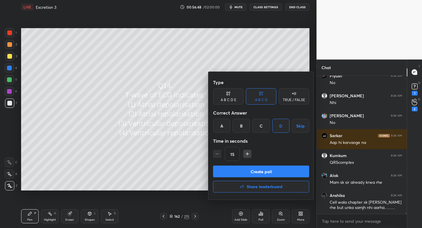
click at [257, 171] on button "Create poll" at bounding box center [261, 172] width 96 height 12
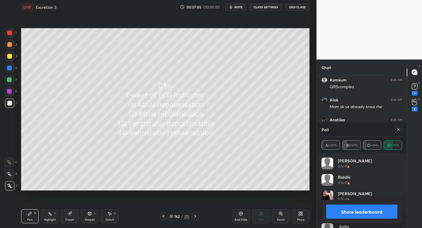
click at [257, 129] on icon at bounding box center [399, 129] width 5 height 5
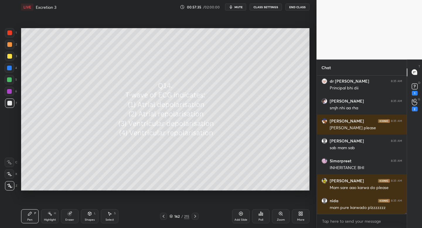
click at [194, 171] on icon at bounding box center [195, 216] width 5 height 5
click at [195, 171] on icon at bounding box center [195, 216] width 5 height 5
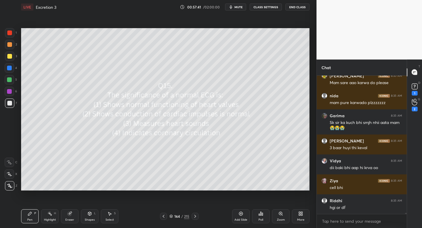
click at [257, 171] on div "Poll" at bounding box center [261, 216] width 18 height 14
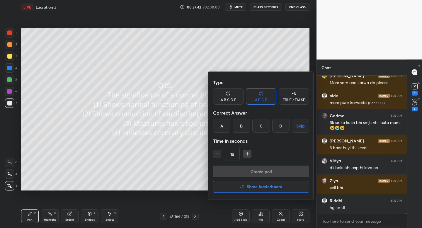
click at [243, 128] on div "B" at bounding box center [241, 126] width 17 height 14
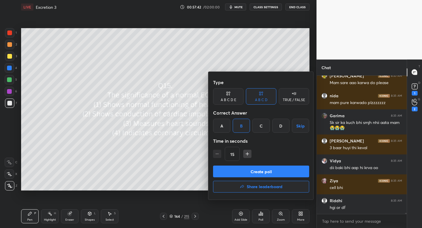
click at [256, 171] on button "Create poll" at bounding box center [261, 172] width 96 height 12
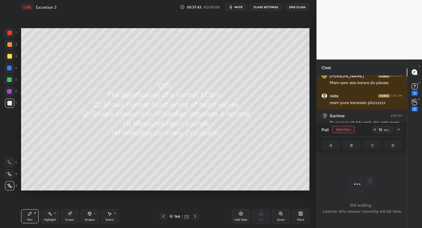
click at [257, 129] on icon at bounding box center [399, 129] width 5 height 5
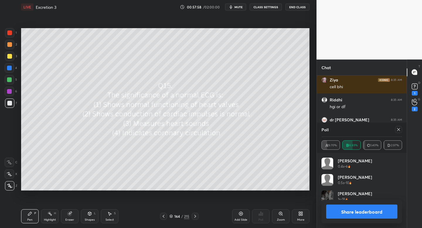
click at [195, 171] on icon at bounding box center [195, 216] width 5 height 5
click at [257, 127] on div at bounding box center [398, 129] width 7 height 7
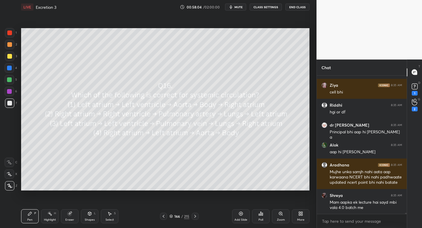
click at [257, 171] on div "Poll" at bounding box center [261, 216] width 18 height 14
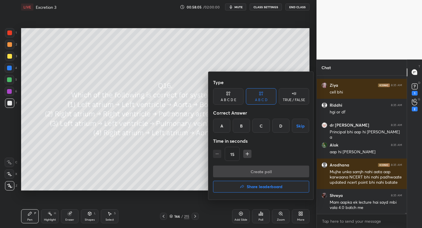
click at [257, 171] on div at bounding box center [211, 114] width 422 height 228
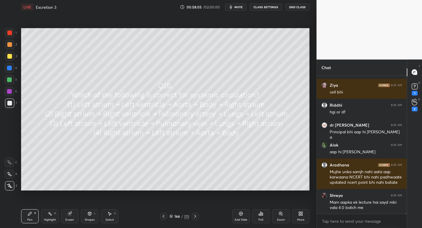
click at [257, 171] on div "Poll" at bounding box center [261, 216] width 18 height 14
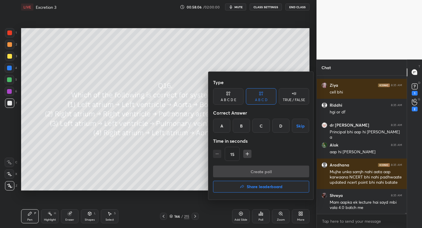
click at [223, 127] on div "A" at bounding box center [221, 126] width 17 height 14
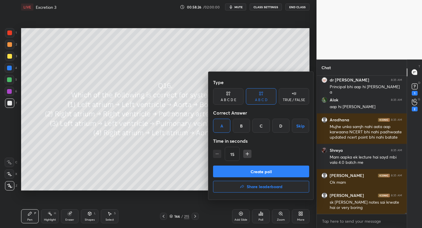
click at [246, 171] on button "Create poll" at bounding box center [261, 172] width 96 height 12
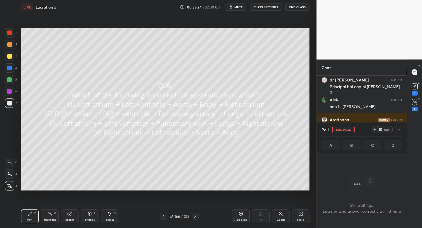
click at [257, 127] on icon at bounding box center [399, 129] width 5 height 5
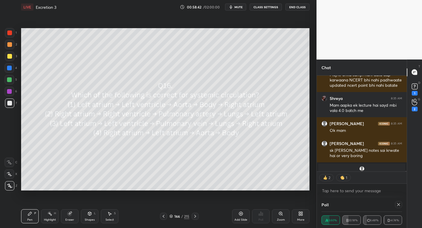
click at [194, 171] on icon at bounding box center [195, 216] width 5 height 5
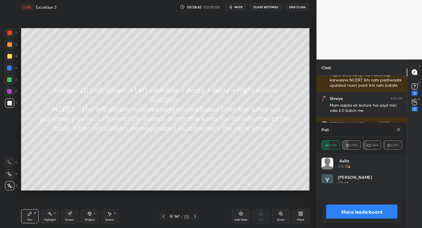
click at [193, 171] on icon at bounding box center [195, 216] width 5 height 5
click at [257, 128] on icon at bounding box center [399, 129] width 5 height 5
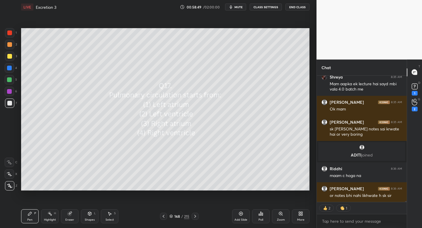
click at [257, 171] on div "Poll" at bounding box center [261, 220] width 5 height 3
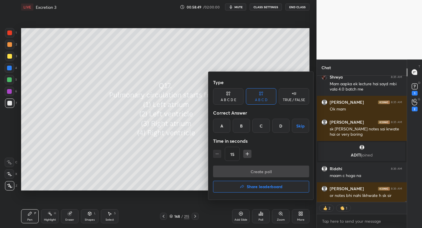
click at [257, 127] on div "D" at bounding box center [280, 126] width 17 height 14
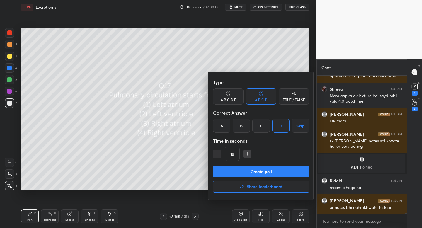
click at [257, 170] on button "Create poll" at bounding box center [261, 172] width 96 height 12
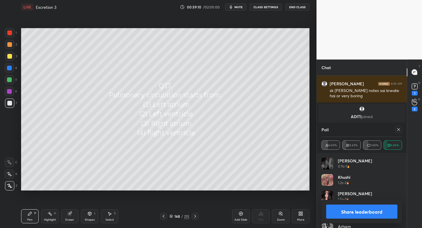
click at [257, 128] on icon at bounding box center [399, 129] width 5 height 5
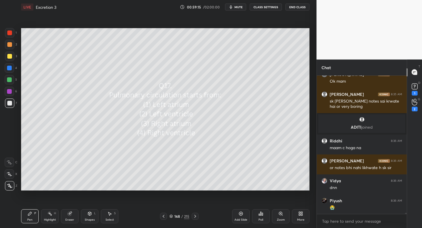
click at [197, 171] on icon at bounding box center [195, 216] width 5 height 5
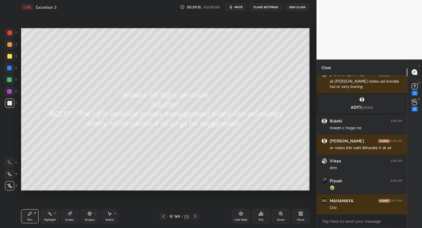
click at [197, 171] on icon at bounding box center [195, 216] width 5 height 5
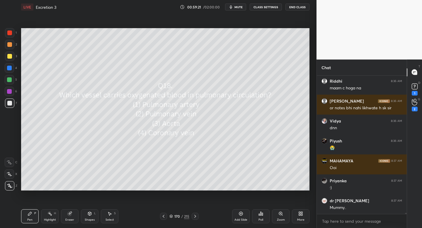
click at [257, 171] on div "Poll" at bounding box center [261, 216] width 18 height 14
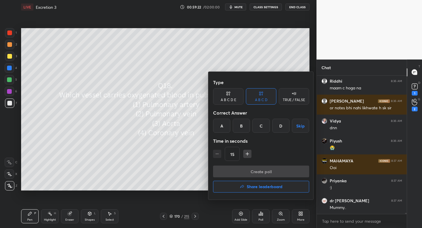
click at [242, 126] on div "B" at bounding box center [241, 126] width 17 height 14
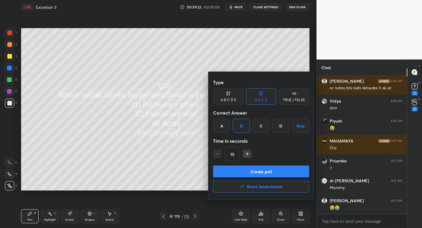
click at [257, 171] on button "Create poll" at bounding box center [261, 172] width 96 height 12
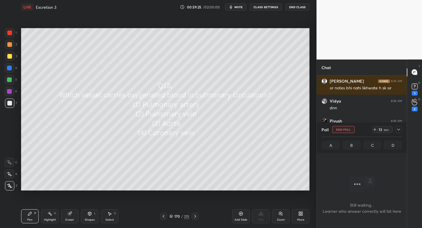
click at [257, 130] on icon at bounding box center [399, 129] width 5 height 5
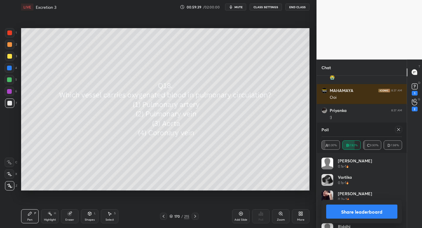
click at [195, 171] on icon at bounding box center [195, 216] width 5 height 5
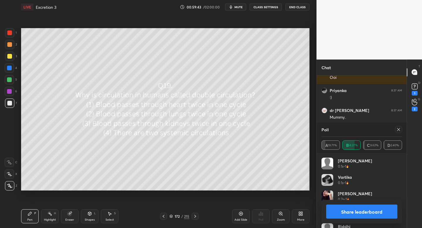
click at [257, 128] on icon at bounding box center [399, 129] width 5 height 5
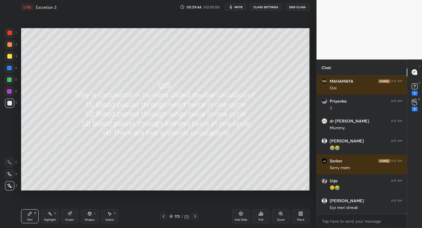
click at [257, 171] on div "Poll" at bounding box center [261, 216] width 18 height 14
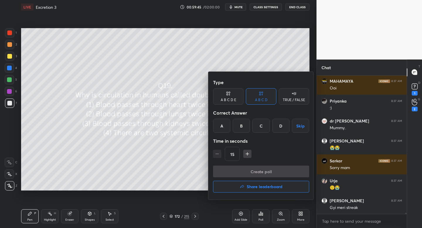
click at [257, 171] on h4 "Share leaderboard" at bounding box center [265, 187] width 36 height 4
click at [257, 171] on div "Type A B C D E A B C D TRUE / FALSE Correct Answer A B C D Skip Time in seconds…" at bounding box center [211, 114] width 422 height 228
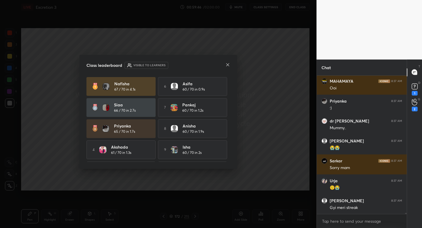
click at [230, 60] on div "Class leaderboard Visible to learners Nafisha 67 / 70 in 4.1s 6 Asifa 60 / 70 i…" at bounding box center [158, 112] width 158 height 114
click at [232, 64] on div "Class leaderboard Visible to learners Nafisha 67 / 70 in 4.1s 6 Asifa 60 / 70 i…" at bounding box center [158, 112] width 158 height 114
click at [228, 65] on icon at bounding box center [228, 64] width 5 height 5
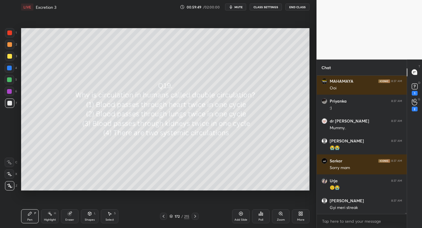
click at [257, 171] on div "Poll" at bounding box center [261, 220] width 5 height 3
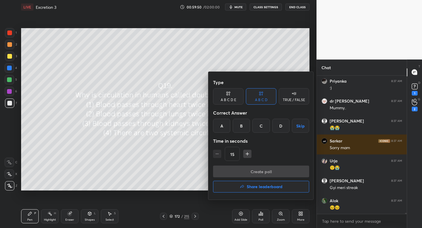
click at [222, 123] on div "A" at bounding box center [221, 126] width 17 height 14
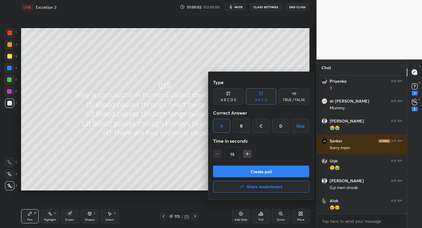
click at [257, 171] on button "Create poll" at bounding box center [261, 172] width 96 height 12
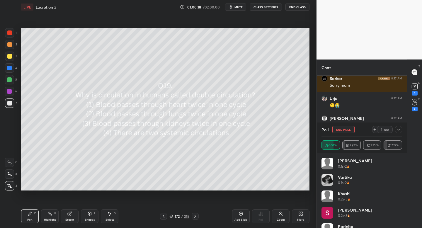
click at [197, 171] on icon at bounding box center [195, 216] width 5 height 5
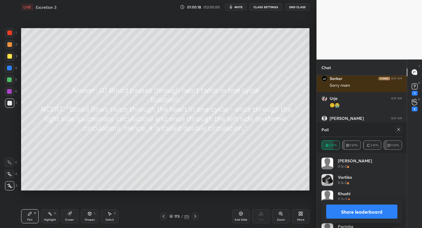
click at [197, 171] on icon at bounding box center [195, 216] width 5 height 5
click at [257, 129] on icon at bounding box center [399, 129] width 5 height 5
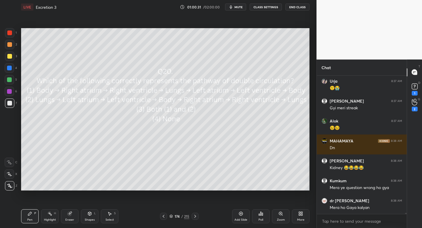
click at [257, 171] on div "Poll" at bounding box center [261, 216] width 18 height 14
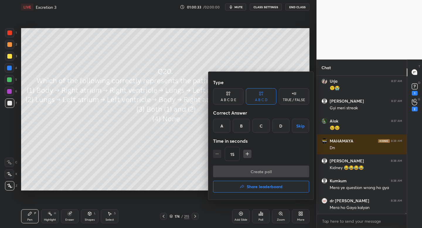
click at [257, 119] on div "C" at bounding box center [261, 126] width 17 height 14
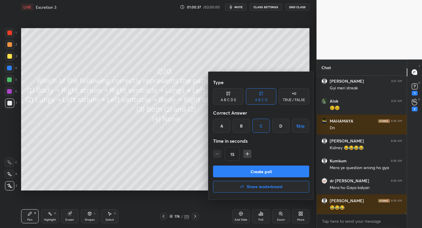
click at [190, 157] on div at bounding box center [211, 114] width 422 height 228
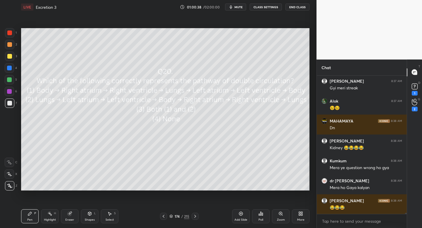
click at [238, 6] on span "mute" at bounding box center [239, 7] width 8 height 4
click at [238, 6] on span "unmute" at bounding box center [238, 7] width 13 height 4
click at [257, 171] on div "Poll" at bounding box center [261, 216] width 18 height 14
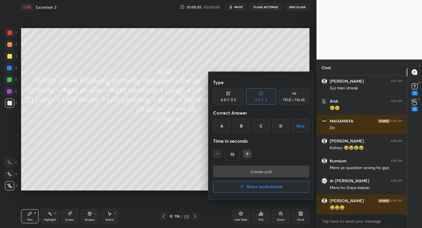
click at [257, 124] on div "C" at bounding box center [261, 126] width 17 height 14
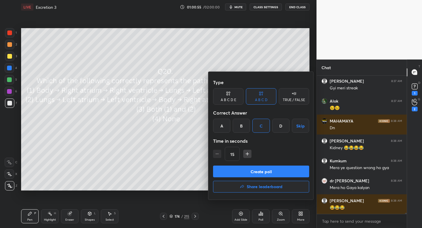
click at [257, 171] on button "Create poll" at bounding box center [261, 172] width 96 height 12
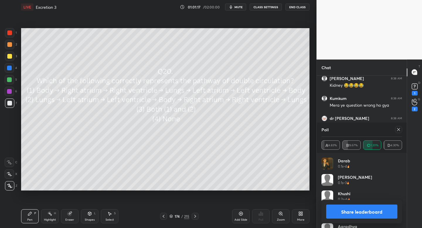
click at [194, 171] on icon at bounding box center [195, 216] width 5 height 5
click at [193, 171] on div at bounding box center [195, 216] width 7 height 7
click at [257, 127] on div at bounding box center [398, 129] width 7 height 7
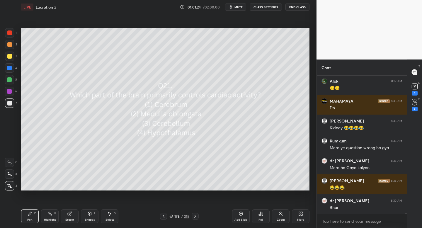
click at [257, 171] on div "Poll" at bounding box center [261, 220] width 5 height 3
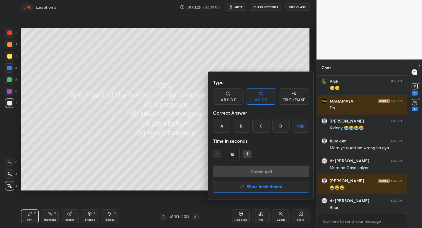
click at [239, 125] on div "B" at bounding box center [241, 126] width 17 height 14
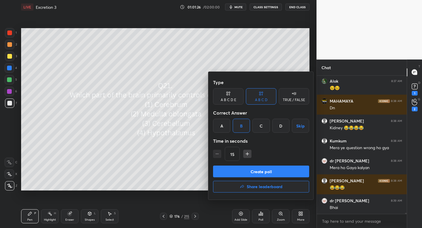
click at [257, 169] on button "Create poll" at bounding box center [261, 172] width 96 height 12
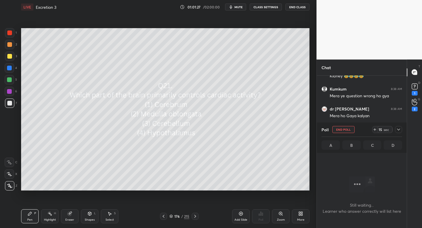
click at [257, 128] on icon at bounding box center [399, 129] width 5 height 5
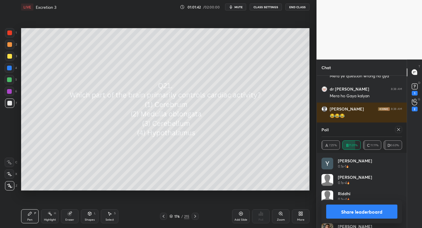
click at [257, 128] on icon at bounding box center [399, 129] width 5 height 5
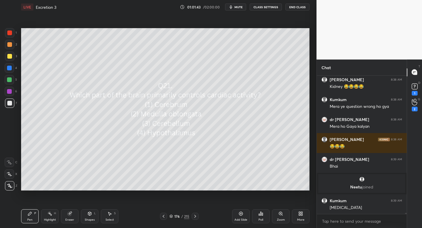
click at [195, 171] on icon at bounding box center [195, 216] width 5 height 5
click at [194, 171] on icon at bounding box center [195, 216] width 5 height 5
click at [257, 171] on icon at bounding box center [261, 213] width 5 height 5
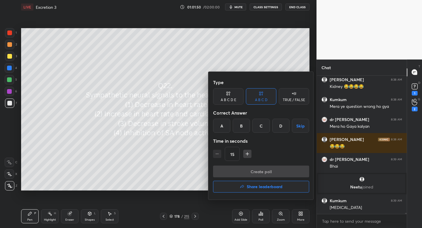
click at [243, 125] on div "B" at bounding box center [241, 126] width 17 height 14
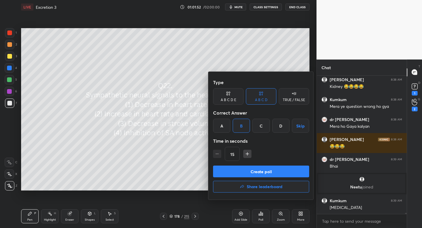
drag, startPoint x: 258, startPoint y: 168, endPoint x: 255, endPoint y: 169, distance: 3.0
click at [254, 169] on button "Create poll" at bounding box center [261, 172] width 96 height 12
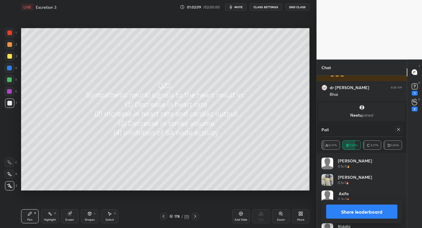
click at [194, 171] on icon at bounding box center [195, 216] width 5 height 5
click at [257, 131] on icon at bounding box center [399, 129] width 5 height 5
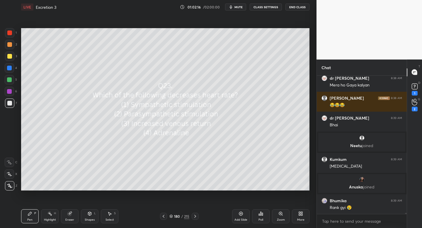
click at [257, 171] on div "Poll" at bounding box center [261, 216] width 18 height 14
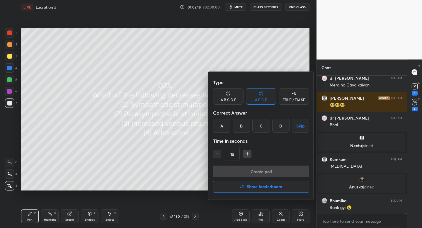
click at [240, 126] on div "B" at bounding box center [241, 126] width 17 height 14
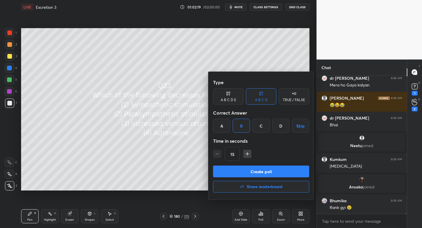
click at [257, 170] on button "Create poll" at bounding box center [261, 172] width 96 height 12
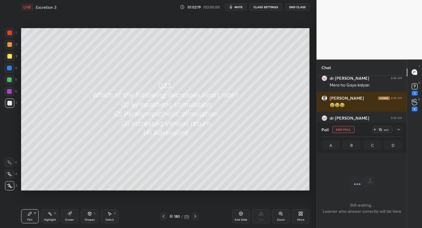
click at [257, 129] on icon at bounding box center [399, 129] width 5 height 5
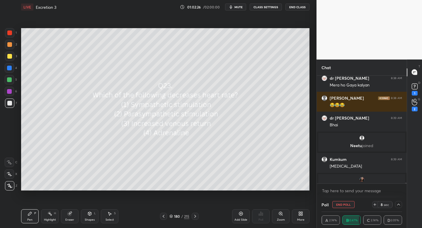
click at [194, 171] on icon at bounding box center [195, 216] width 5 height 5
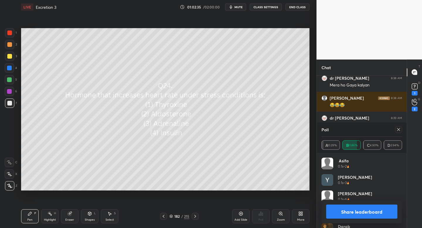
click at [257, 127] on div at bounding box center [398, 129] width 7 height 7
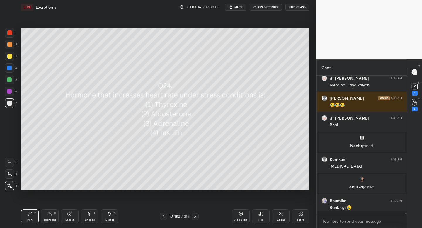
click at [195, 171] on icon at bounding box center [195, 216] width 5 height 5
click at [193, 171] on icon at bounding box center [195, 216] width 5 height 5
click at [257, 171] on icon at bounding box center [261, 213] width 5 height 5
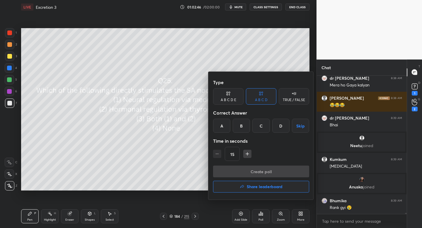
click at [223, 119] on div "A" at bounding box center [221, 126] width 17 height 14
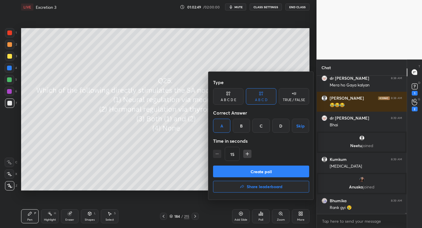
click at [257, 171] on button "Create poll" at bounding box center [261, 172] width 96 height 12
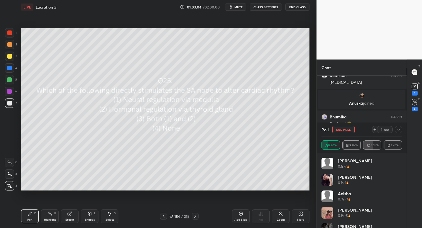
click at [257, 130] on icon at bounding box center [399, 129] width 5 height 5
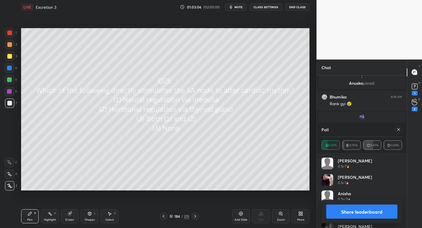
click at [195, 171] on icon at bounding box center [195, 216] width 5 height 5
click at [257, 129] on icon at bounding box center [399, 129] width 5 height 5
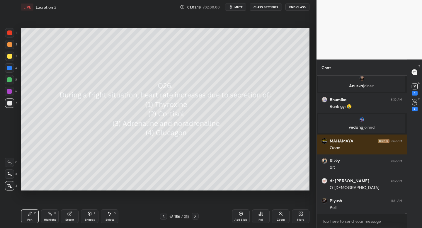
click at [194, 171] on div at bounding box center [195, 216] width 7 height 7
click at [193, 171] on icon at bounding box center [195, 216] width 5 height 5
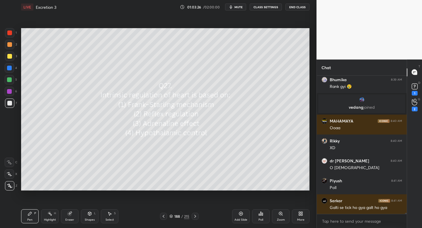
click at [197, 171] on icon at bounding box center [195, 216] width 5 height 5
click at [194, 171] on div at bounding box center [195, 216] width 7 height 7
click at [257, 171] on div "Poll" at bounding box center [261, 216] width 18 height 14
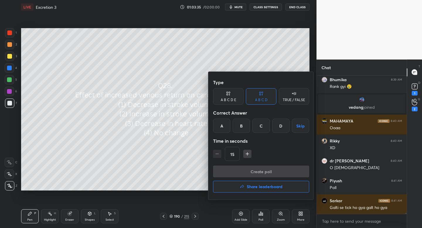
click at [241, 127] on div "B" at bounding box center [241, 126] width 17 height 14
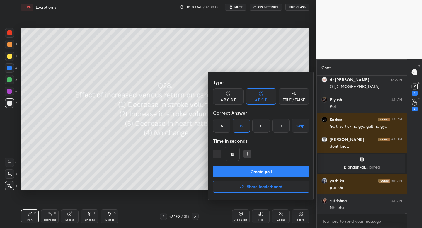
click at [257, 168] on button "Create poll" at bounding box center [261, 172] width 96 height 12
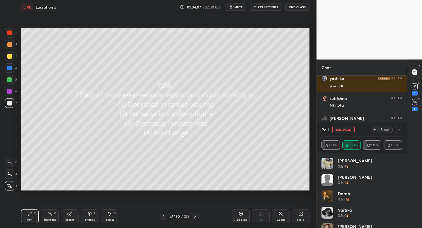
click at [257, 128] on icon at bounding box center [399, 129] width 5 height 5
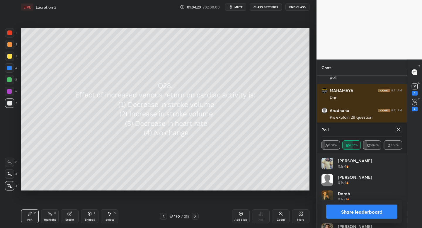
click at [257, 130] on icon at bounding box center [399, 129] width 5 height 5
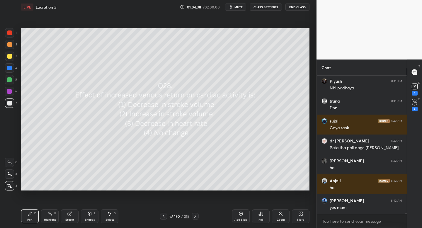
click at [195, 171] on icon at bounding box center [195, 216] width 5 height 5
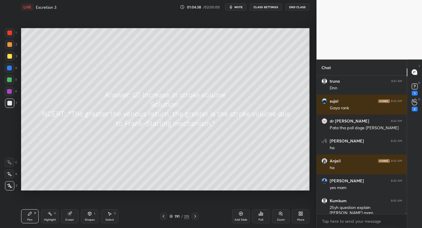
click at [193, 171] on icon at bounding box center [195, 216] width 5 height 5
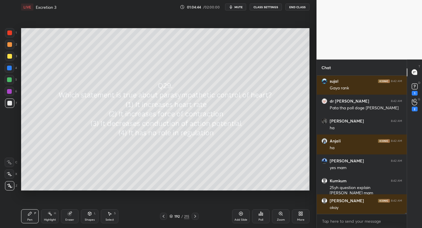
click at [257, 171] on div "Poll" at bounding box center [261, 216] width 18 height 14
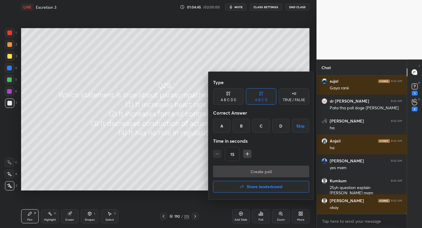
click at [257, 125] on div "C" at bounding box center [261, 126] width 17 height 14
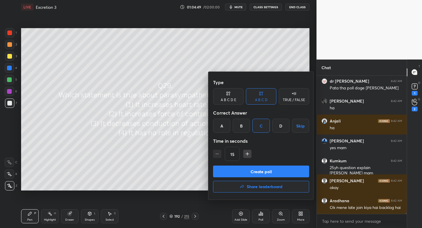
click at [257, 171] on button "Create poll" at bounding box center [261, 172] width 96 height 12
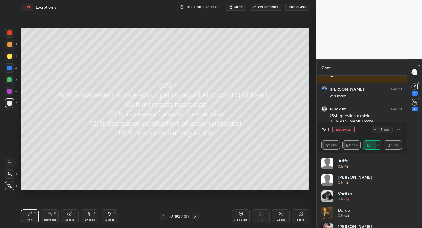
click at [257, 131] on icon at bounding box center [399, 129] width 5 height 5
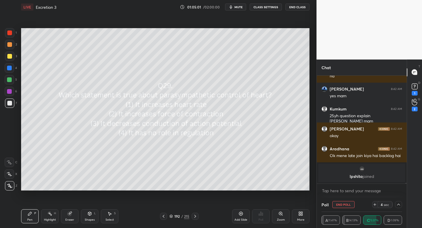
click at [196, 171] on icon at bounding box center [195, 216] width 5 height 5
click at [194, 171] on icon at bounding box center [195, 216] width 5 height 5
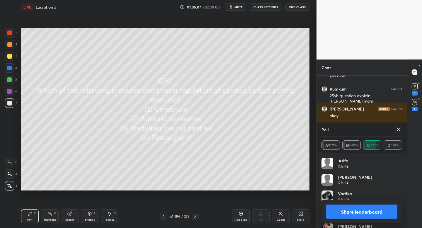
click at [164, 171] on icon at bounding box center [163, 216] width 5 height 5
click at [162, 171] on icon at bounding box center [163, 216] width 5 height 5
click at [161, 171] on div at bounding box center [163, 216] width 7 height 7
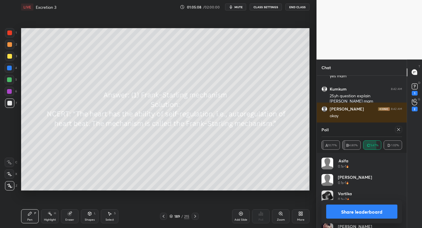
click at [160, 171] on div at bounding box center [163, 216] width 7 height 7
click at [159, 171] on div "187 / 215" at bounding box center [180, 216] width 106 height 7
click at [160, 171] on div at bounding box center [163, 216] width 7 height 7
click at [164, 171] on icon at bounding box center [163, 216] width 5 height 5
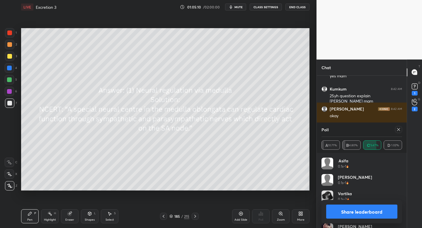
click at [164, 171] on icon at bounding box center [163, 216] width 5 height 5
click at [163, 171] on icon at bounding box center [163, 216] width 5 height 5
click at [162, 171] on icon at bounding box center [163, 216] width 5 height 5
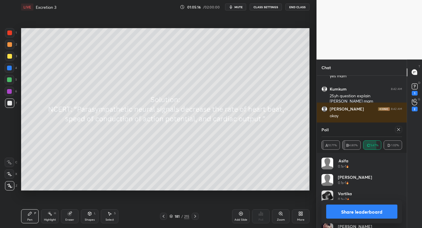
click at [162, 171] on icon at bounding box center [163, 216] width 5 height 5
click at [162, 171] on div at bounding box center [163, 216] width 7 height 7
click at [160, 171] on div at bounding box center [163, 216] width 7 height 7
click at [160, 171] on div "Pen P Highlight H Eraser Shapes L Select S 176 / 215 Add Slide Poll Zoom More" at bounding box center [165, 216] width 289 height 23
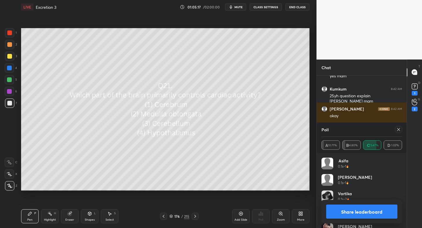
click at [162, 171] on div at bounding box center [163, 216] width 7 height 7
click at [162, 171] on icon at bounding box center [163, 216] width 5 height 5
click at [163, 171] on icon at bounding box center [163, 216] width 5 height 5
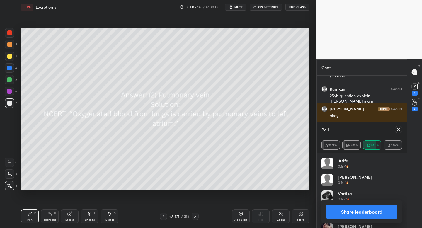
click at [161, 171] on icon at bounding box center [163, 216] width 5 height 5
click at [162, 171] on icon at bounding box center [163, 216] width 5 height 5
click at [163, 171] on icon at bounding box center [163, 216] width 5 height 5
click at [162, 171] on icon at bounding box center [163, 216] width 5 height 5
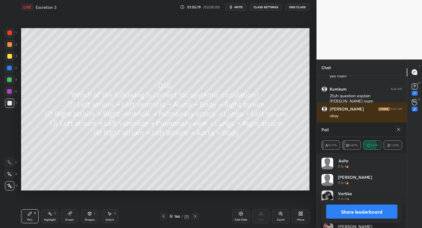
click at [163, 171] on icon at bounding box center [163, 216] width 5 height 5
click at [164, 171] on icon at bounding box center [163, 216] width 5 height 5
click at [165, 171] on icon at bounding box center [163, 216] width 5 height 5
click at [165, 171] on div at bounding box center [163, 216] width 7 height 7
click at [165, 171] on icon at bounding box center [163, 216] width 5 height 5
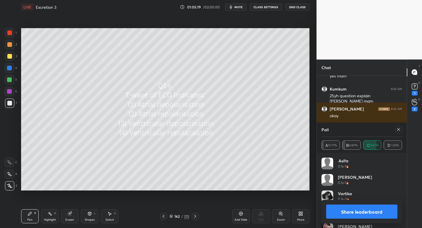
click at [165, 171] on icon at bounding box center [163, 216] width 5 height 5
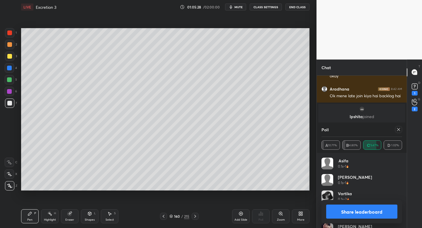
scroll to position [2, 2]
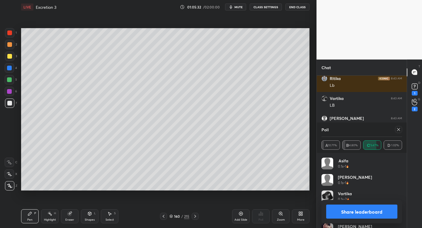
click at [257, 171] on button "Share leaderboard" at bounding box center [361, 212] width 71 height 14
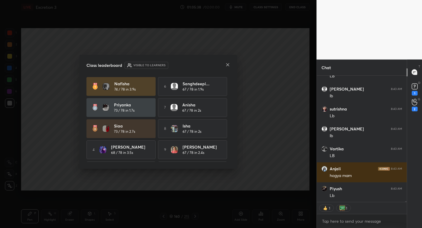
click at [228, 64] on icon at bounding box center [227, 64] width 3 height 3
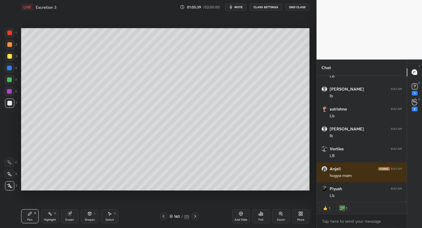
click at [257, 171] on div "Poll" at bounding box center [261, 216] width 18 height 14
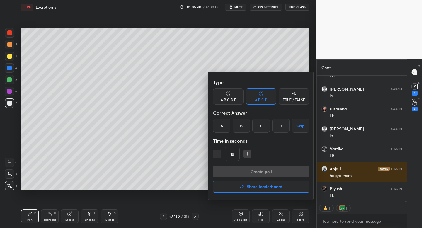
click at [249, 171] on h4 "Share leaderboard" at bounding box center [265, 187] width 36 height 4
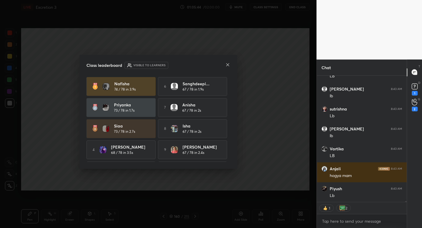
click at [227, 65] on icon at bounding box center [228, 64] width 5 height 5
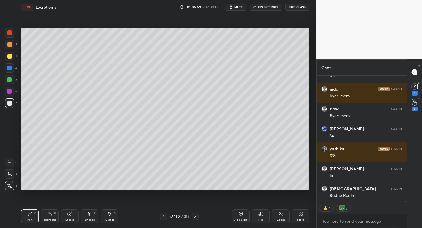
click at [257, 7] on button "End Class" at bounding box center [298, 7] width 24 height 7
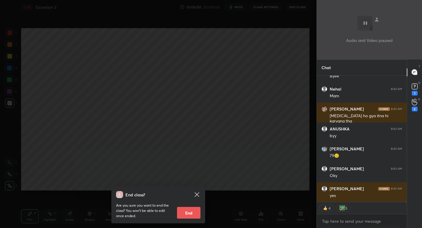
click at [186, 171] on div "End class? Are you sure you want to end the class? You won’t be able to edit on…" at bounding box center [158, 205] width 94 height 37
click at [192, 171] on button "End" at bounding box center [188, 213] width 23 height 12
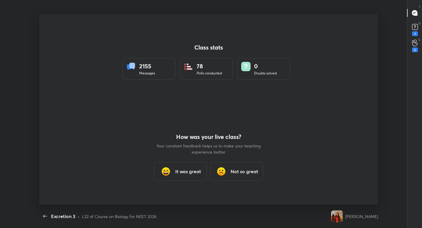
type textarea "x"
